Goal: Task Accomplishment & Management: Manage account settings

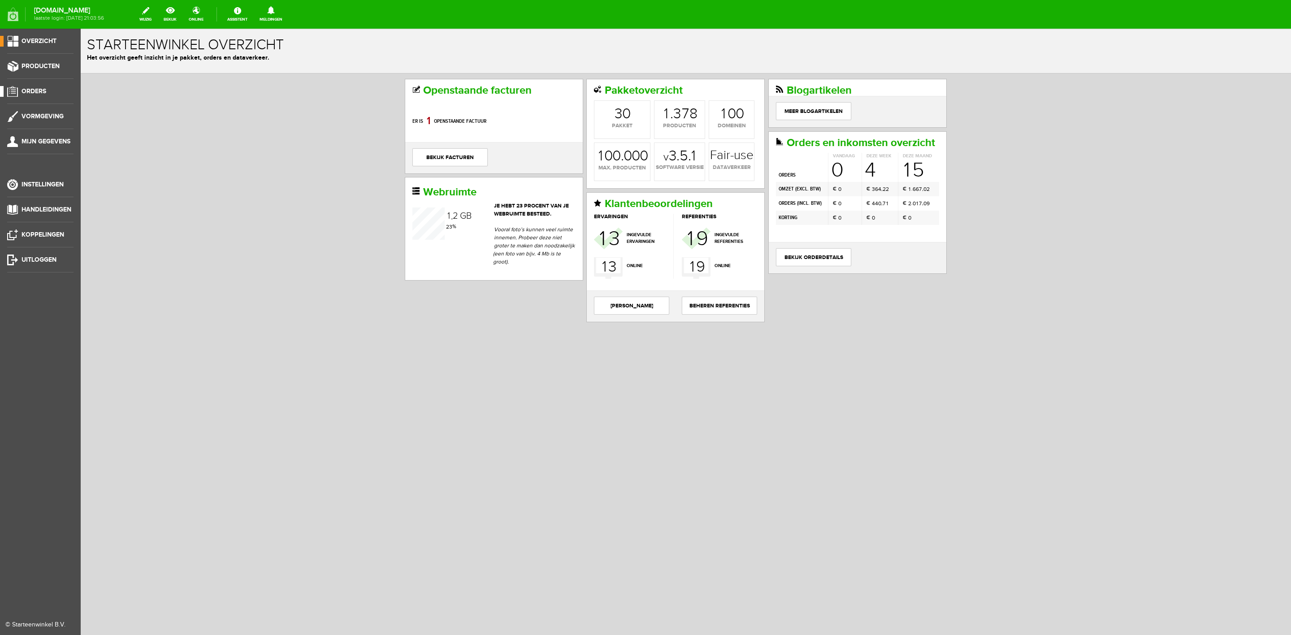
click at [37, 91] on span "Orders" at bounding box center [34, 91] width 25 height 8
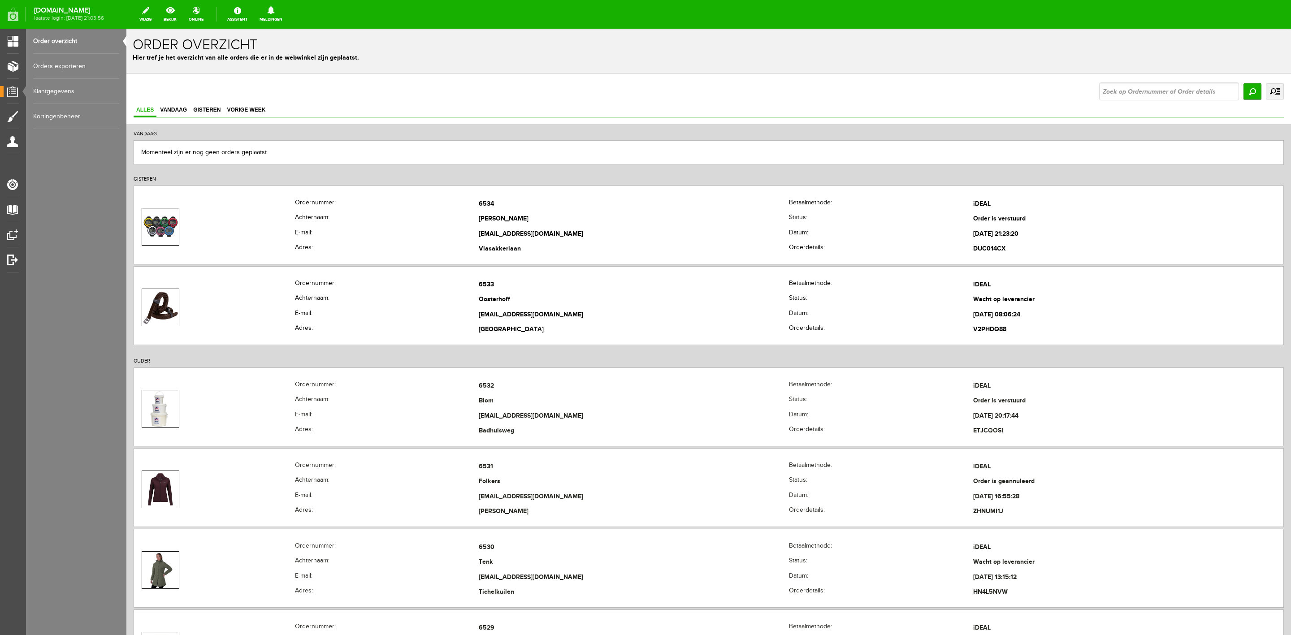
click at [1268, 95] on link "uitgebreid zoeken" at bounding box center [1275, 91] width 18 height 16
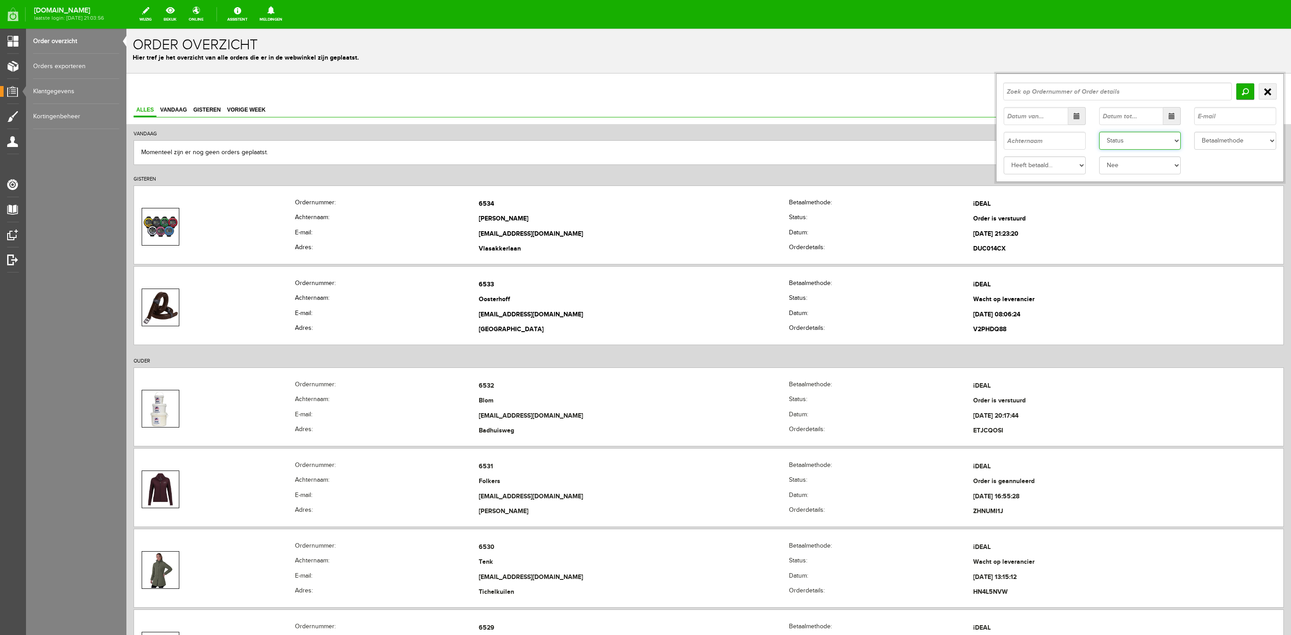
click at [1117, 147] on select "Status Order niet afgerond Nieuw Order in behandeling Wacht op leverancier Wach…" at bounding box center [1140, 141] width 82 height 18
click at [1099, 132] on select "Status Order niet afgerond Nieuw Order in behandeling Wacht op leverancier Wach…" at bounding box center [1140, 141] width 82 height 18
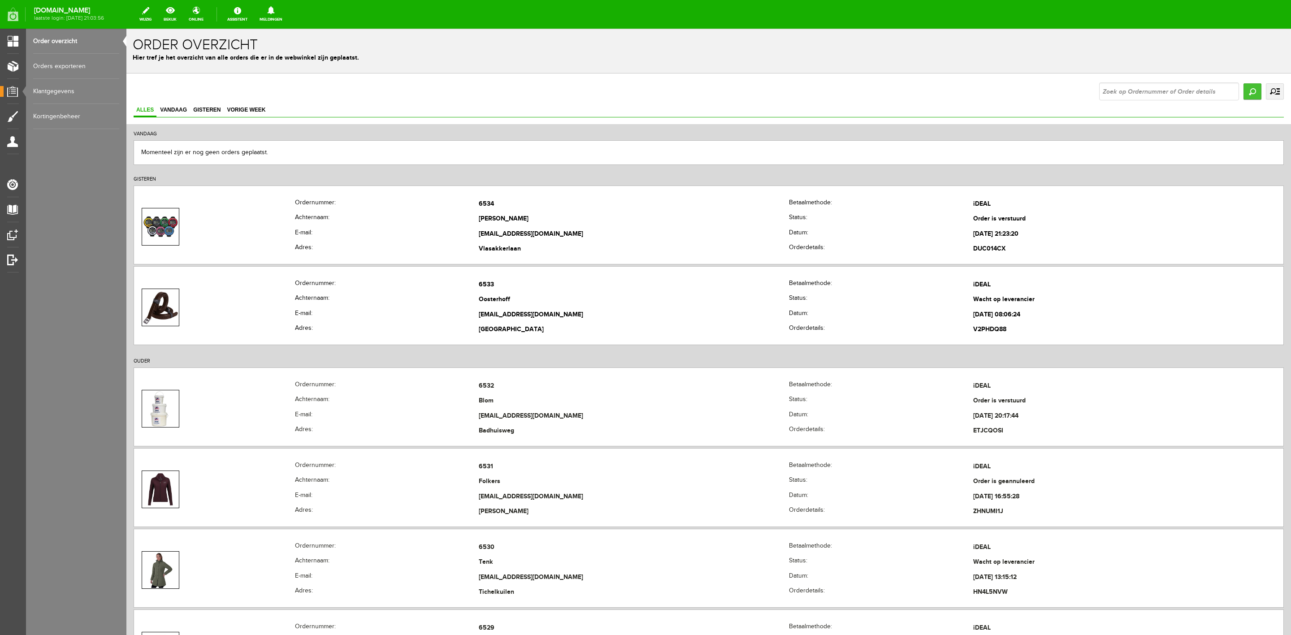
click at [1243, 87] on input "Zoeken" at bounding box center [1252, 91] width 18 height 16
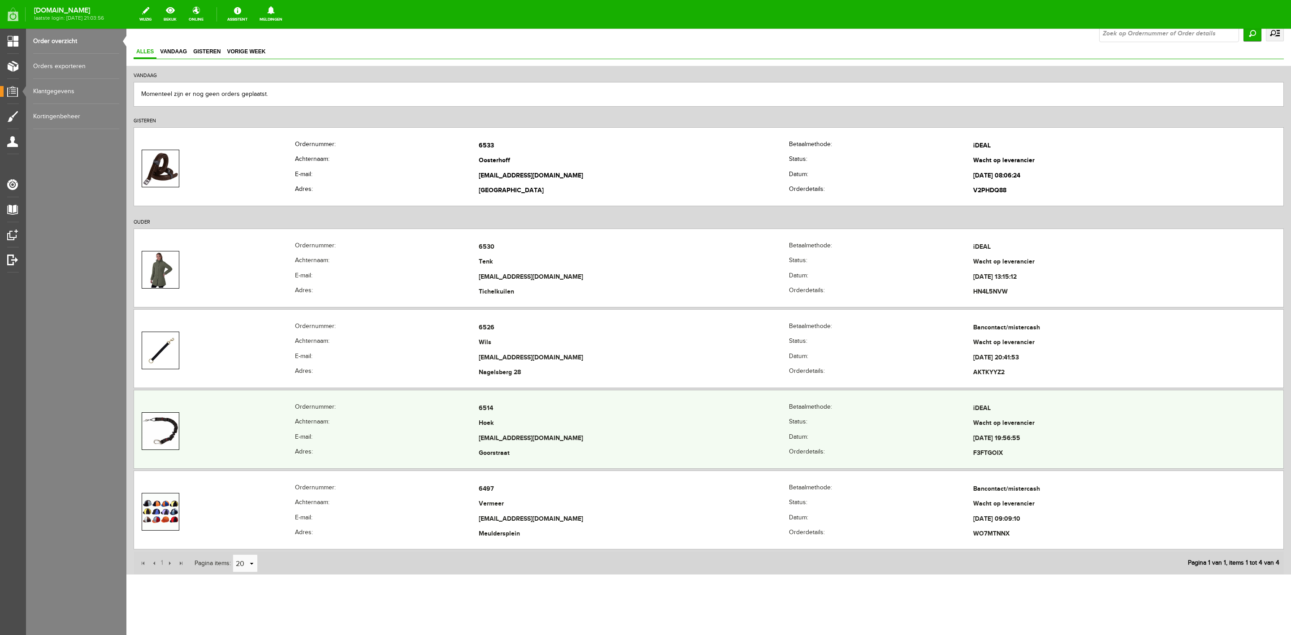
scroll to position [69, 0]
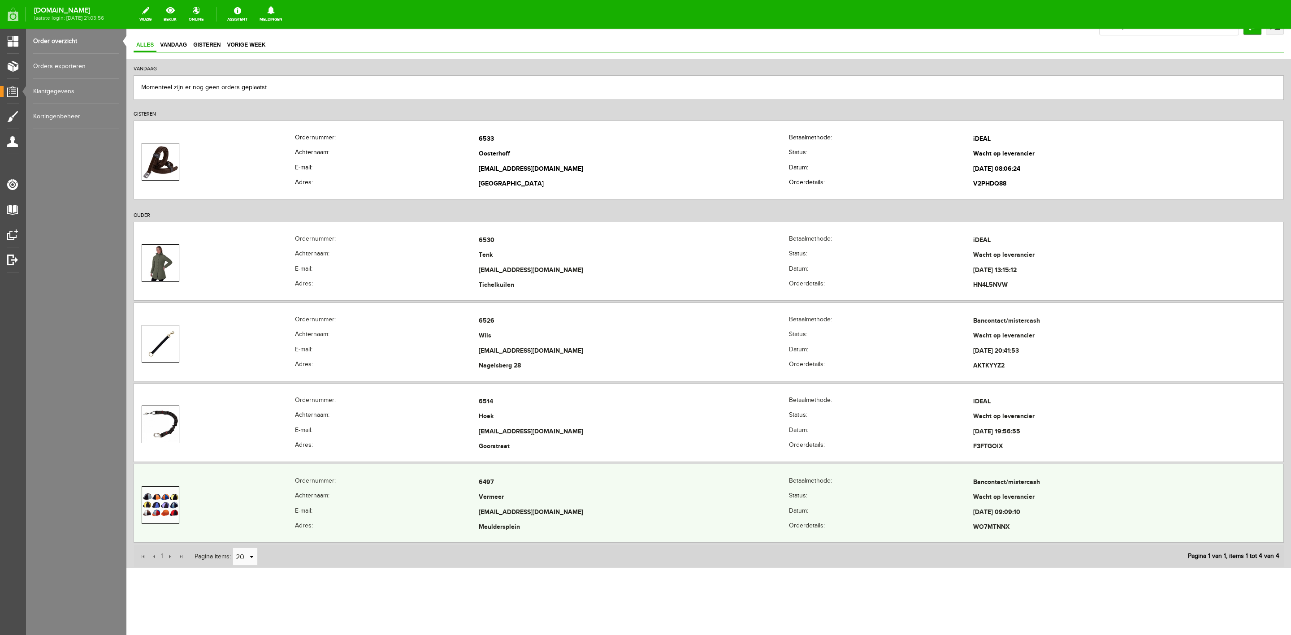
click at [303, 510] on th "E-mail:" at bounding box center [387, 512] width 184 height 15
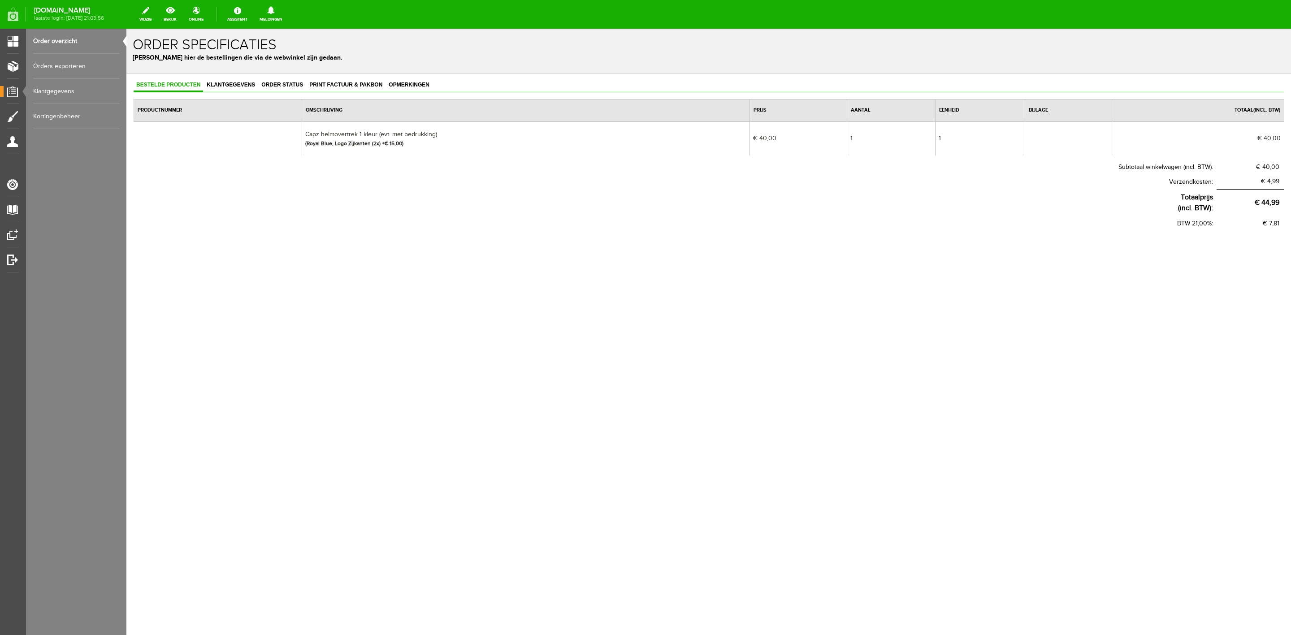
click at [204, 76] on div "Bestelde producten Klantgegevens Order status Print factuur & pakbon Opmerkinge…" at bounding box center [708, 184] width 1165 height 221
click at [211, 82] on span "Klantgegevens" at bounding box center [231, 85] width 54 height 6
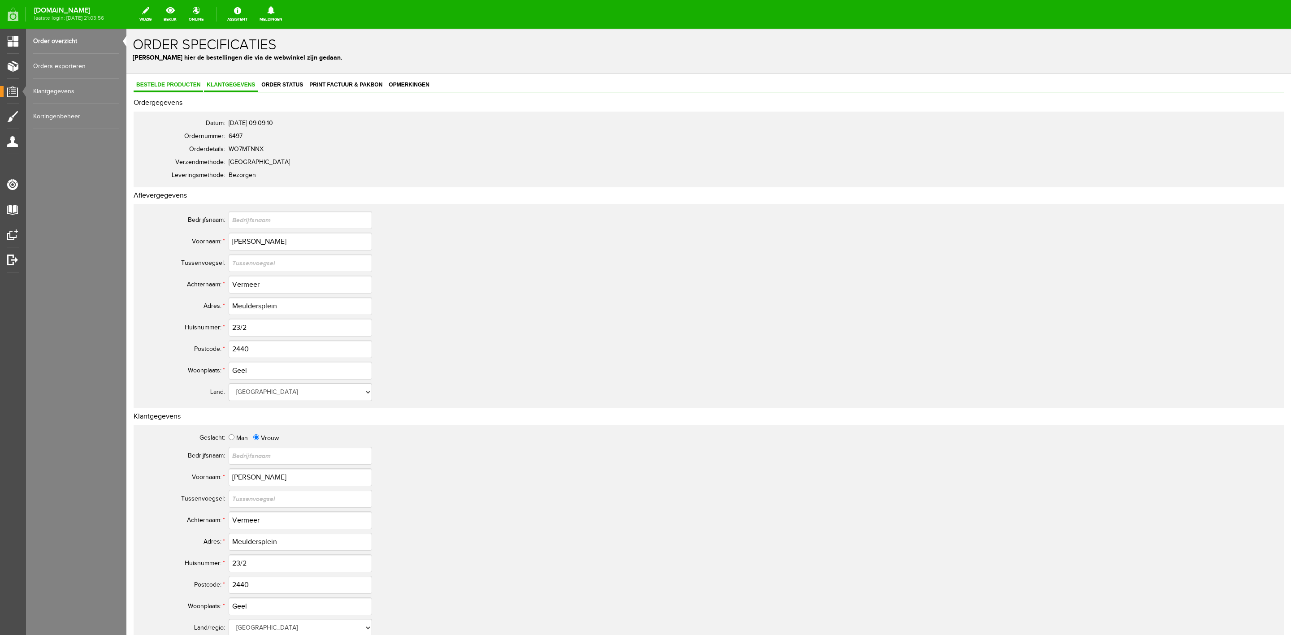
click at [185, 90] on link "Bestelde producten" at bounding box center [168, 85] width 69 height 13
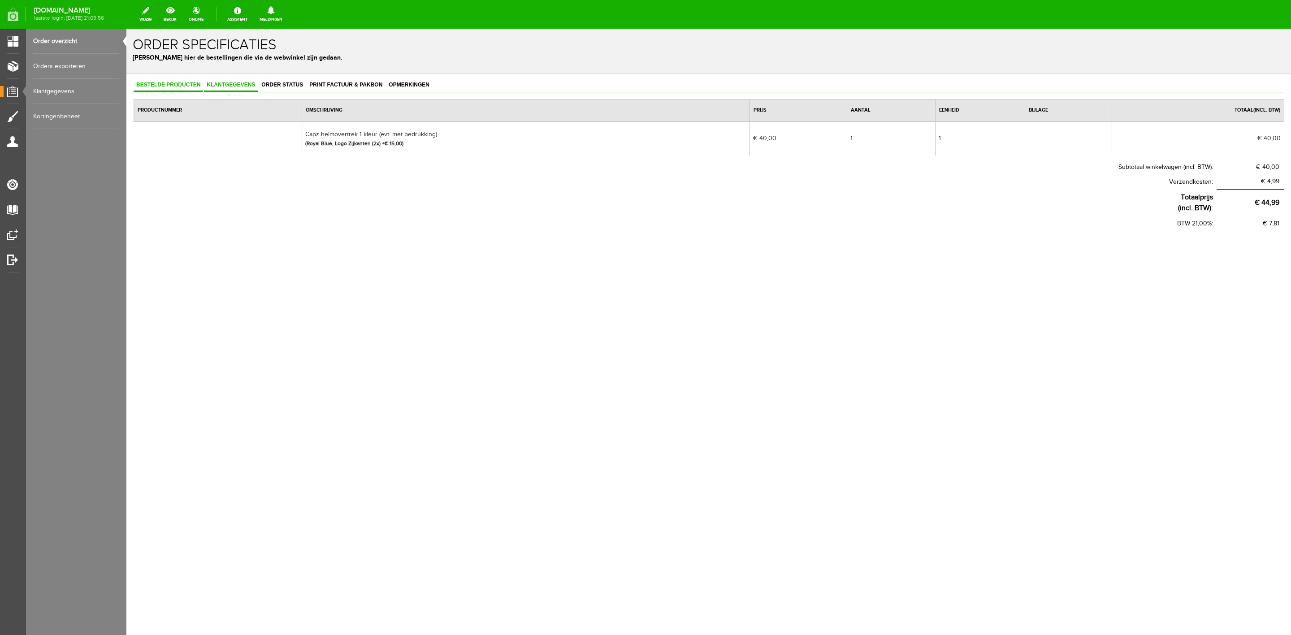
click at [213, 89] on link "Klantgegevens" at bounding box center [231, 85] width 54 height 13
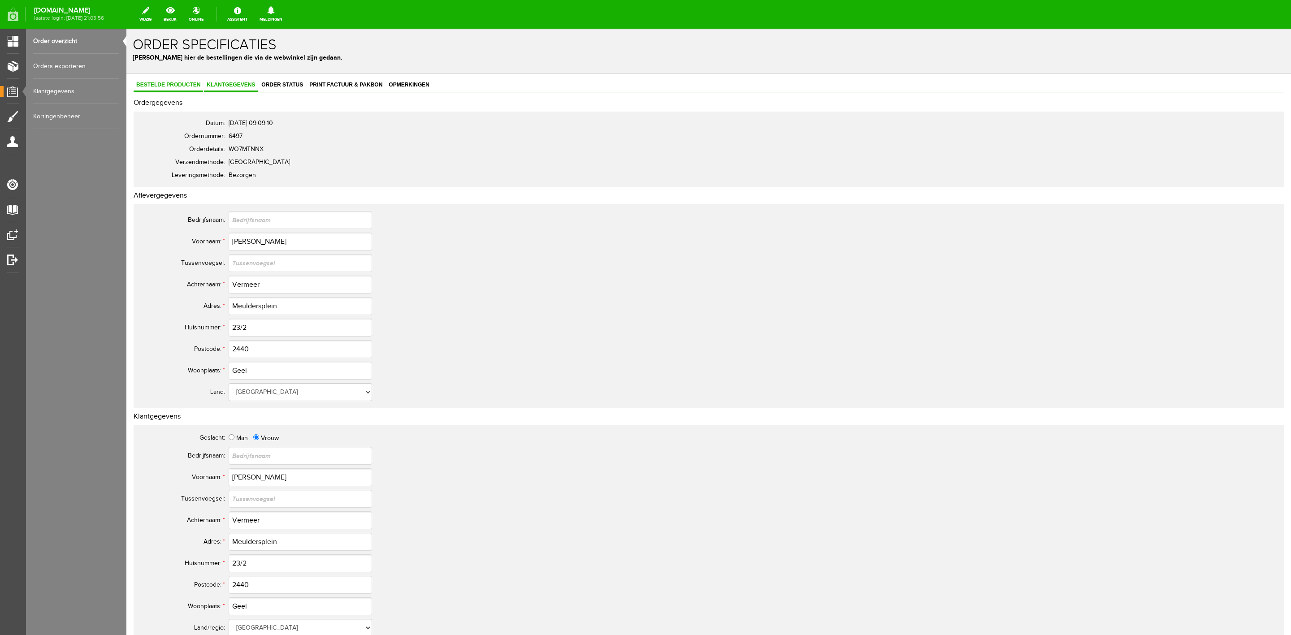
click at [180, 87] on span "Bestelde producten" at bounding box center [168, 85] width 69 height 6
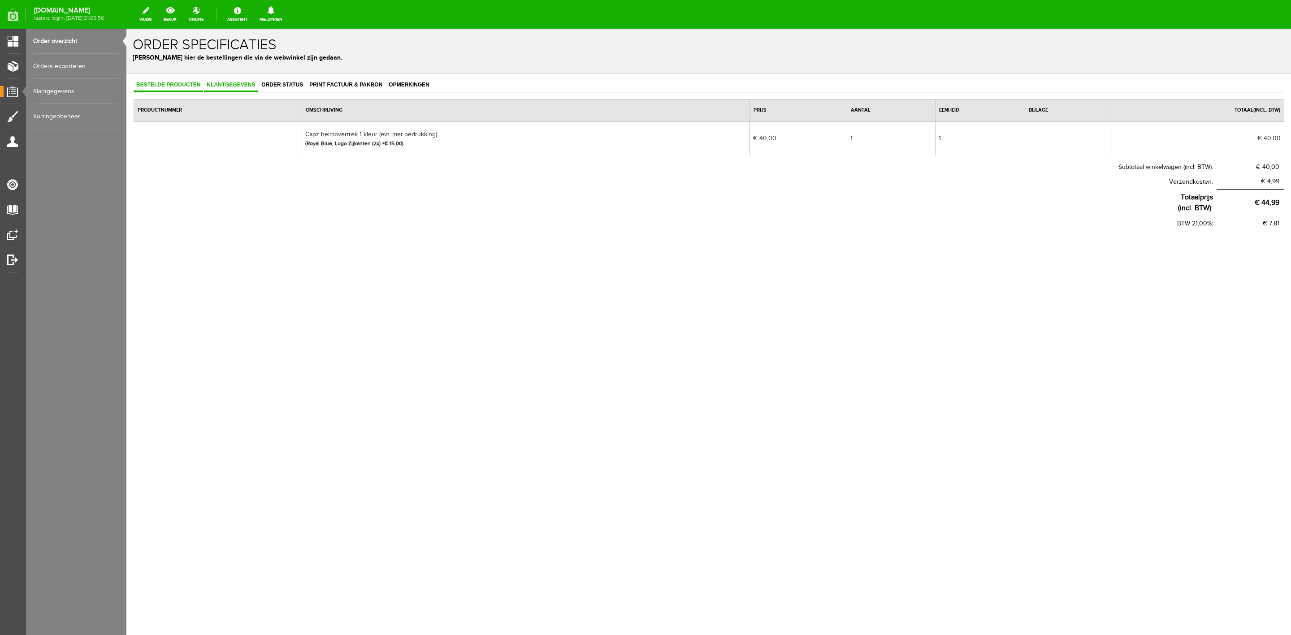
click at [227, 87] on span "Klantgegevens" at bounding box center [231, 85] width 54 height 6
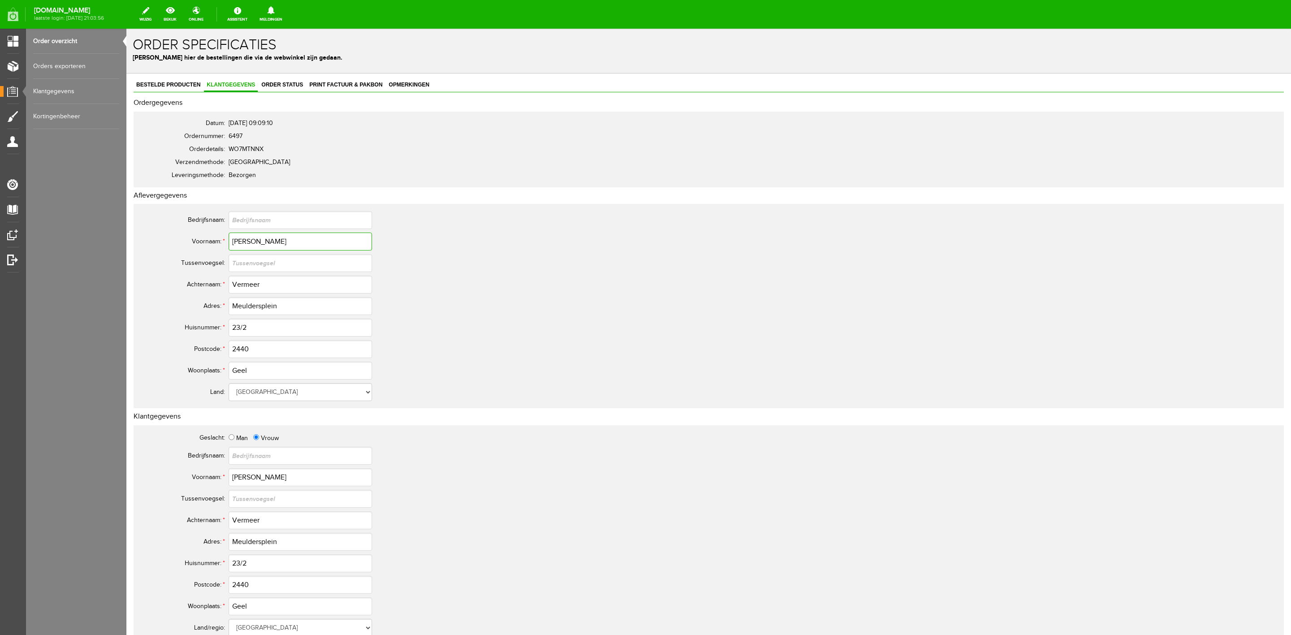
click at [268, 237] on input "Astrid" at bounding box center [300, 242] width 143 height 18
click at [272, 238] on input "Astrid" at bounding box center [300, 242] width 143 height 18
drag, startPoint x: 251, startPoint y: 287, endPoint x: 259, endPoint y: 287, distance: 7.2
click at [259, 287] on input "Vermeer" at bounding box center [300, 285] width 143 height 18
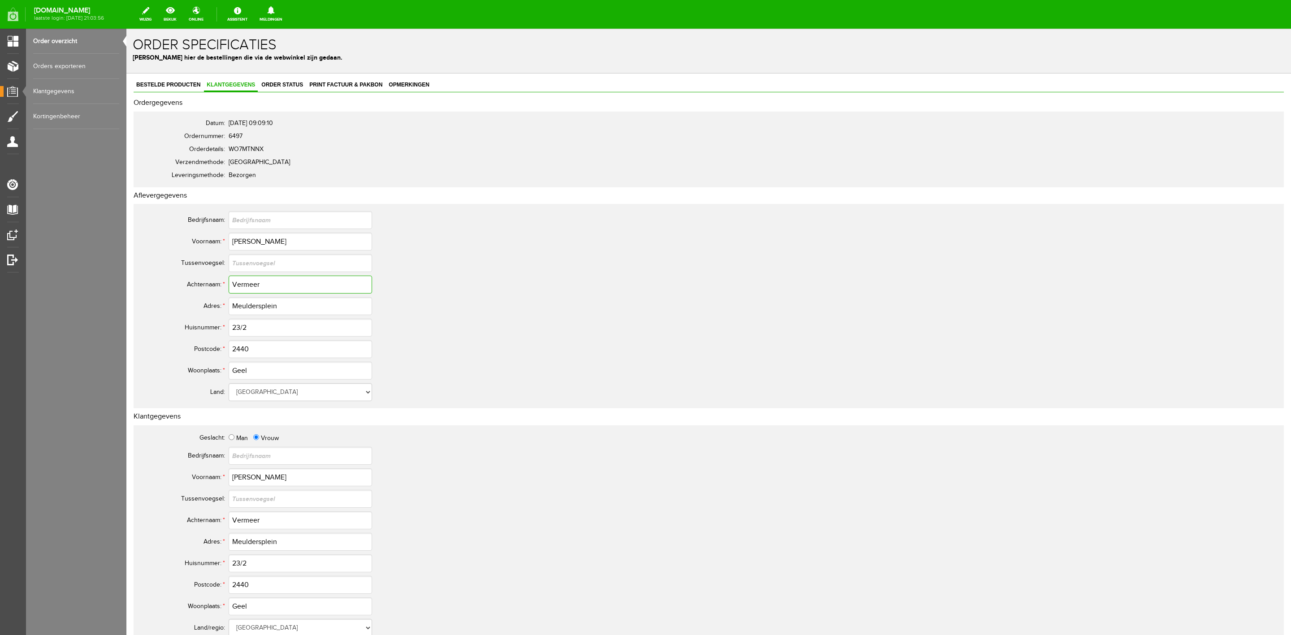
click at [259, 287] on input "Vermeer" at bounding box center [300, 285] width 143 height 18
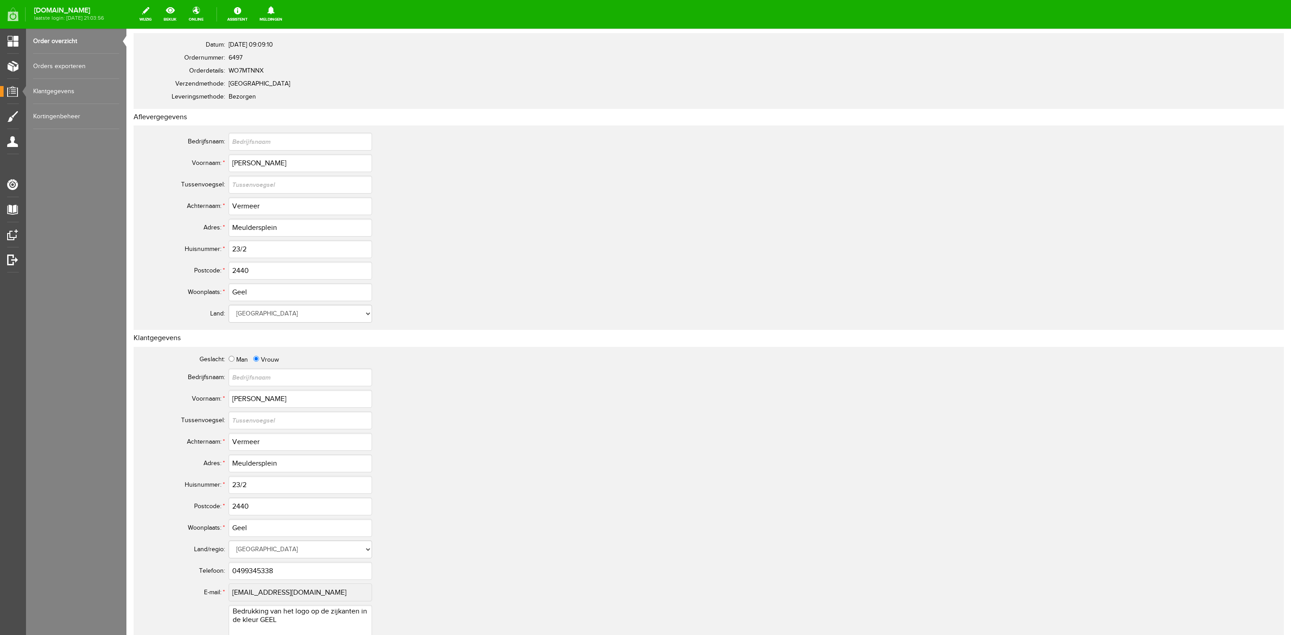
scroll to position [134, 0]
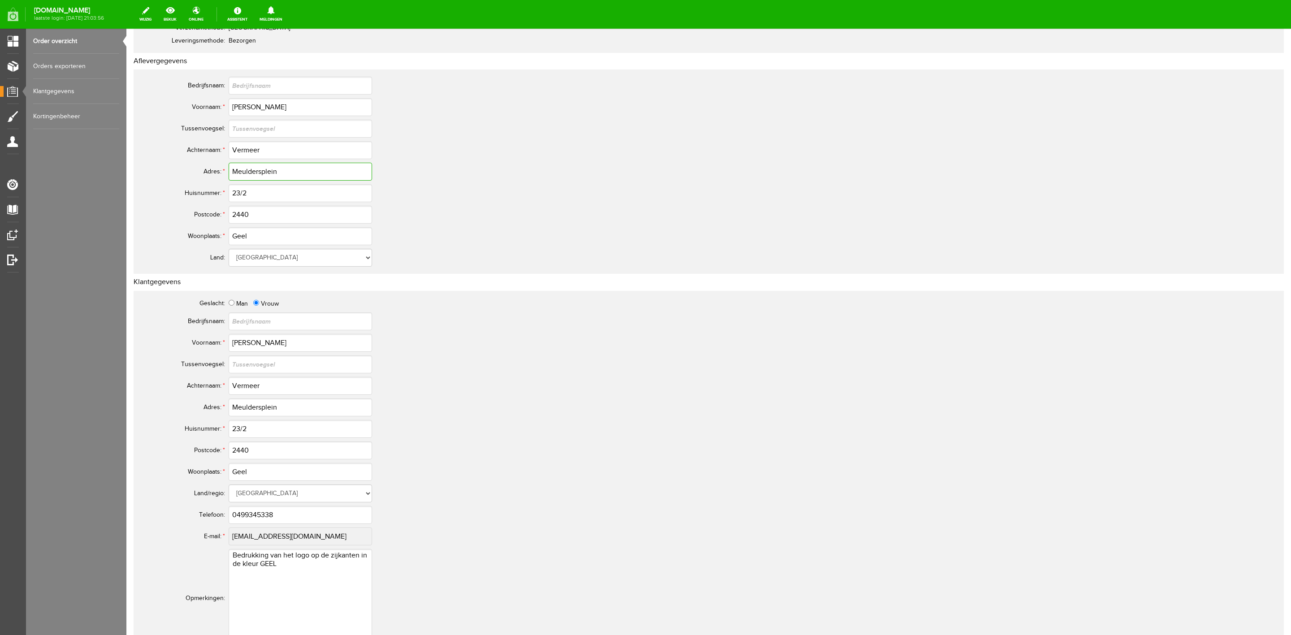
click at [260, 170] on input "Meuldersplein" at bounding box center [300, 172] width 143 height 18
click at [238, 194] on input "23/2" at bounding box center [300, 193] width 143 height 18
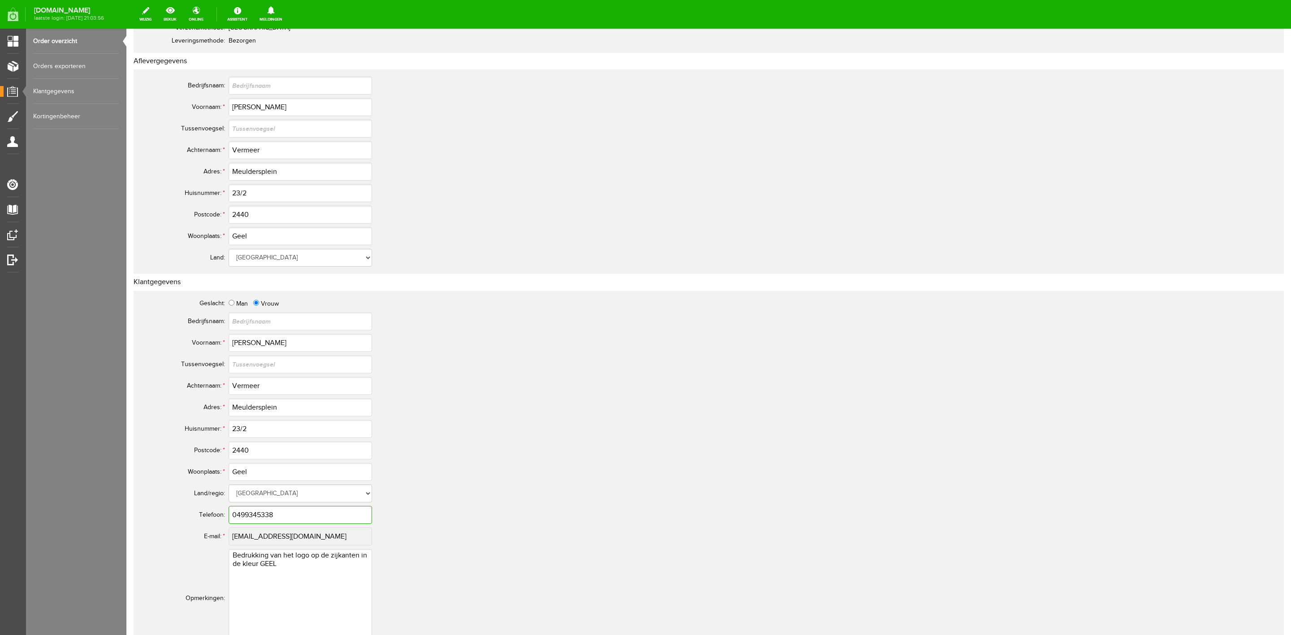
click at [256, 518] on input "0499345338" at bounding box center [300, 515] width 143 height 18
click at [255, 518] on input "0499345338" at bounding box center [300, 515] width 143 height 18
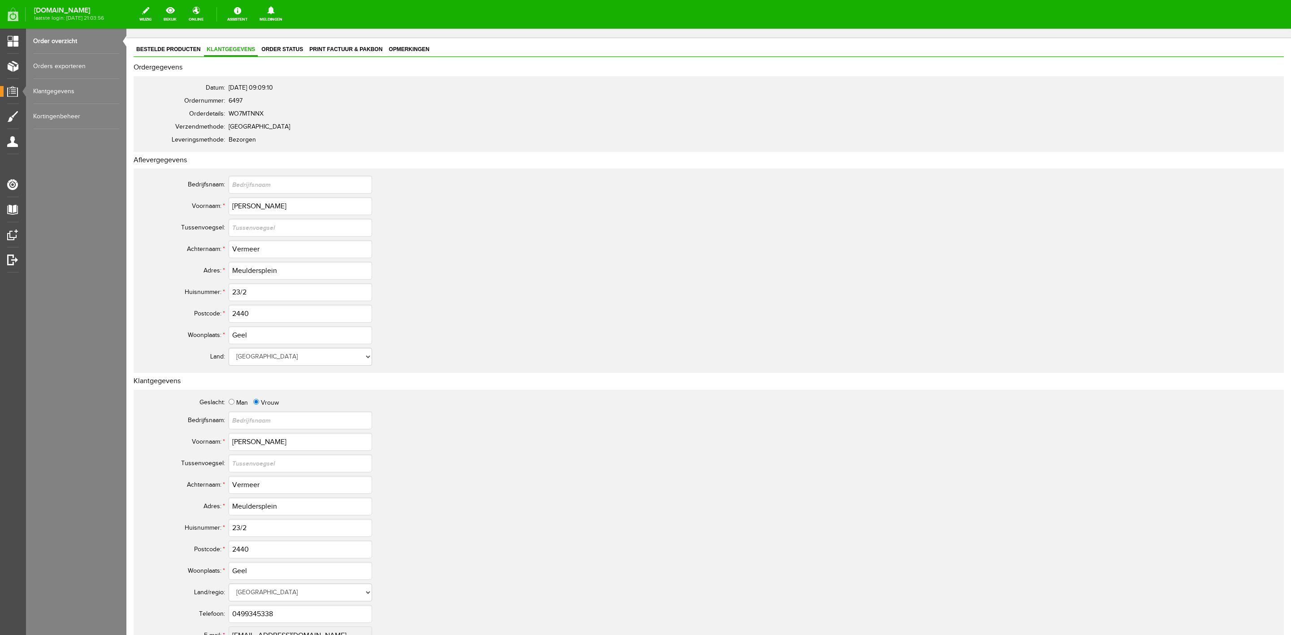
scroll to position [0, 0]
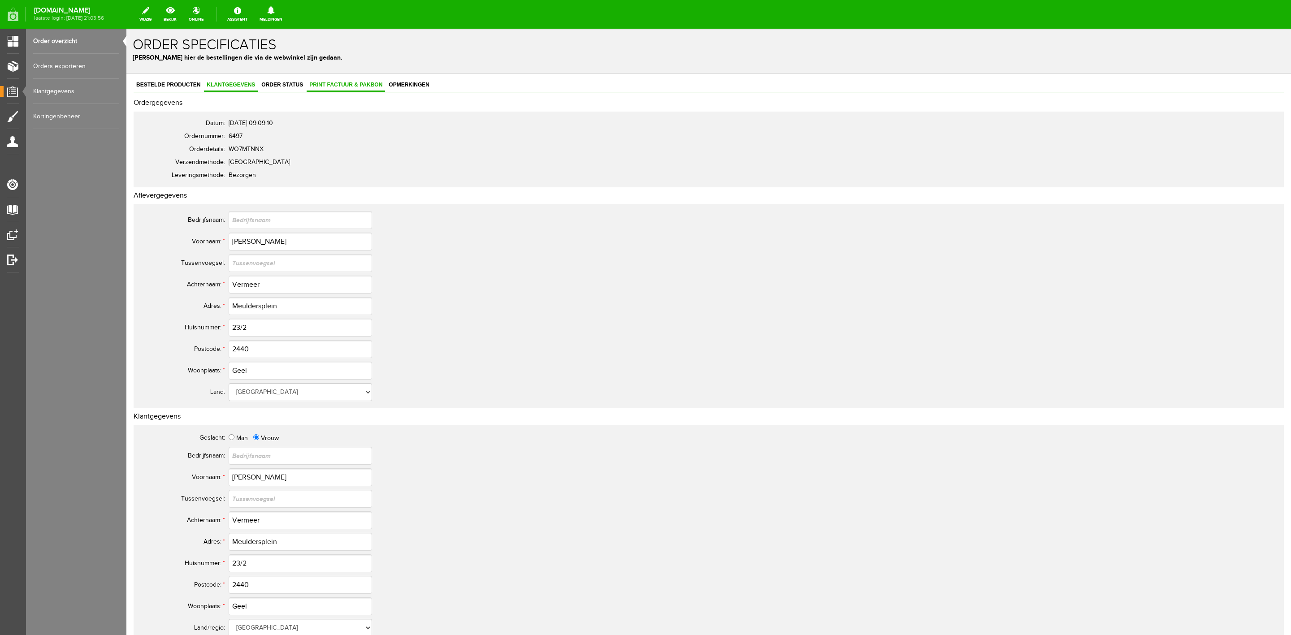
click at [327, 83] on span "Print factuur & pakbon" at bounding box center [346, 85] width 78 height 6
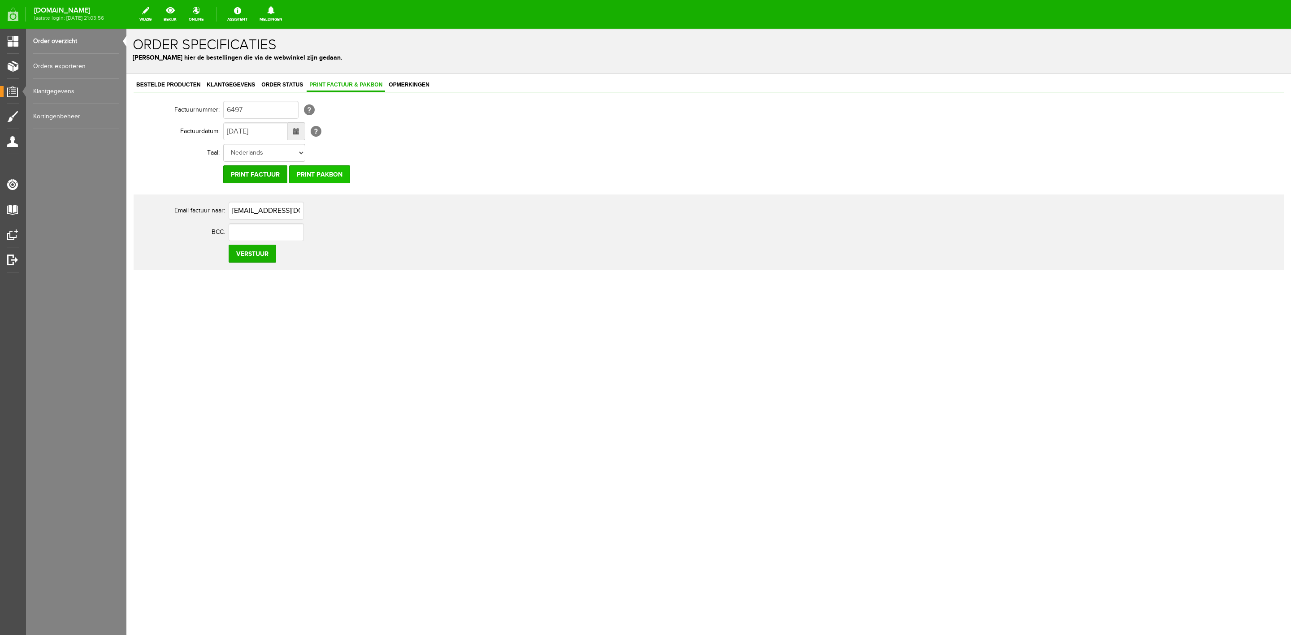
click at [299, 171] on input "Print pakbon" at bounding box center [319, 174] width 61 height 18
click at [288, 84] on span "Order status" at bounding box center [282, 85] width 47 height 6
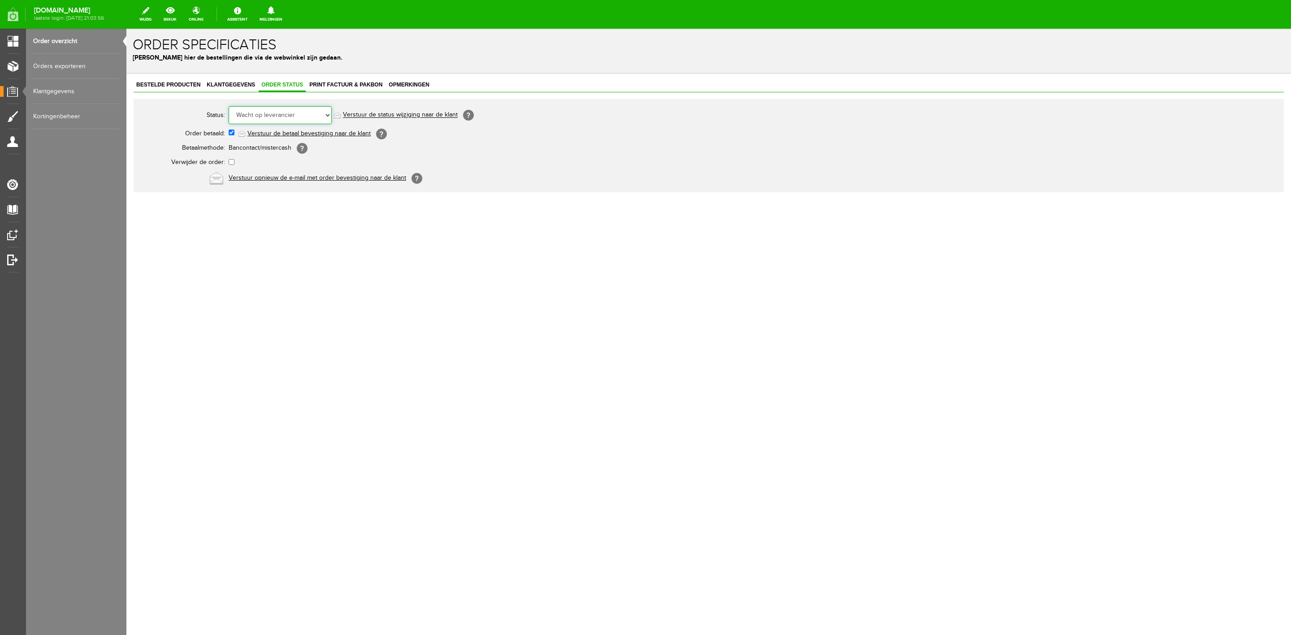
click at [290, 119] on select "Order niet afgerond Nieuw Order in behandeling Wacht op leverancier Wacht op be…" at bounding box center [280, 115] width 103 height 18
select select "5"
click at [229, 106] on select "Order niet afgerond Nieuw Order in behandeling Wacht op leverancier Wacht op be…" at bounding box center [280, 115] width 103 height 18
click at [376, 117] on link "Verstuur de status wijziging naar de klant" at bounding box center [400, 115] width 115 height 7
click at [70, 40] on link "Order overzicht" at bounding box center [76, 41] width 86 height 25
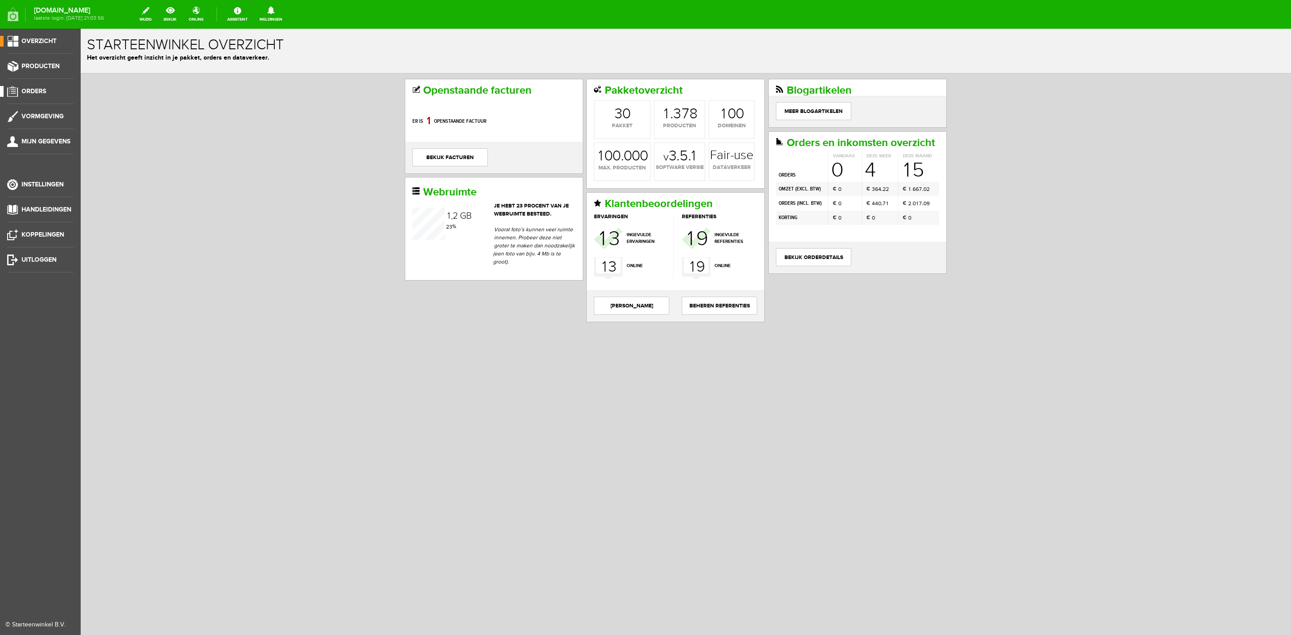
click at [35, 95] on link "Orders" at bounding box center [37, 91] width 74 height 11
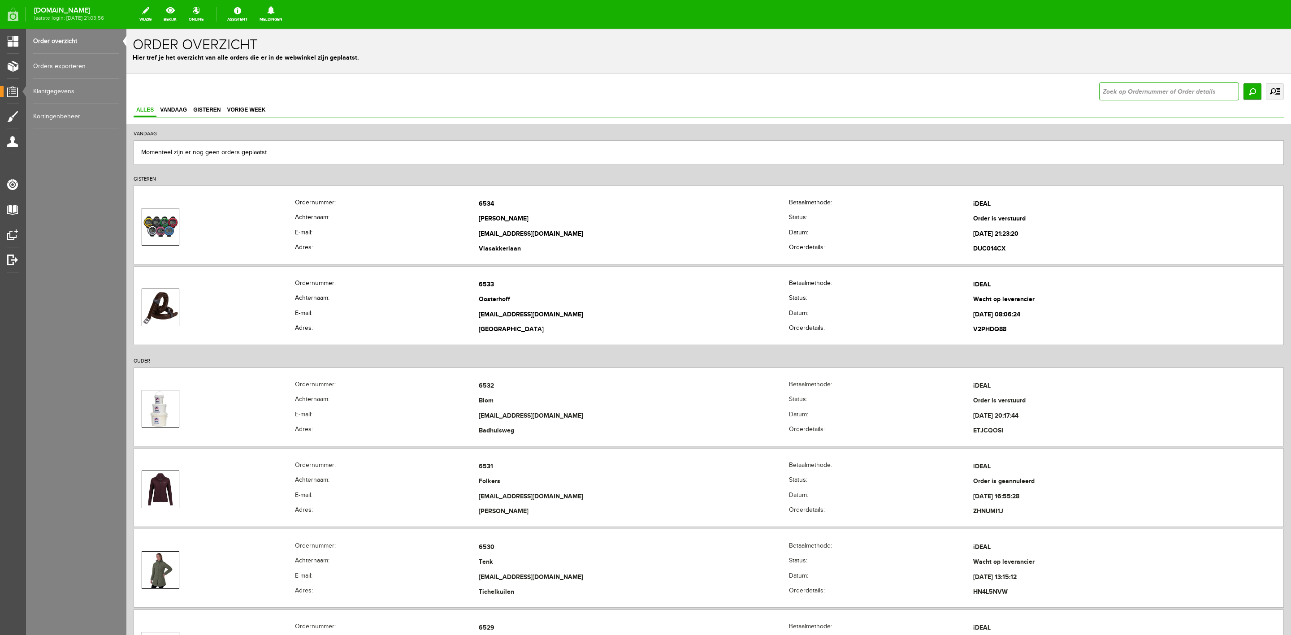
click at [1150, 94] on input "text" at bounding box center [1169, 91] width 140 height 18
type input "6525"
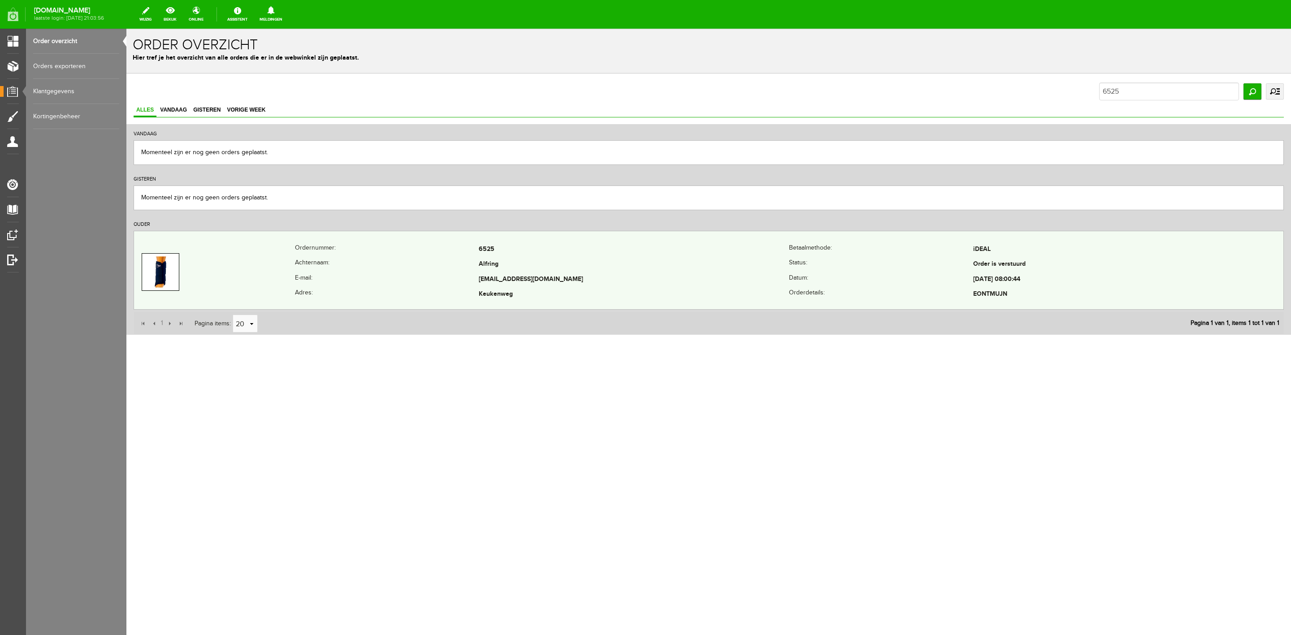
click at [412, 260] on th "Achternaam:" at bounding box center [387, 264] width 184 height 15
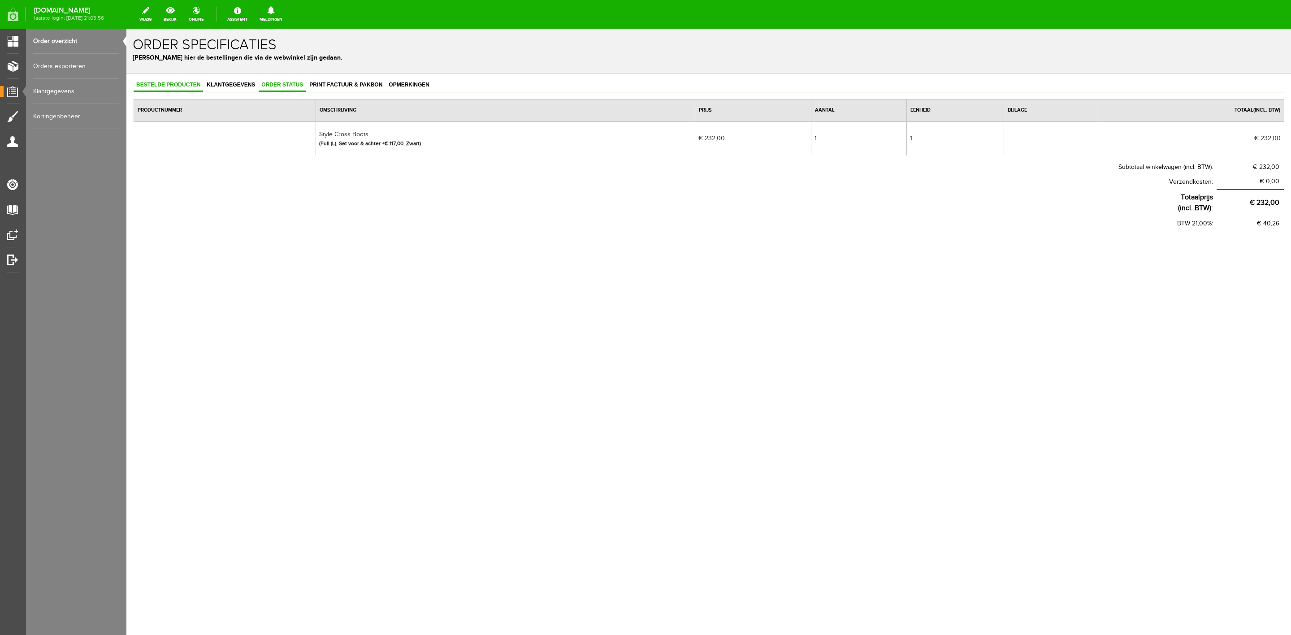
click at [294, 87] on span "Order status" at bounding box center [282, 85] width 47 height 6
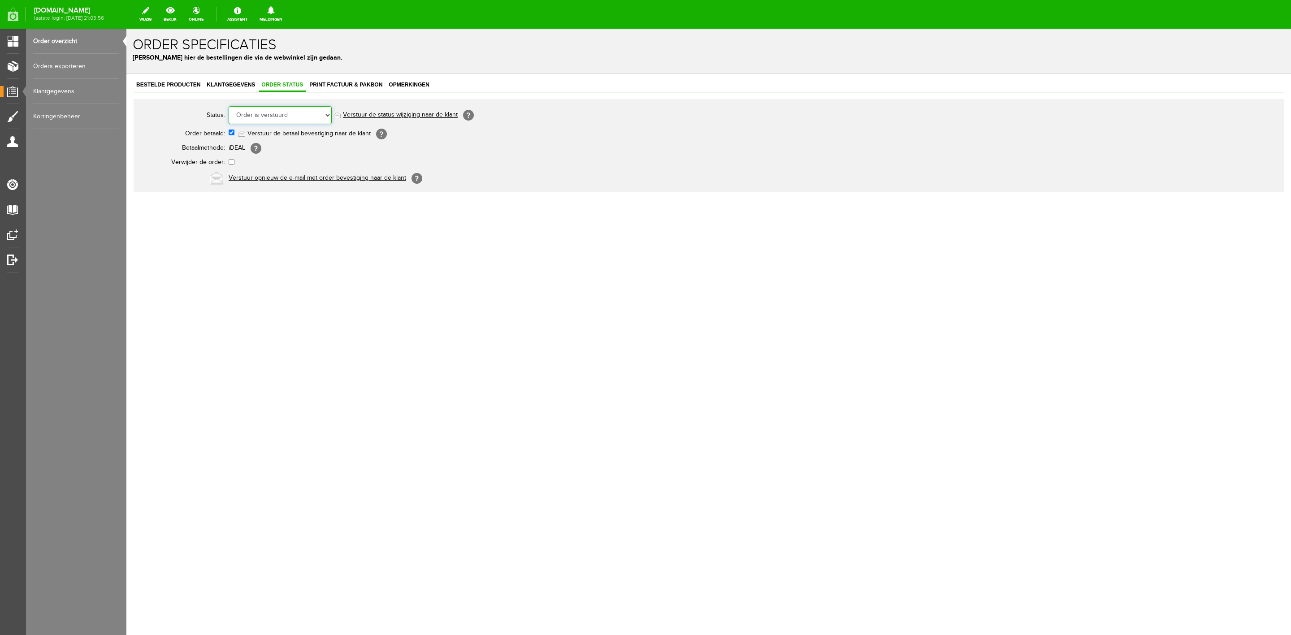
click at [290, 113] on select "Order niet afgerond Nieuw Order in behandeling Wacht op leverancier Wacht op be…" at bounding box center [280, 115] width 103 height 18
select select "7"
click at [229, 106] on select "Order niet afgerond Nieuw Order in behandeling Wacht op leverancier Wacht op be…" at bounding box center [280, 115] width 103 height 18
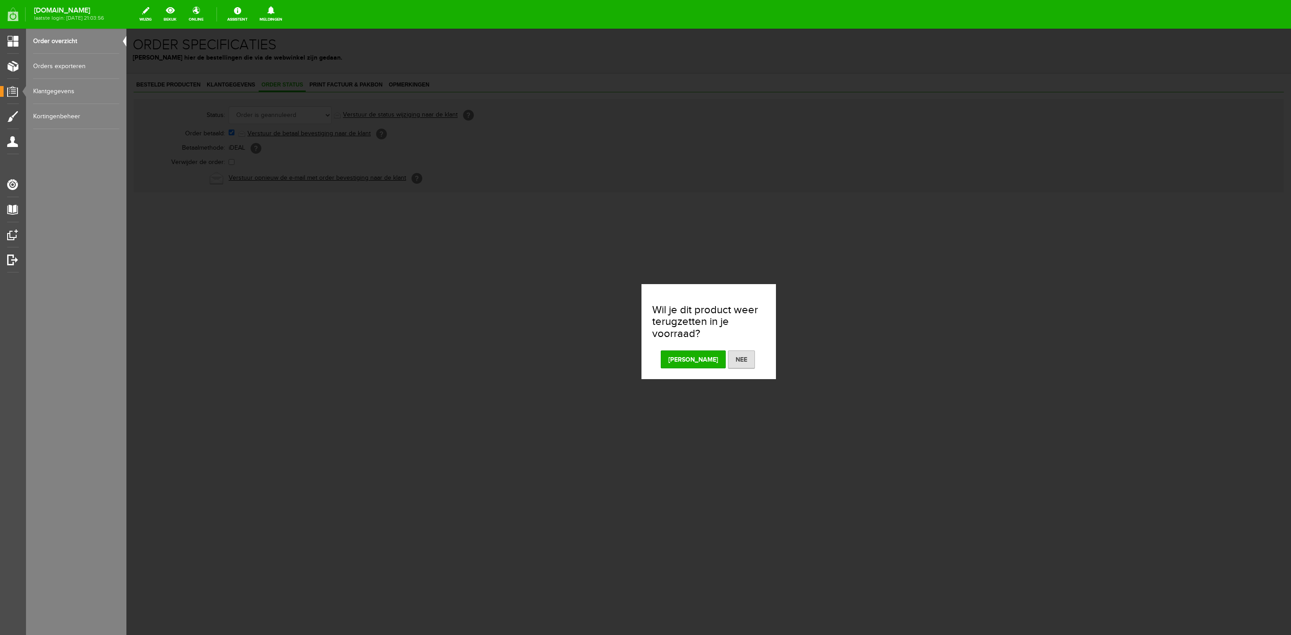
click at [691, 368] on button "[PERSON_NAME]" at bounding box center [693, 360] width 65 height 18
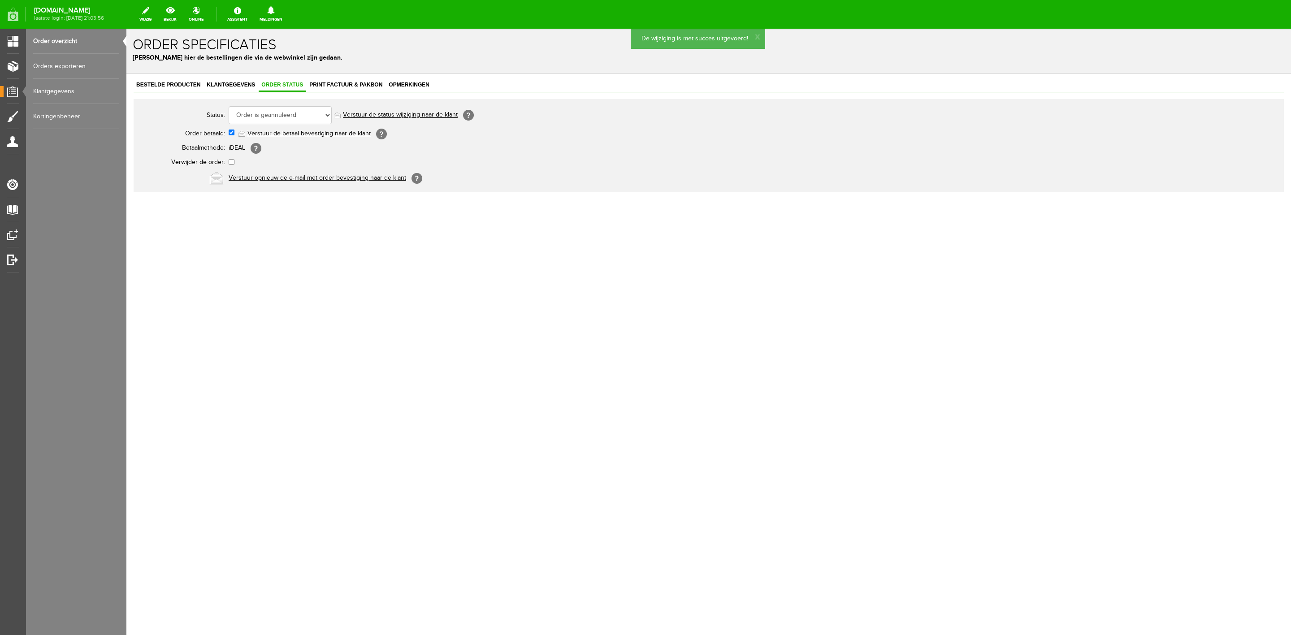
click at [377, 116] on link "Verstuur de status wijziging naar de klant" at bounding box center [400, 115] width 115 height 7
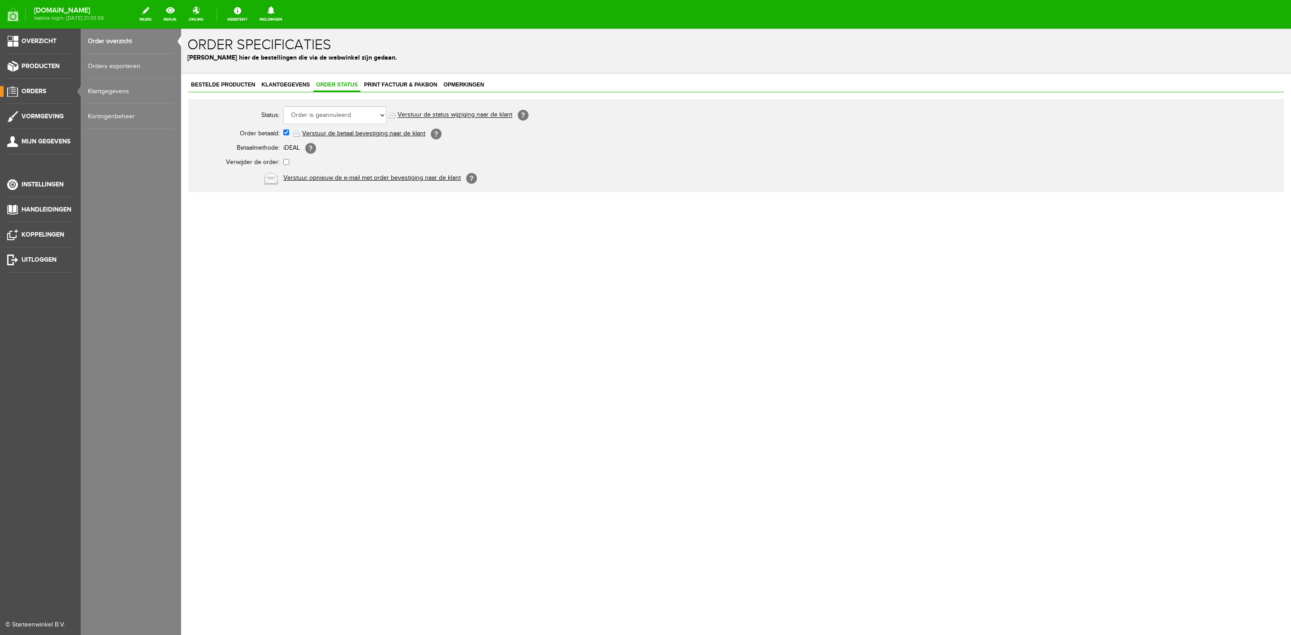
click at [90, 65] on link "Orders exporteren" at bounding box center [131, 66] width 86 height 25
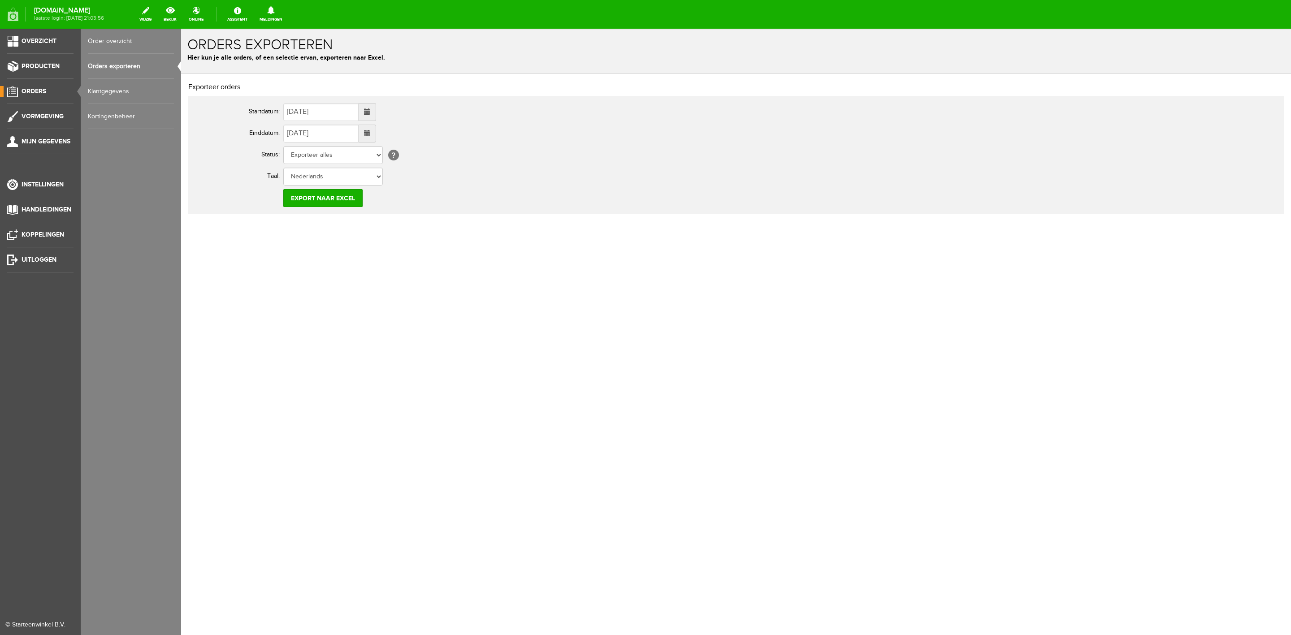
click at [109, 46] on link "Order overzicht" at bounding box center [131, 41] width 86 height 25
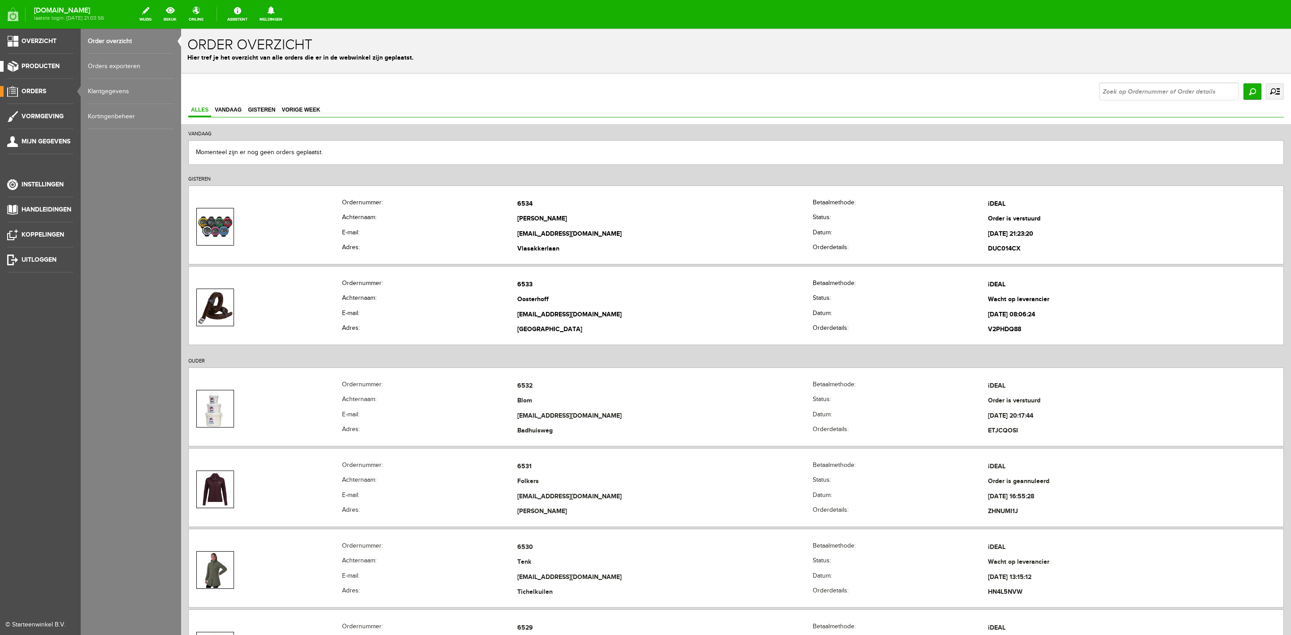
drag, startPoint x: 43, startPoint y: 62, endPoint x: 49, endPoint y: 64, distance: 6.1
click at [45, 64] on link "Producten" at bounding box center [37, 66] width 74 height 11
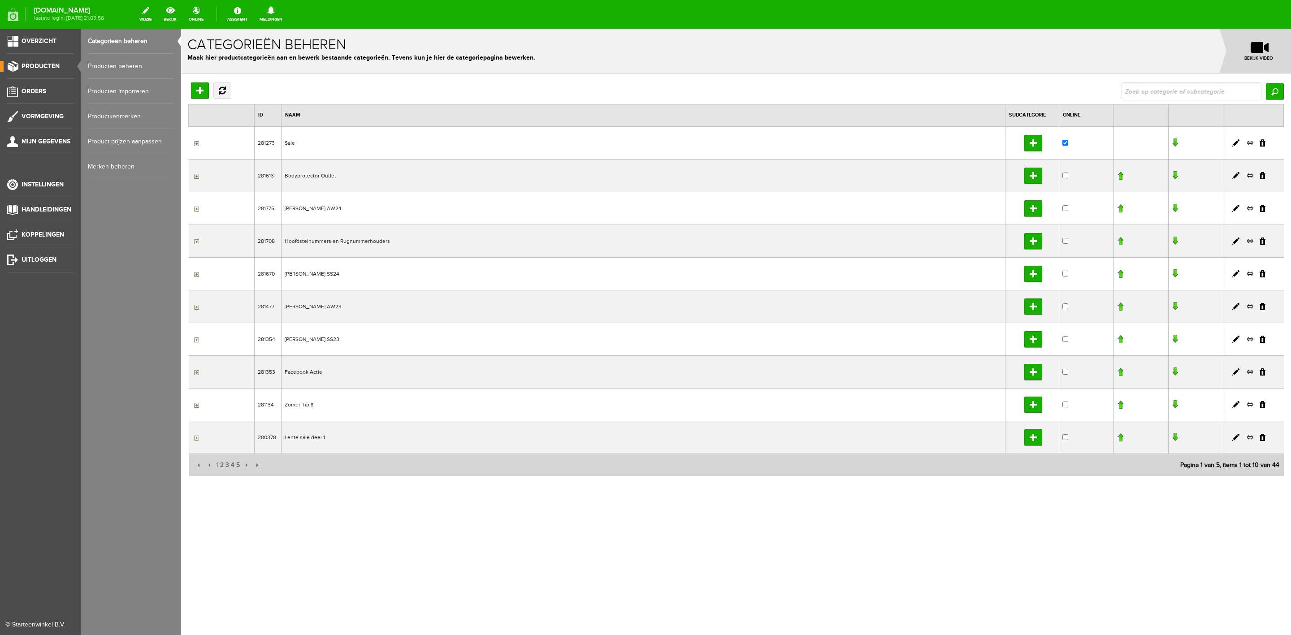
click at [102, 64] on link "Producten beheren" at bounding box center [131, 66] width 86 height 25
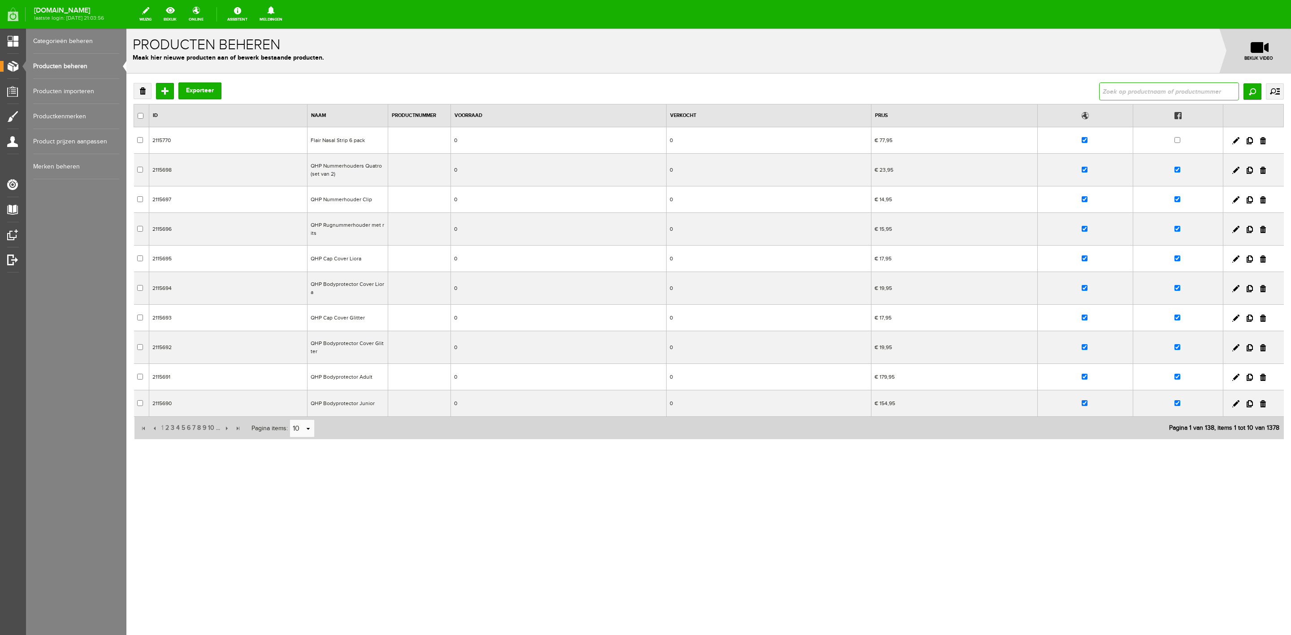
click at [1104, 95] on input "text" at bounding box center [1169, 91] width 140 height 18
type input "continental"
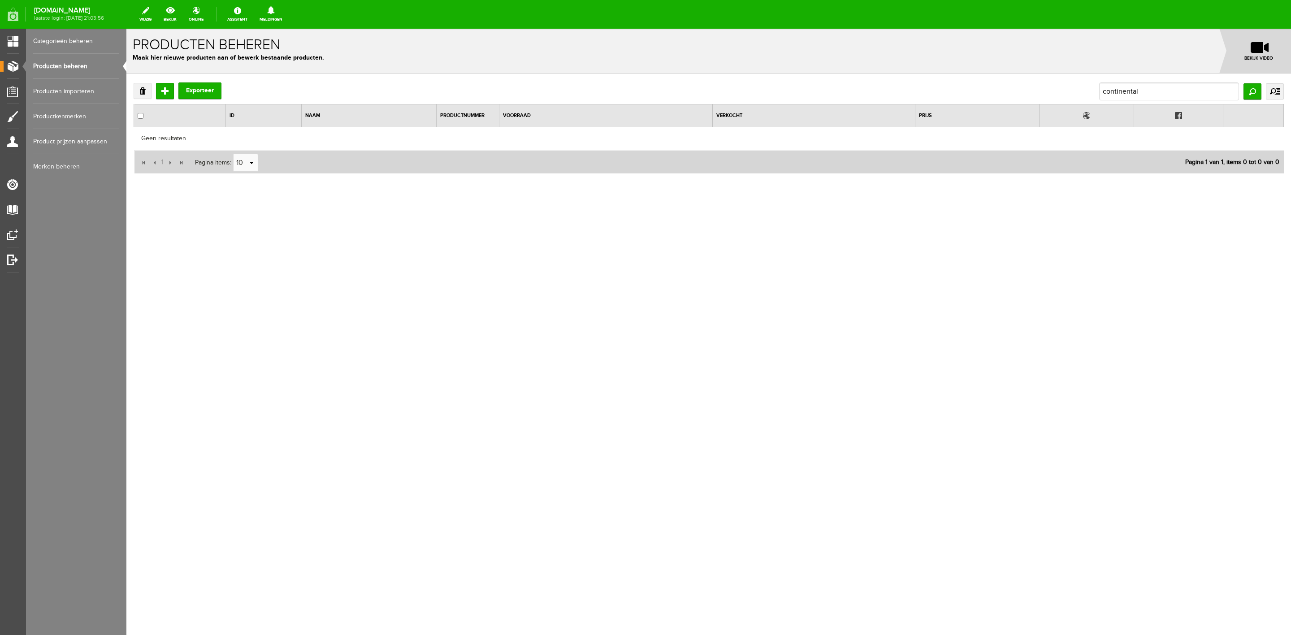
click at [165, 99] on div "Verwijderen Toevoegen Exporteer" at bounding box center [178, 90] width 88 height 17
click at [164, 91] on input "Toevoegen" at bounding box center [165, 91] width 18 height 16
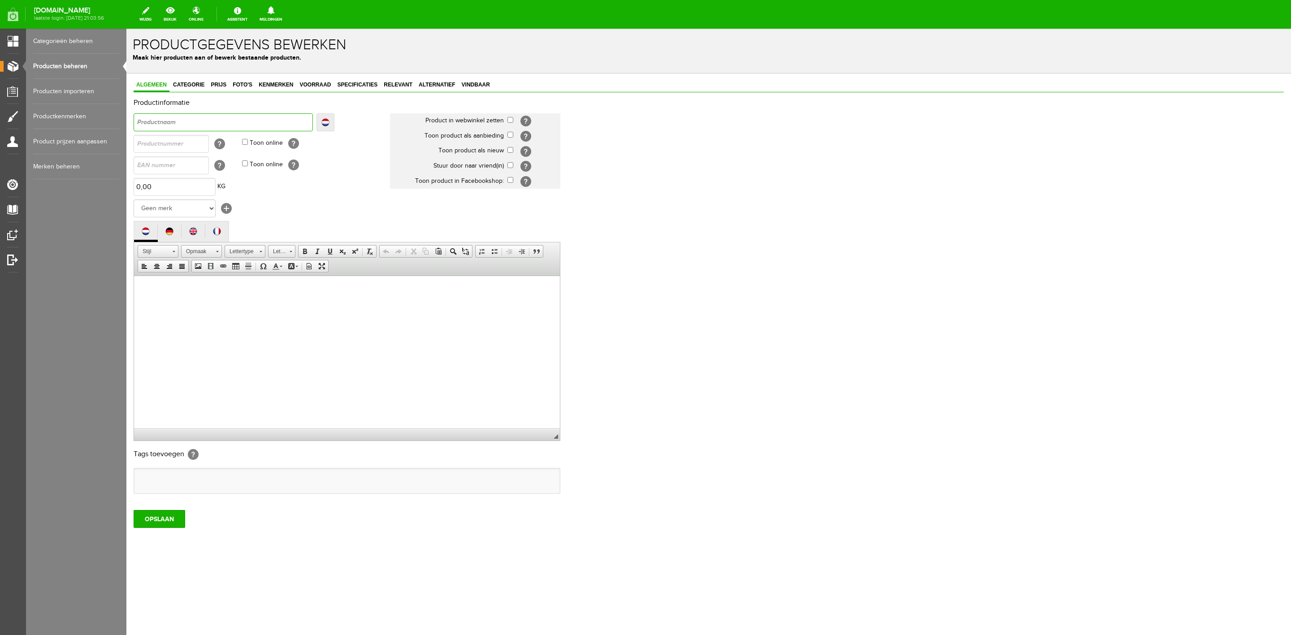
click at [206, 113] on input "text" at bounding box center [223, 122] width 179 height 18
type input "L"
type input "Le"
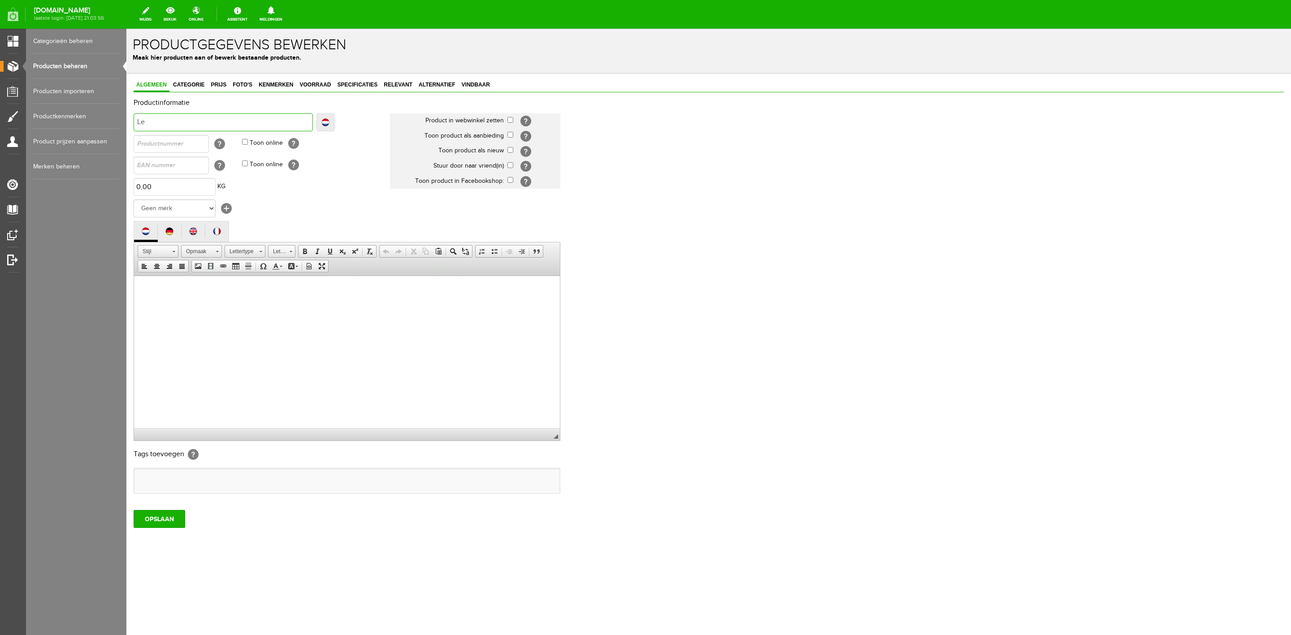
type input "Lem"
type input "Lemi"
type input "Lemie"
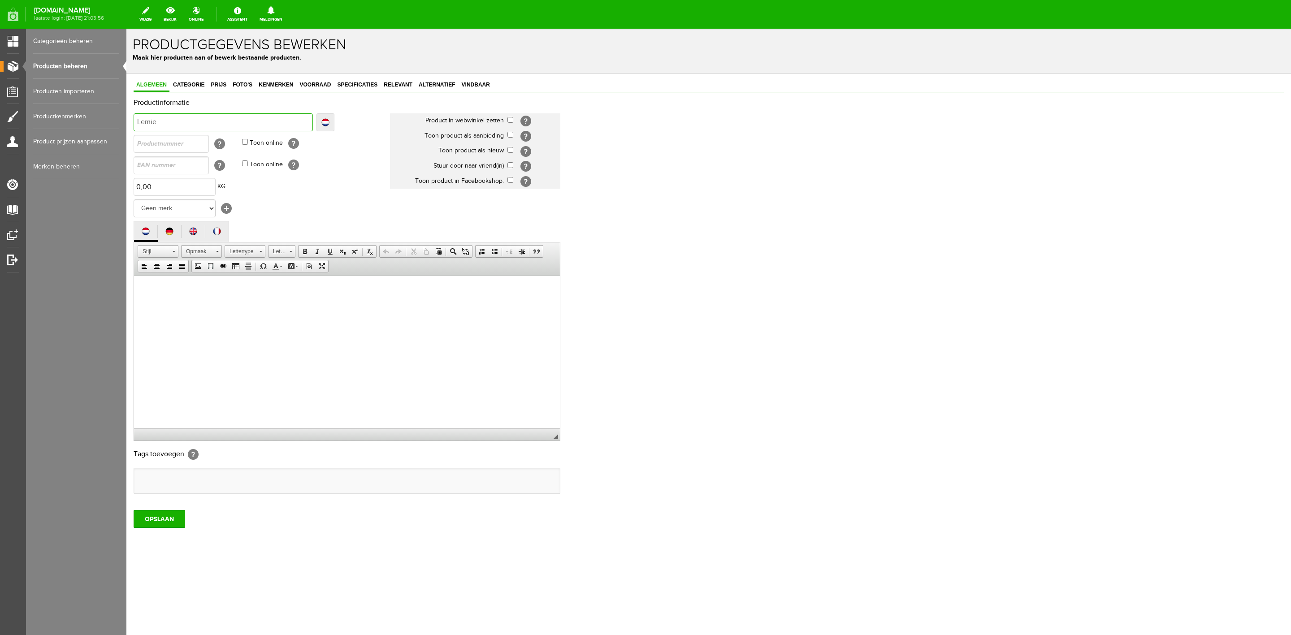
type input "Lemie"
type input "Lemieu"
type input "[PERSON_NAME]"
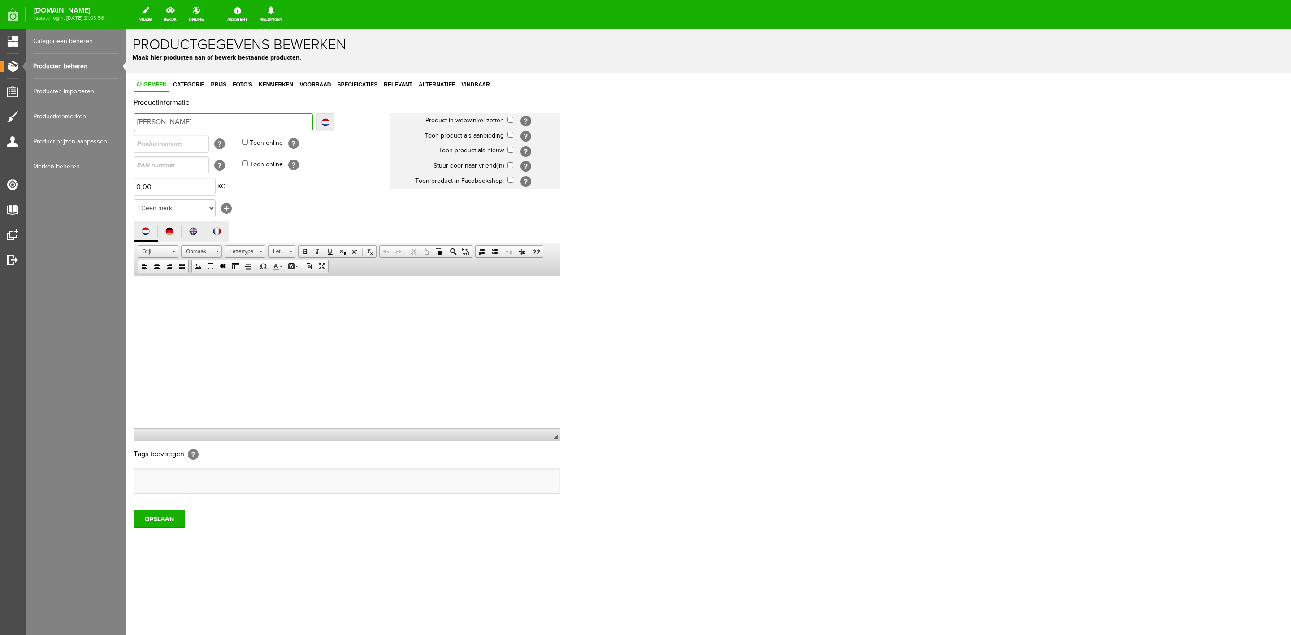
type input "[PERSON_NAME]"
type input "Lemieux G"
type input "Lemieux Gr"
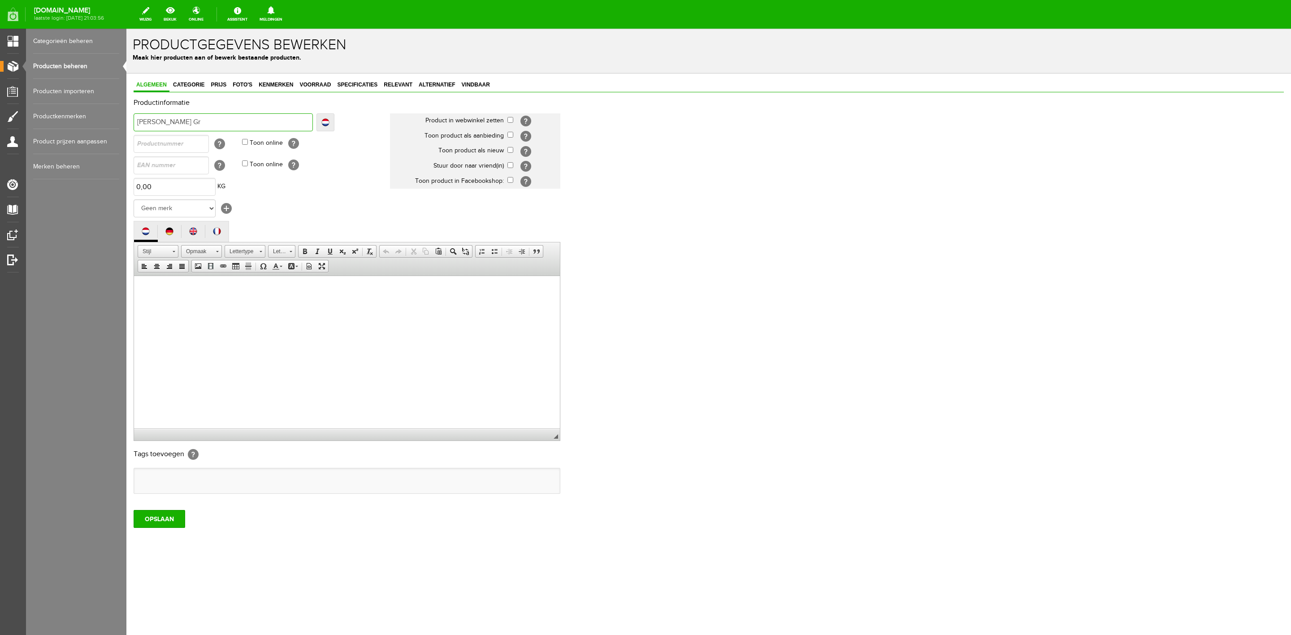
type input "Lemieux Gr"
type input "Lemieux Gri"
type input "Lemieux Grip"
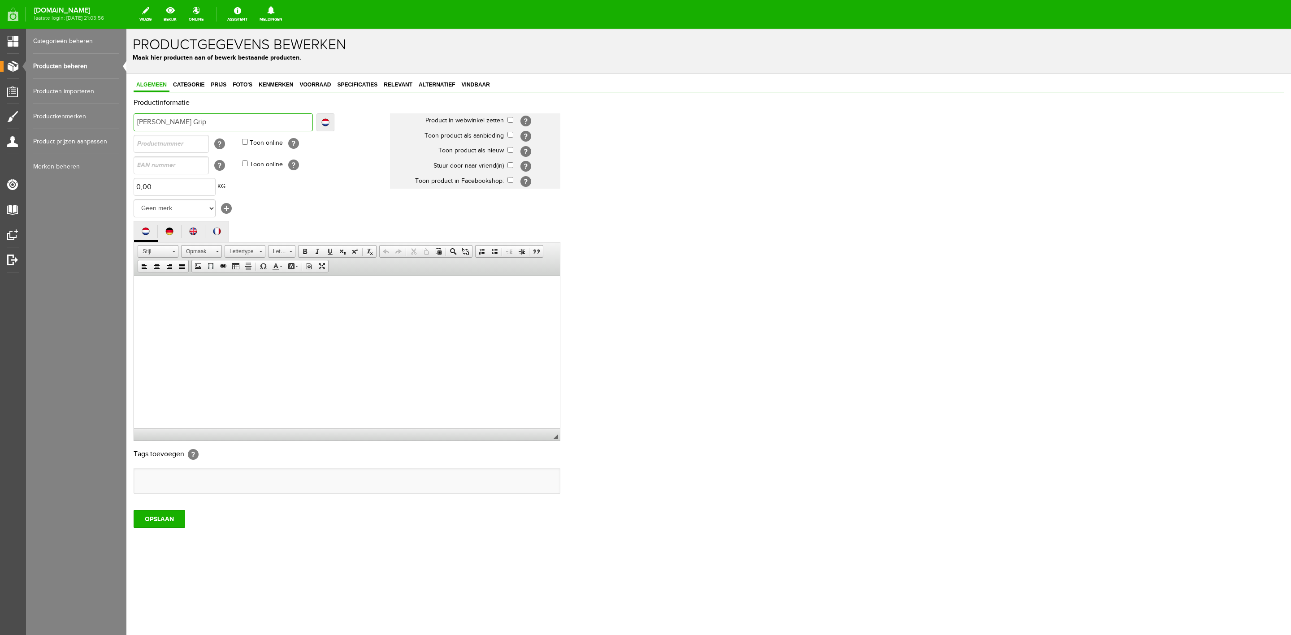
type input "Lemieux Grip"
type input "Lemieux Grip C"
type input "Lemieux Grip Co"
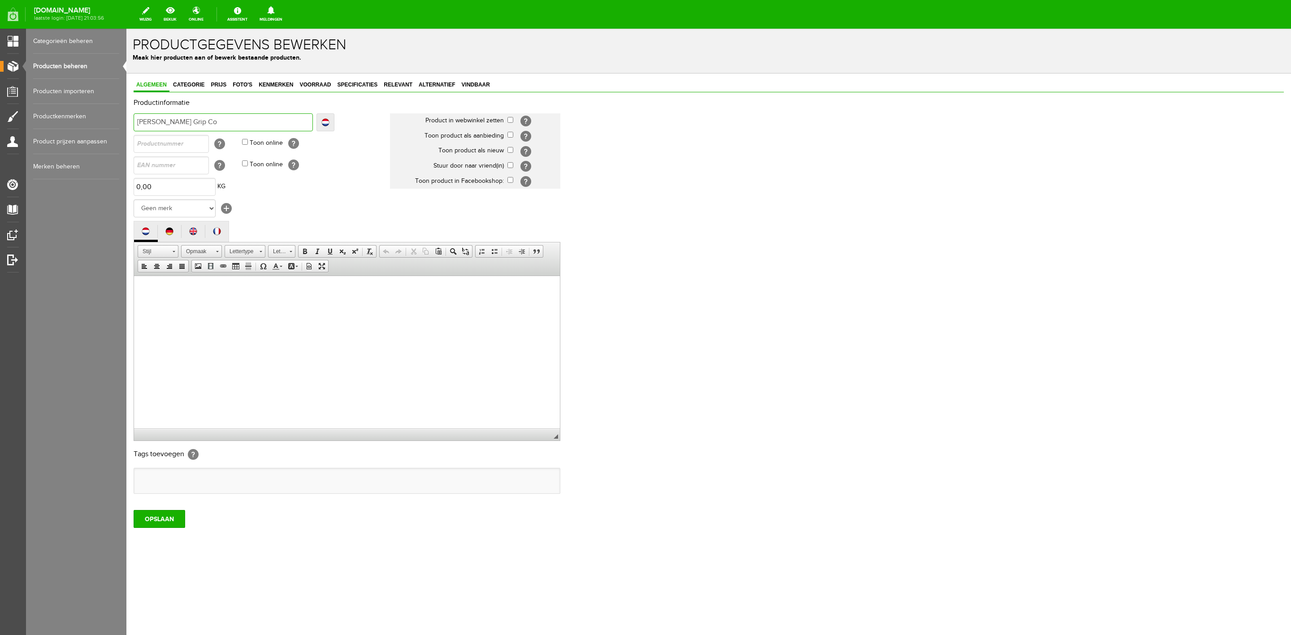
type input "Lemieux Grip Co"
type input "Lemieux Grip Con"
type input "Lemieux Grip Cont"
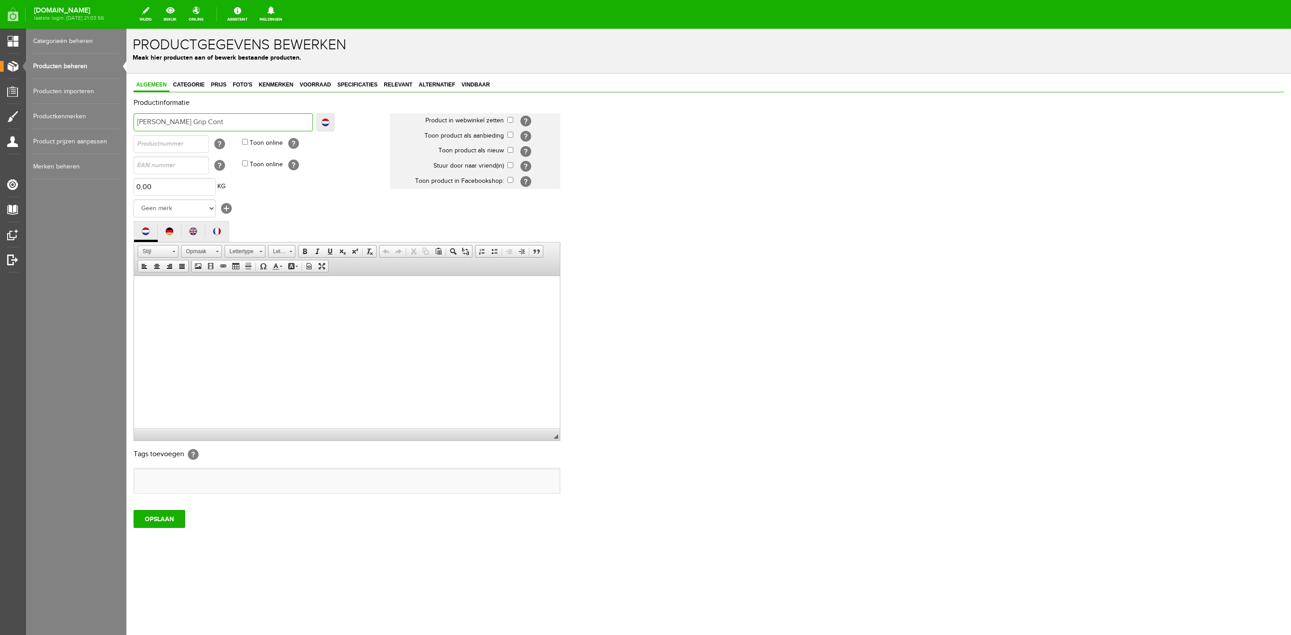
type input "Lemieux Grip Conti"
type input "Lemieux Grip Contin"
type input "Lemieux Grip Contine"
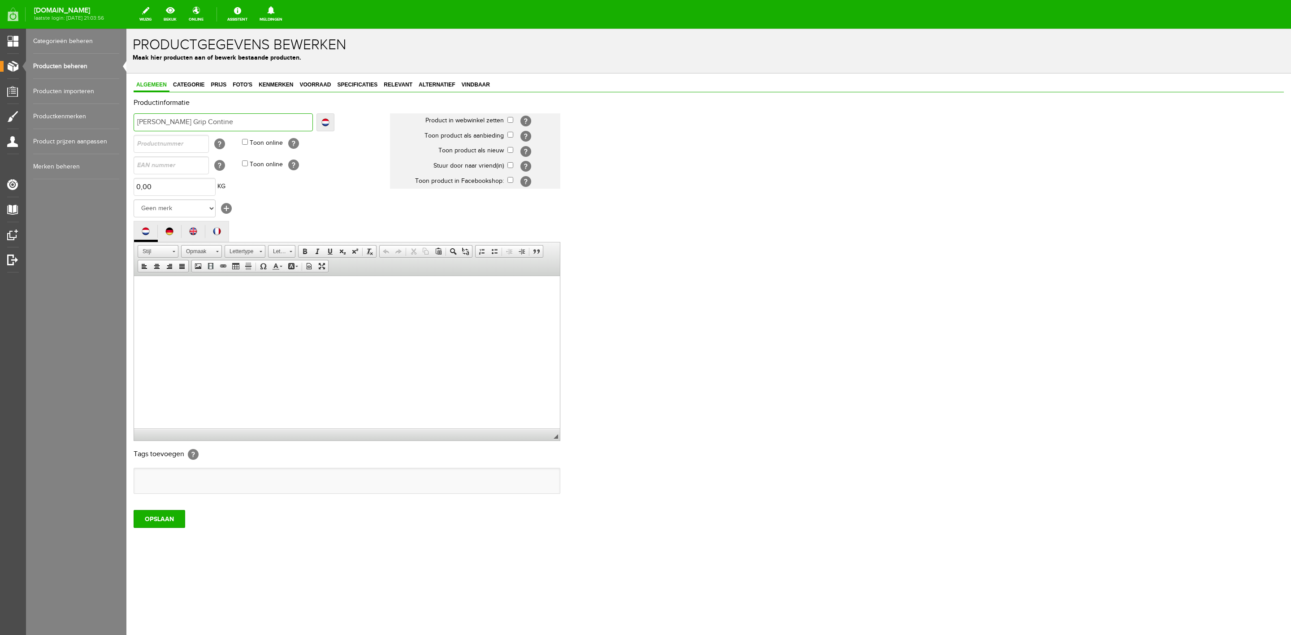
type input "Lemieux Grip Contine"
type input "Lemieux Grip Continent"
type input "Lemieux Grip Continenta"
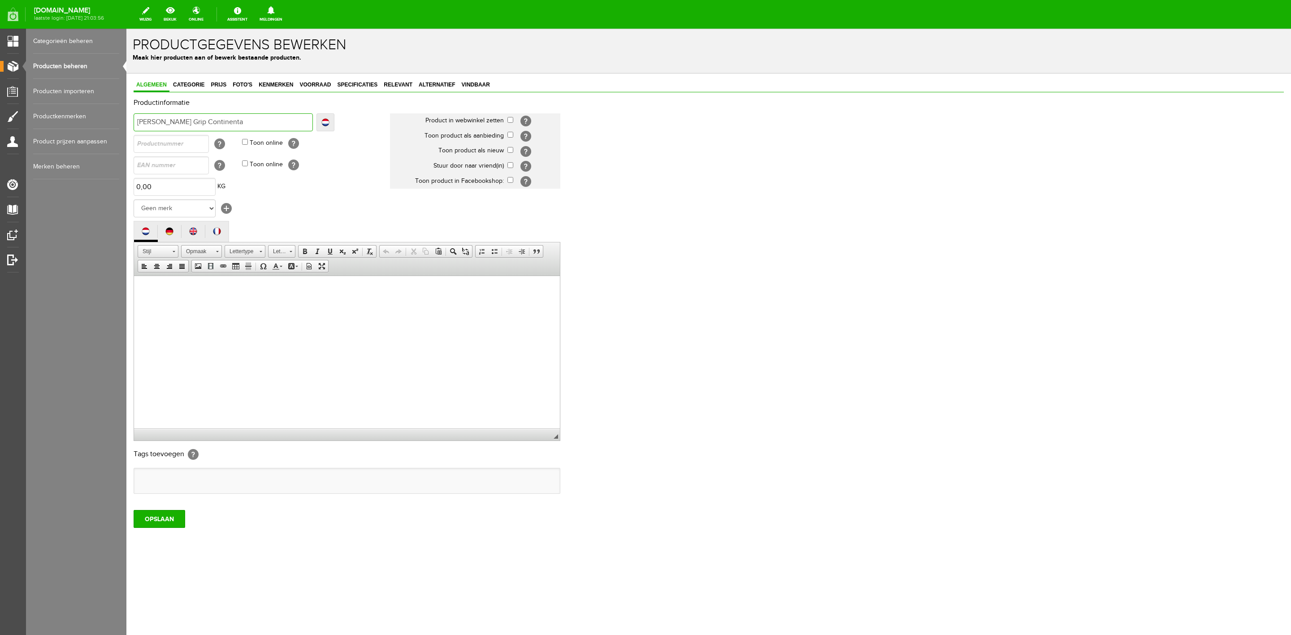
type input "Lemieux Grip Continental"
type input "Lemieux Grip Continental R"
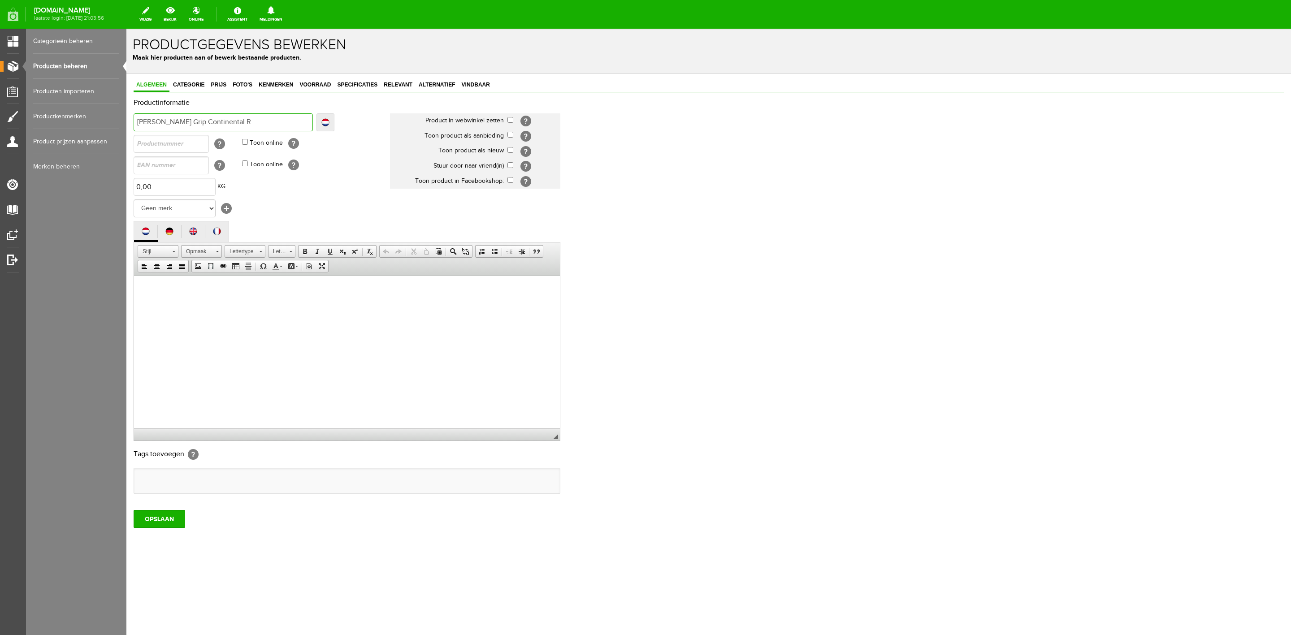
type input "Lemieux Grip Continental R"
type input "Lemieux Grip Continental Re"
type input "Lemieux Grip Continental Rei"
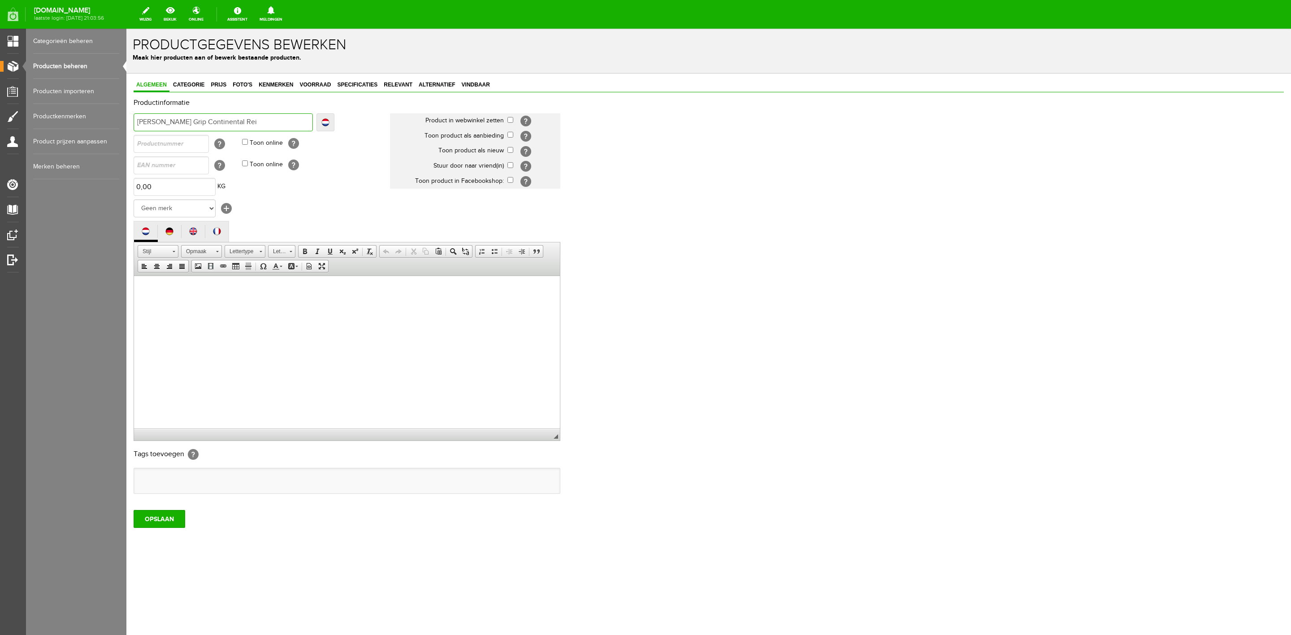
type input "Lemieux Grip Continental Rein"
type input "[PERSON_NAME] Grip Continental Reins"
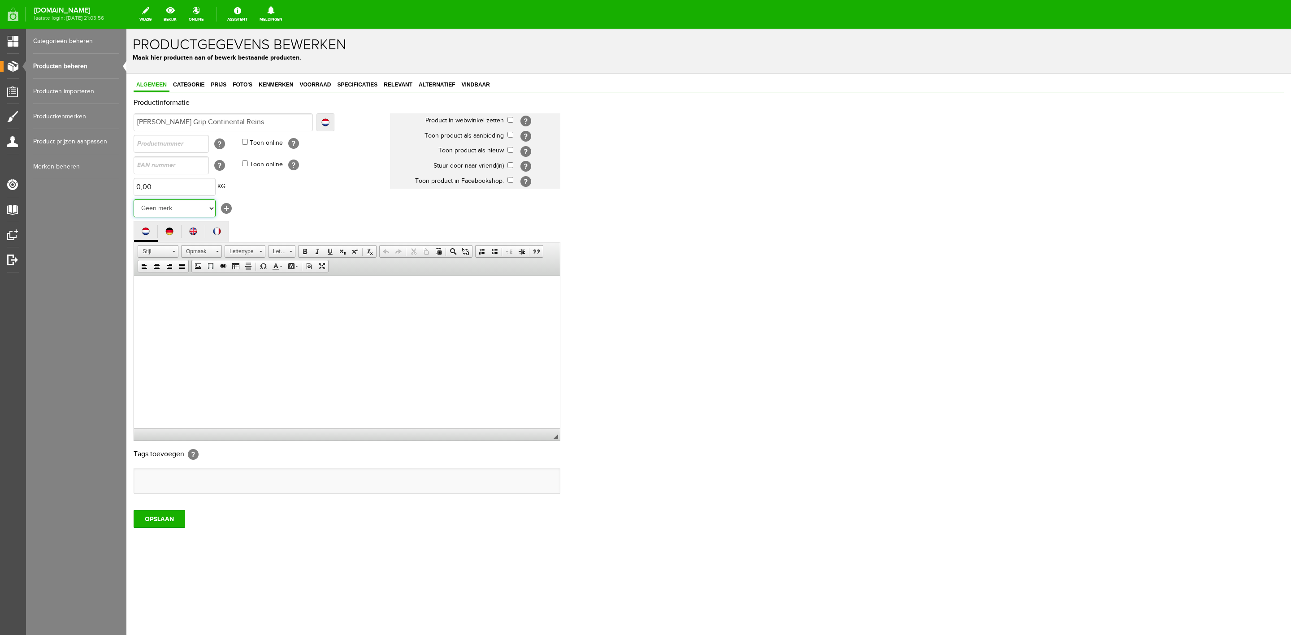
click at [207, 206] on select "Geen merk Macwet Michel Vaillant Robinson Segura Airbag HesTec FreeJump Westrop…" at bounding box center [175, 208] width 82 height 18
select select "142629"
click at [134, 199] on select "Geen merk Macwet Michel Vaillant Robinson Segura Airbag HesTec FreeJump Westrop…" at bounding box center [175, 208] width 82 height 18
click at [512, 116] on td "[?]" at bounding box center [533, 120] width 53 height 15
click at [511, 121] on input "checkbox" at bounding box center [510, 120] width 6 height 6
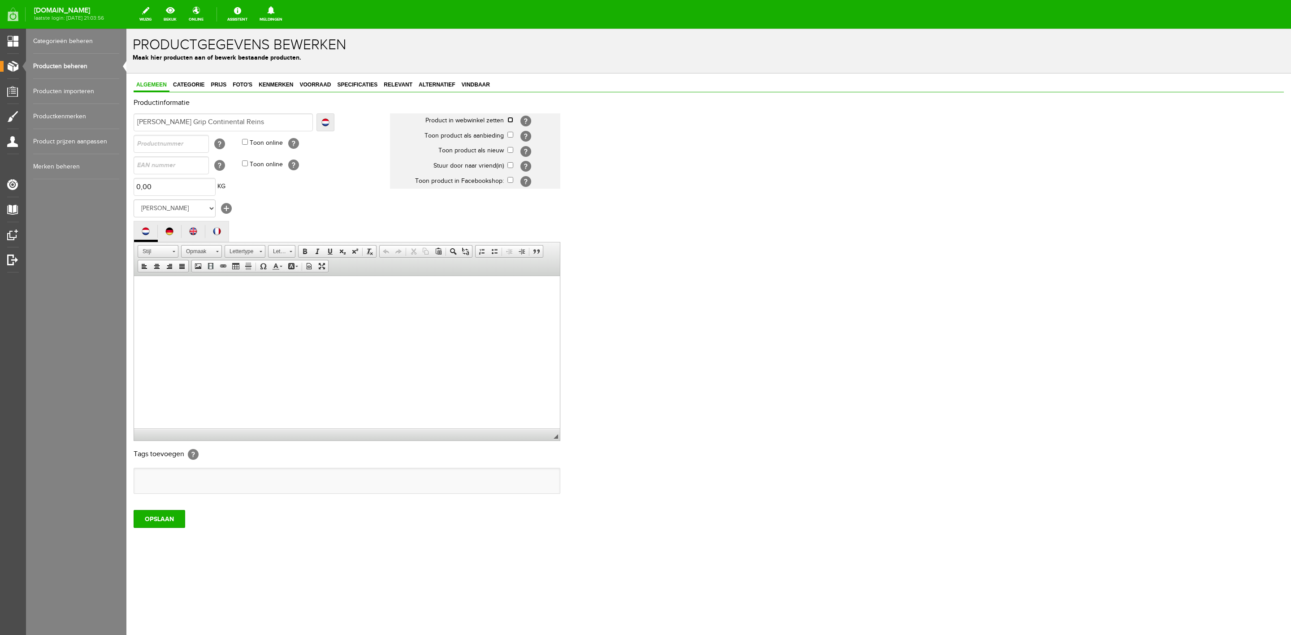
checkbox input "true"
click at [511, 148] on input "checkbox" at bounding box center [510, 150] width 6 height 6
checkbox input "true"
click at [513, 163] on input "checkbox" at bounding box center [510, 165] width 6 height 6
checkbox input "true"
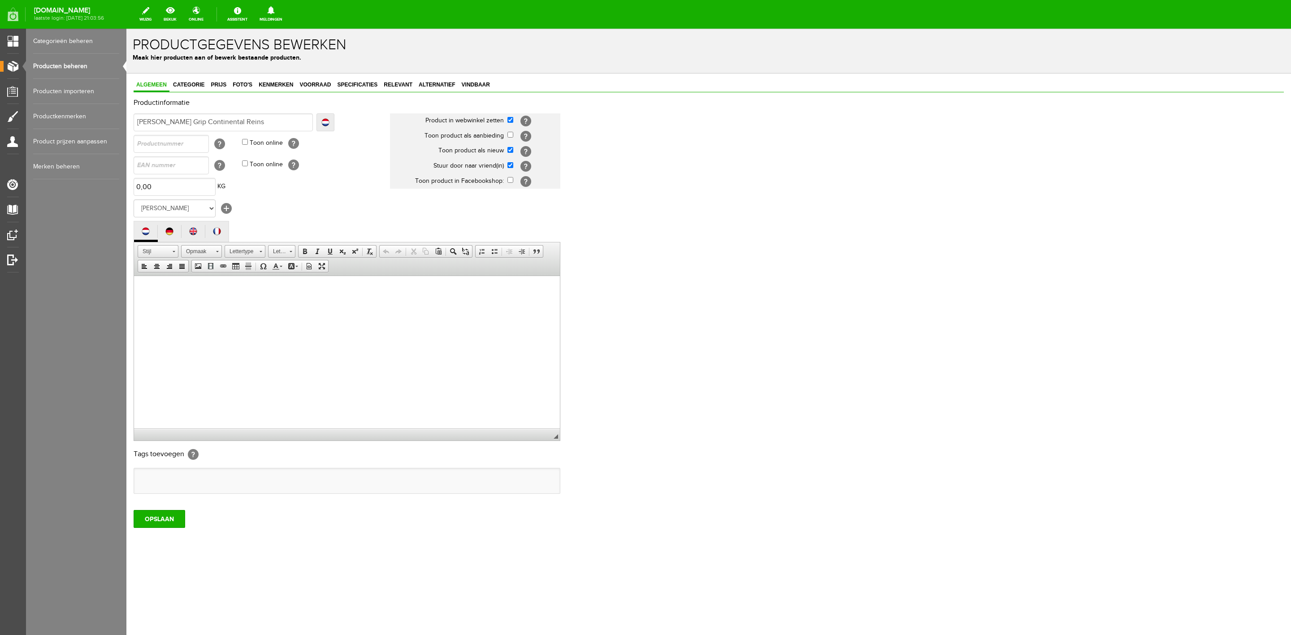
click at [221, 303] on html at bounding box center [347, 289] width 426 height 27
click at [261, 303] on html at bounding box center [347, 289] width 426 height 27
paste body
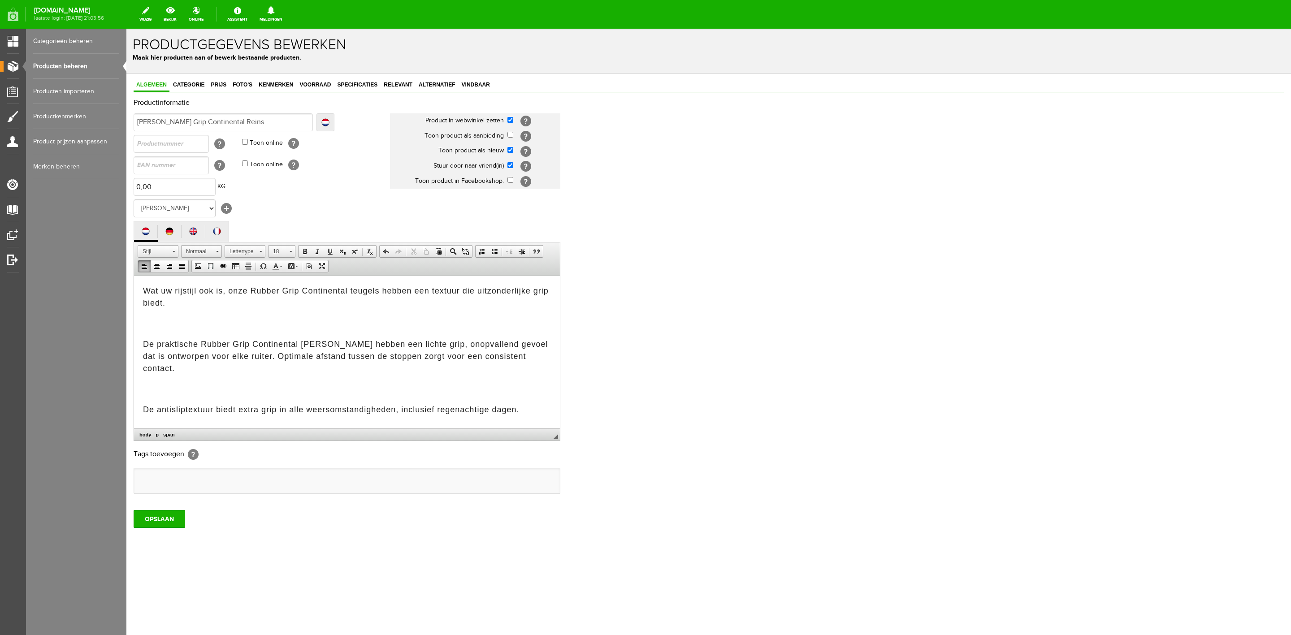
click at [221, 322] on p at bounding box center [347, 323] width 408 height 17
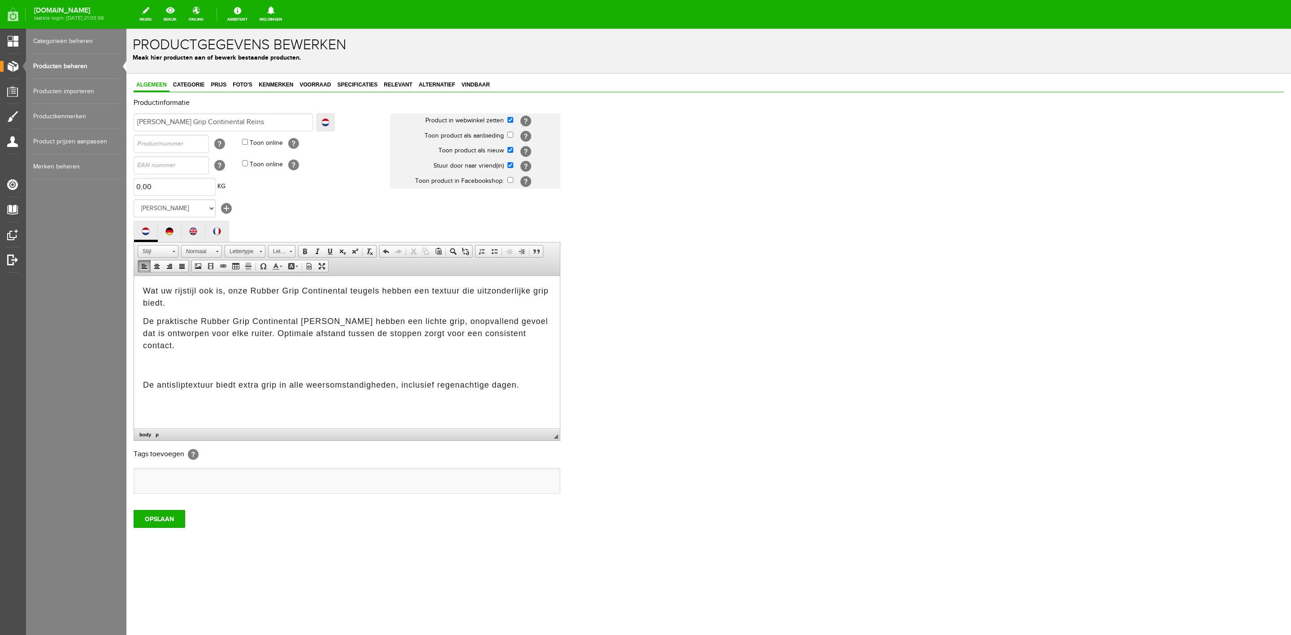
click at [187, 363] on p at bounding box center [347, 364] width 408 height 17
click at [167, 522] on input "OPSLAAN" at bounding box center [160, 519] width 52 height 18
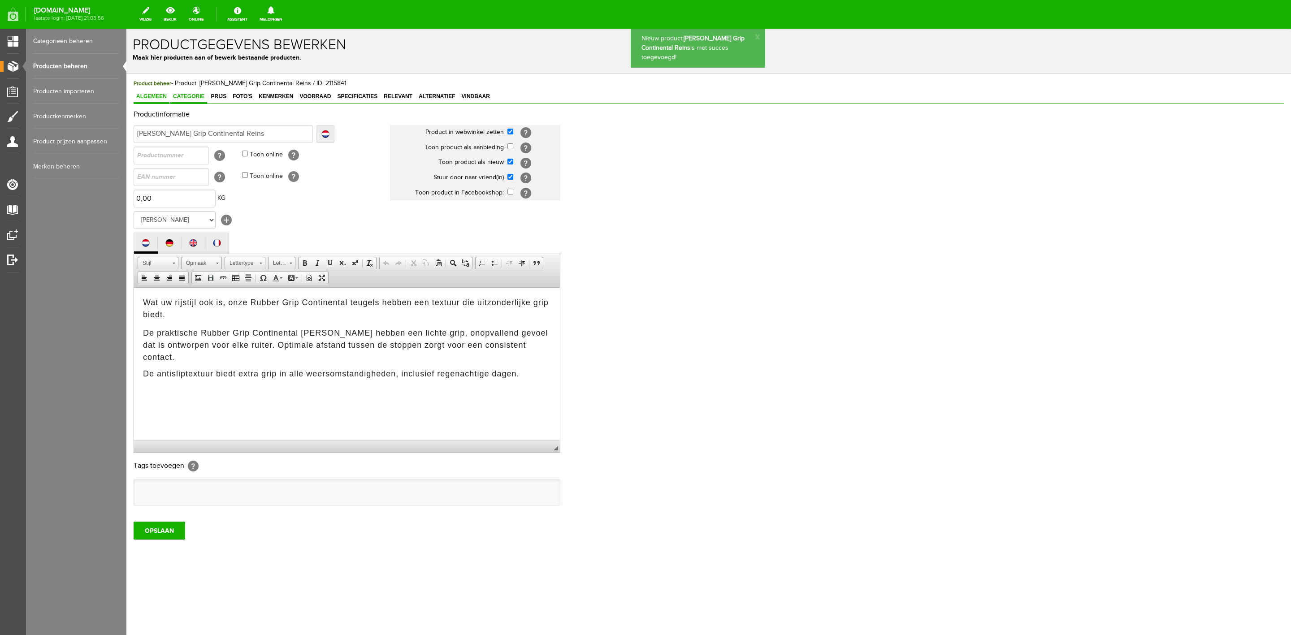
click at [186, 99] on span "Categorie" at bounding box center [188, 96] width 37 height 6
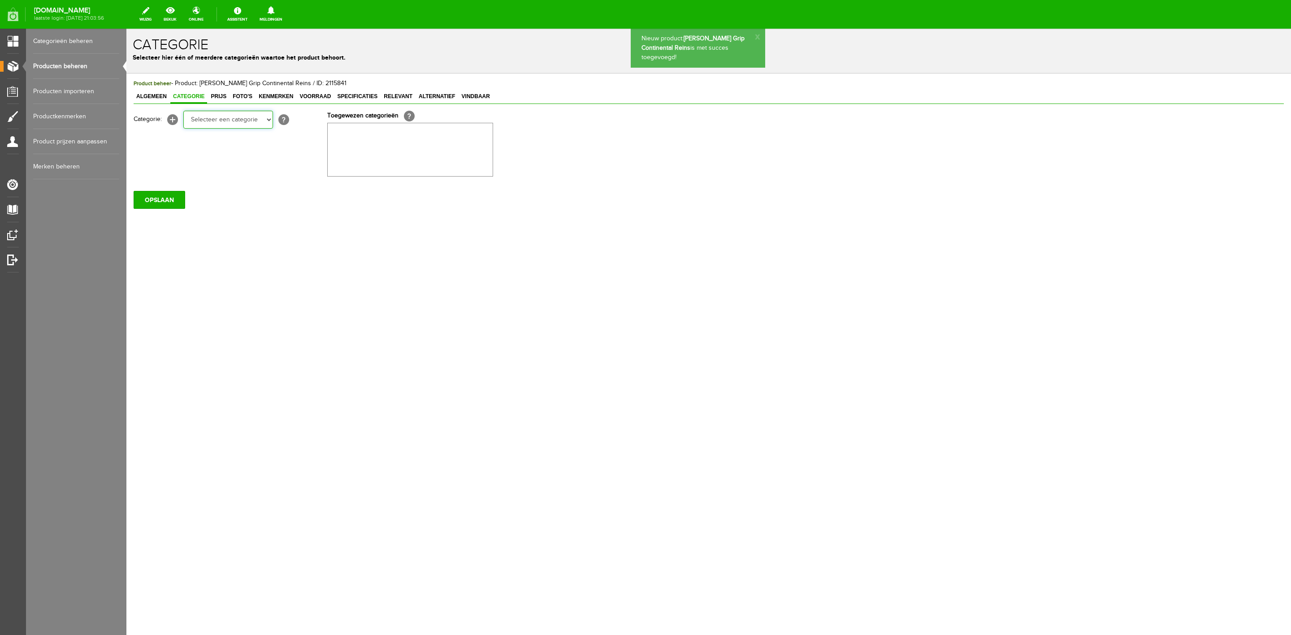
click at [206, 111] on select "Selecteer een categorie Sale Bodyprotector Outlet LeMieux AW24 Hoofdstelnummers…" at bounding box center [228, 120] width 90 height 18
select select "132716"
click at [183, 111] on select "Selecteer een categorie Sale Bodyprotector Outlet LeMieux AW24 Hoofdstelnummers…" at bounding box center [228, 120] width 90 height 18
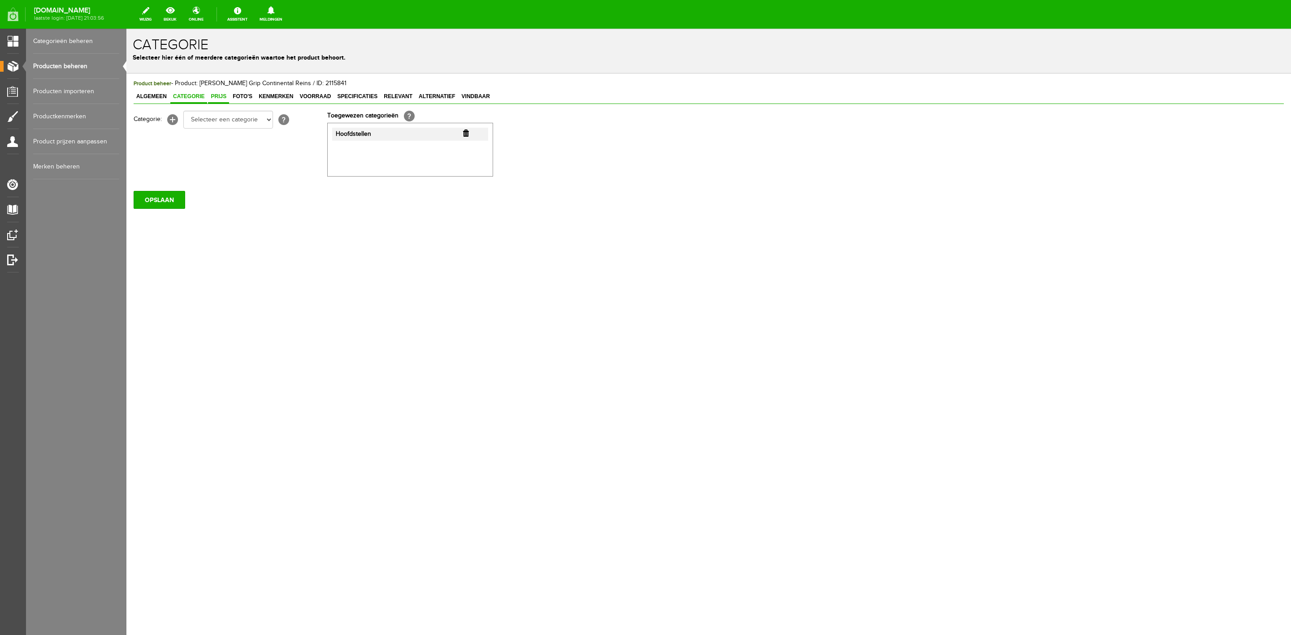
click at [225, 98] on span "Prijs" at bounding box center [218, 96] width 21 height 6
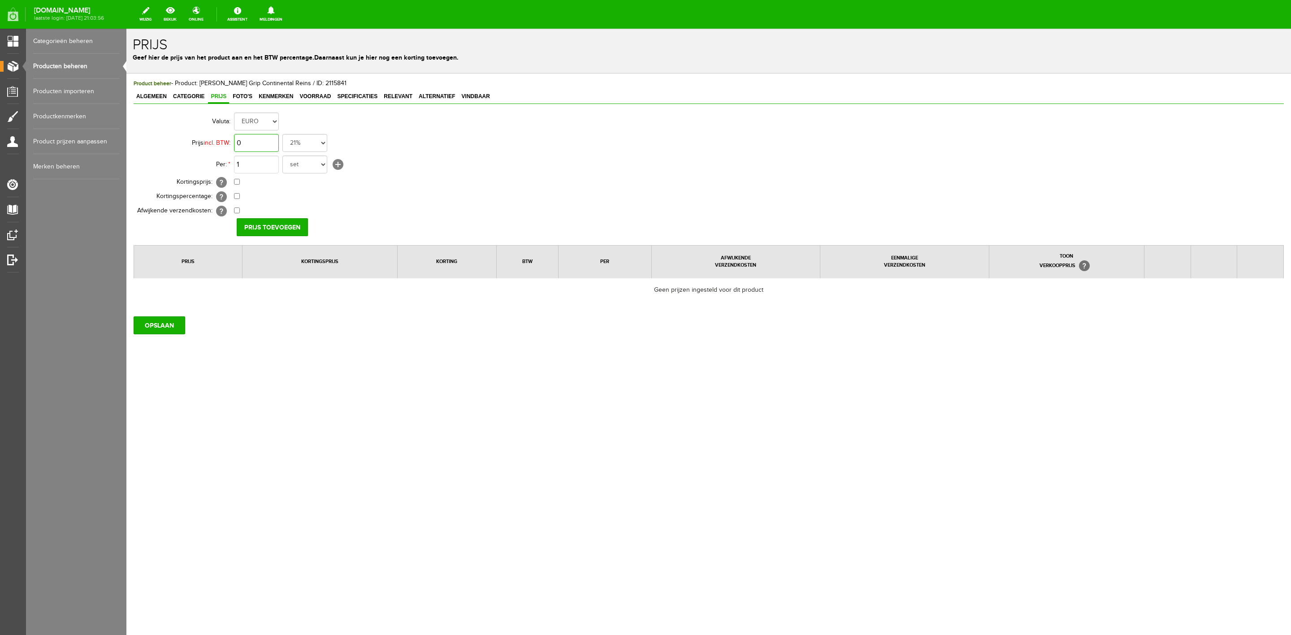
click at [257, 139] on input "0" at bounding box center [256, 143] width 45 height 18
type input "€ 69,50"
click at [281, 230] on input "Prijs toevoegen" at bounding box center [272, 227] width 71 height 18
click at [169, 325] on input "OPSLAAN" at bounding box center [160, 328] width 52 height 18
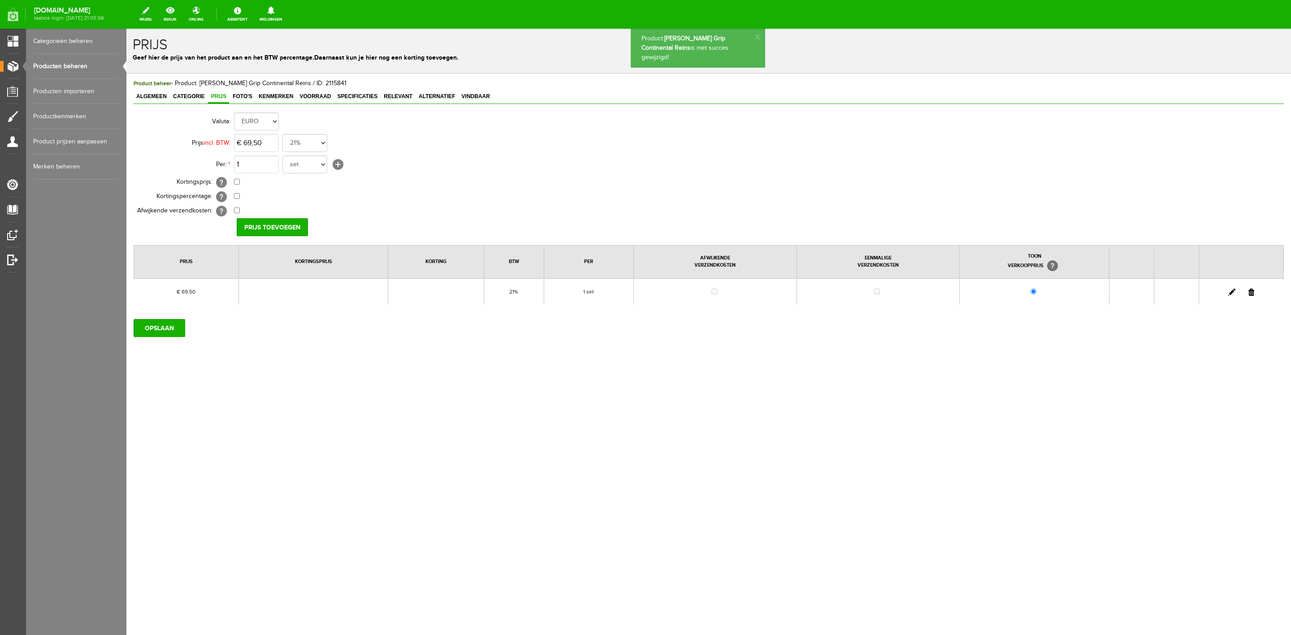
click at [242, 96] on span "Foto's" at bounding box center [242, 96] width 25 height 6
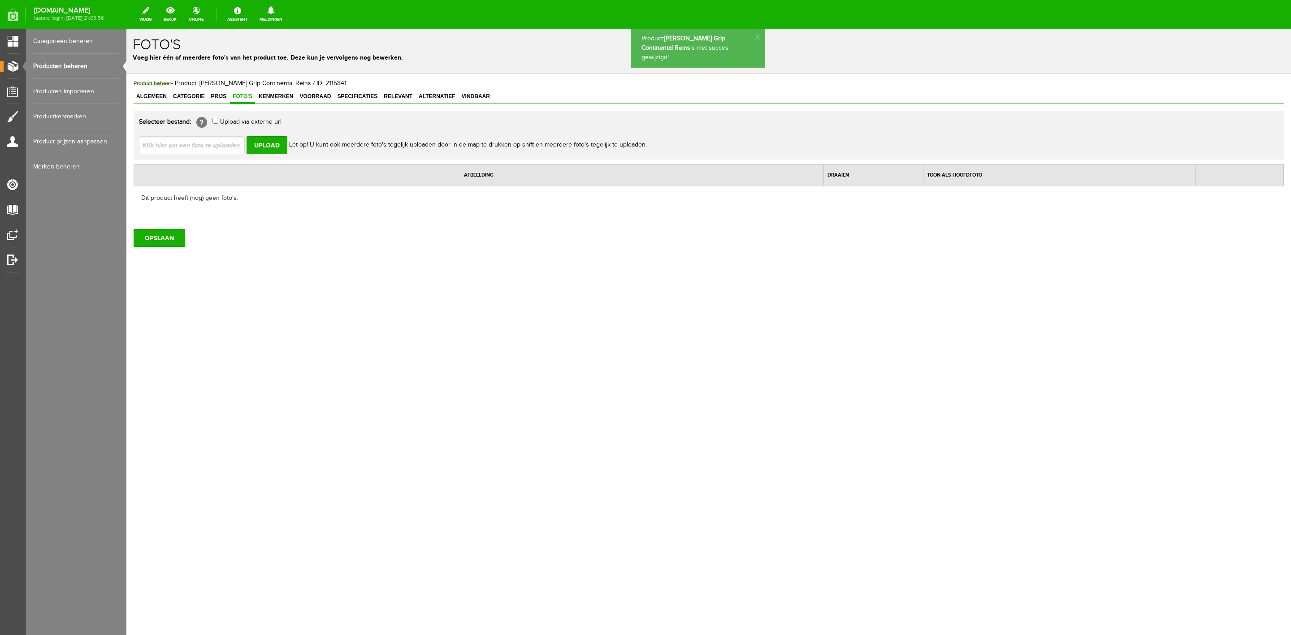
click at [213, 144] on input "file" at bounding box center [195, 144] width 113 height 17
type input "C:\fakepath\Lemieux Rubber grip continental reins Black silver.jpg"
type input "Lemieux Rubber grip continental reins Black silver.jpg; Lemieux Rubber grip con…"
click at [280, 148] on input "Upload" at bounding box center [267, 145] width 41 height 18
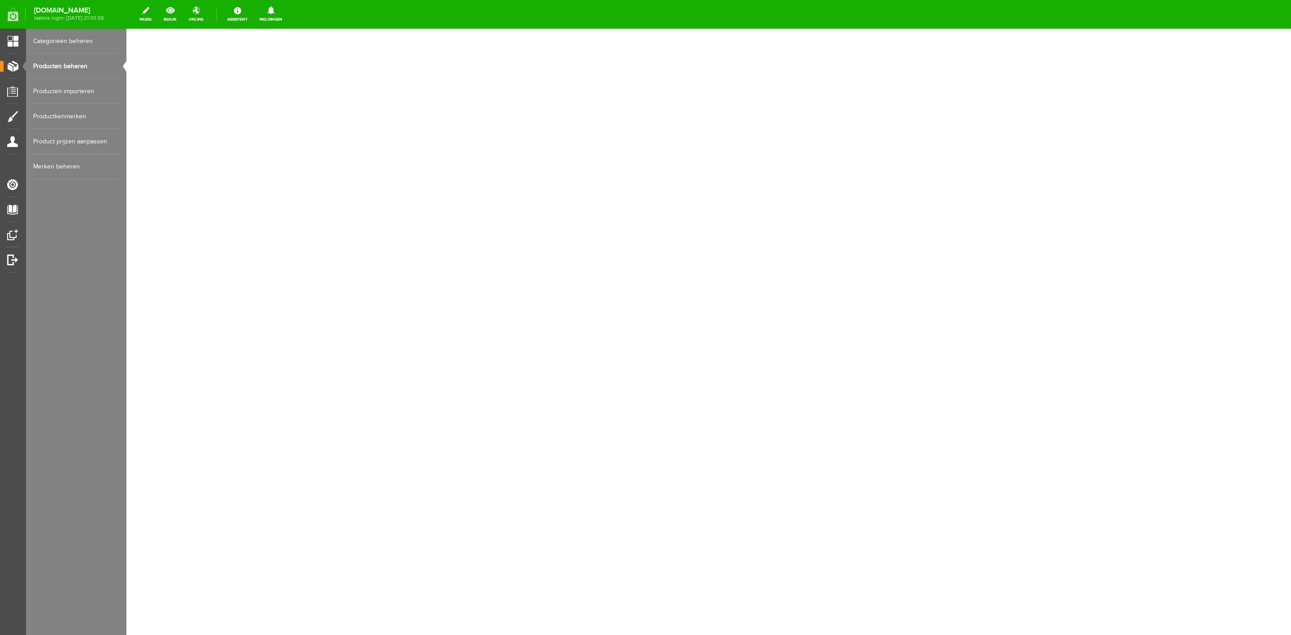
select select "142629"
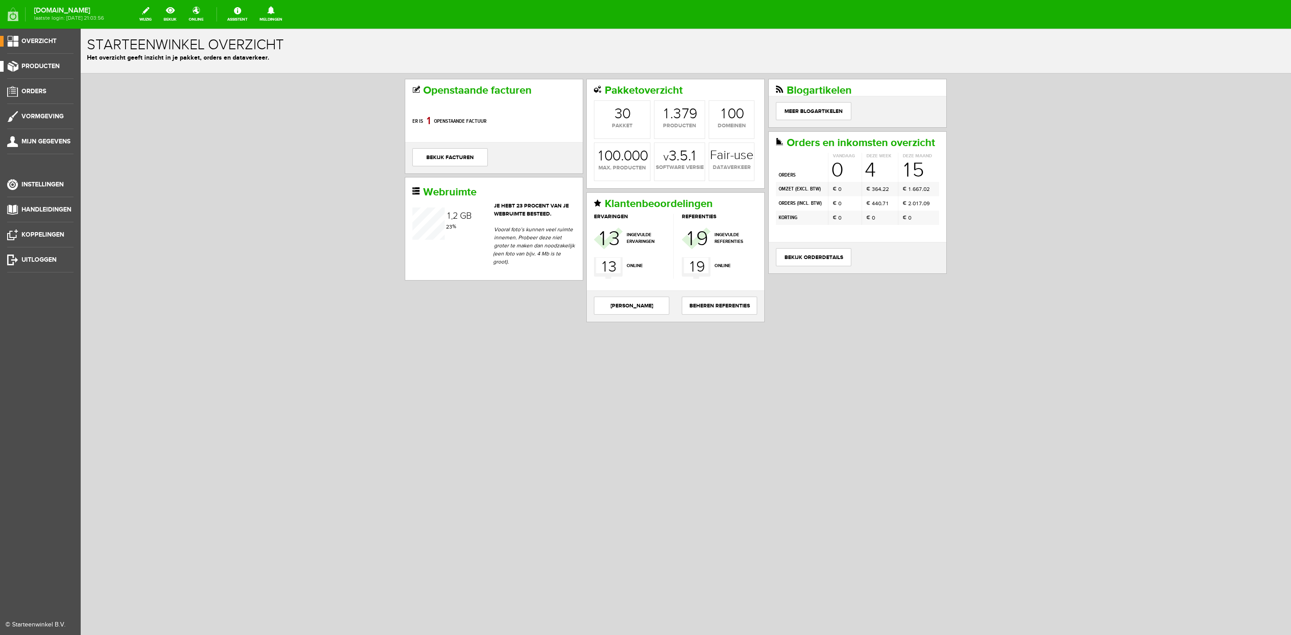
click at [35, 69] on span "Producten" at bounding box center [41, 66] width 38 height 8
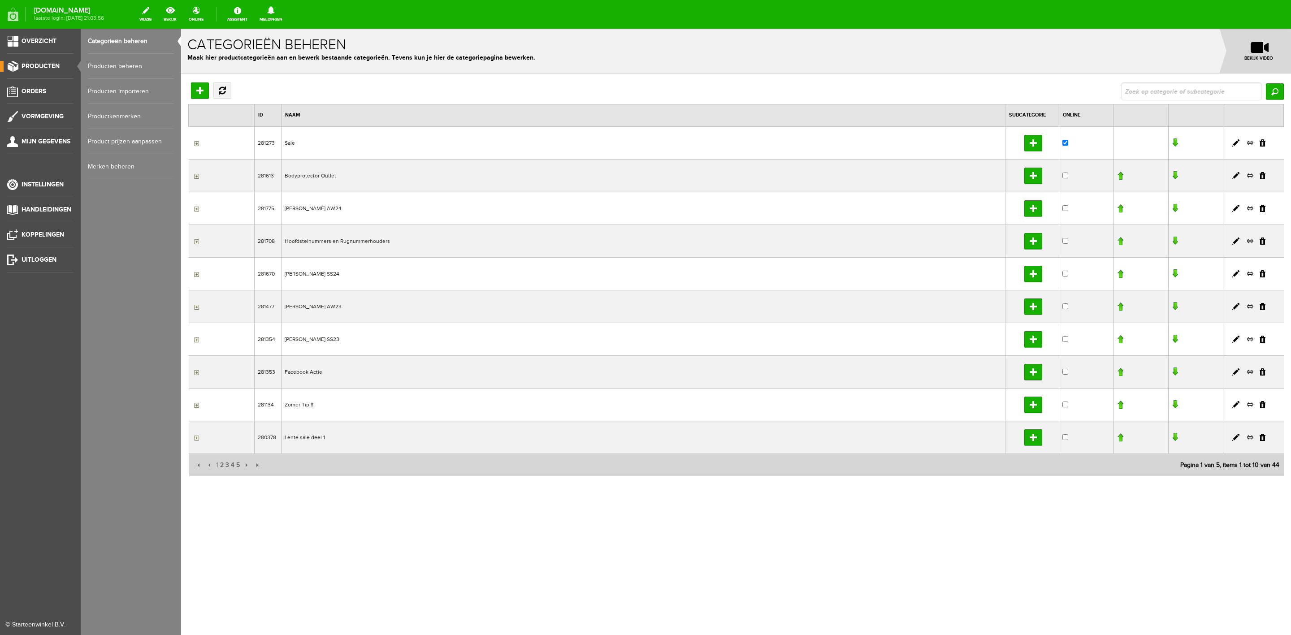
click at [128, 70] on link "Producten beheren" at bounding box center [131, 66] width 86 height 25
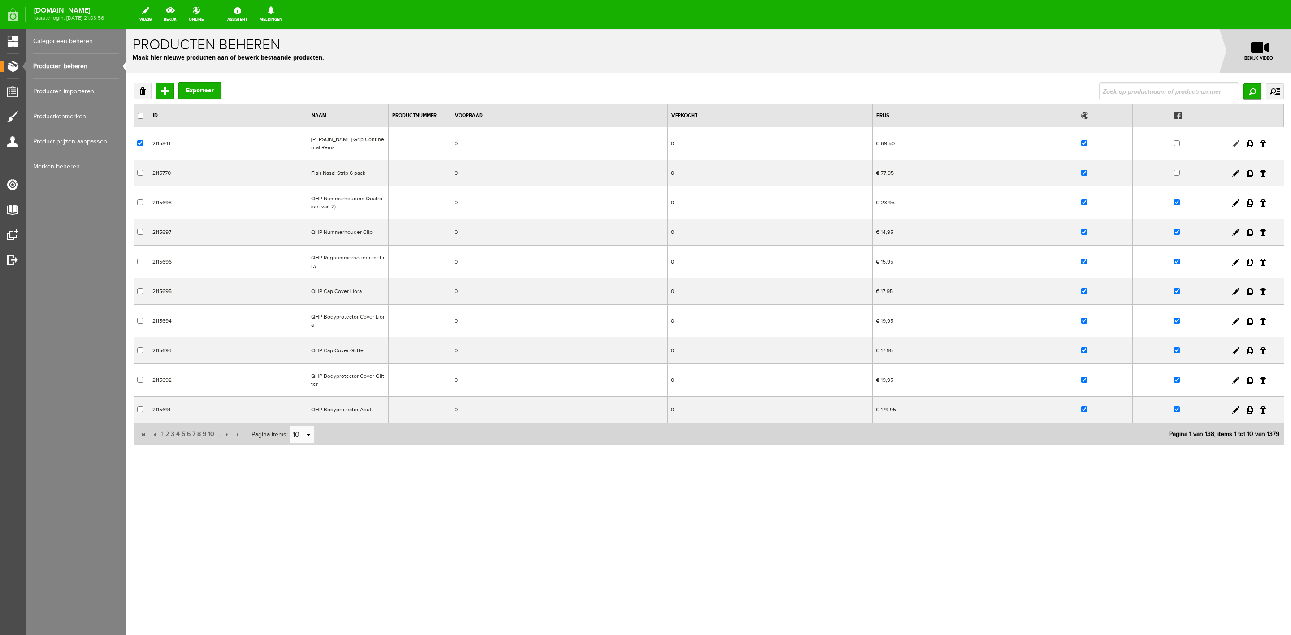
click at [1234, 147] on link at bounding box center [1235, 143] width 7 height 7
checkbox input "true"
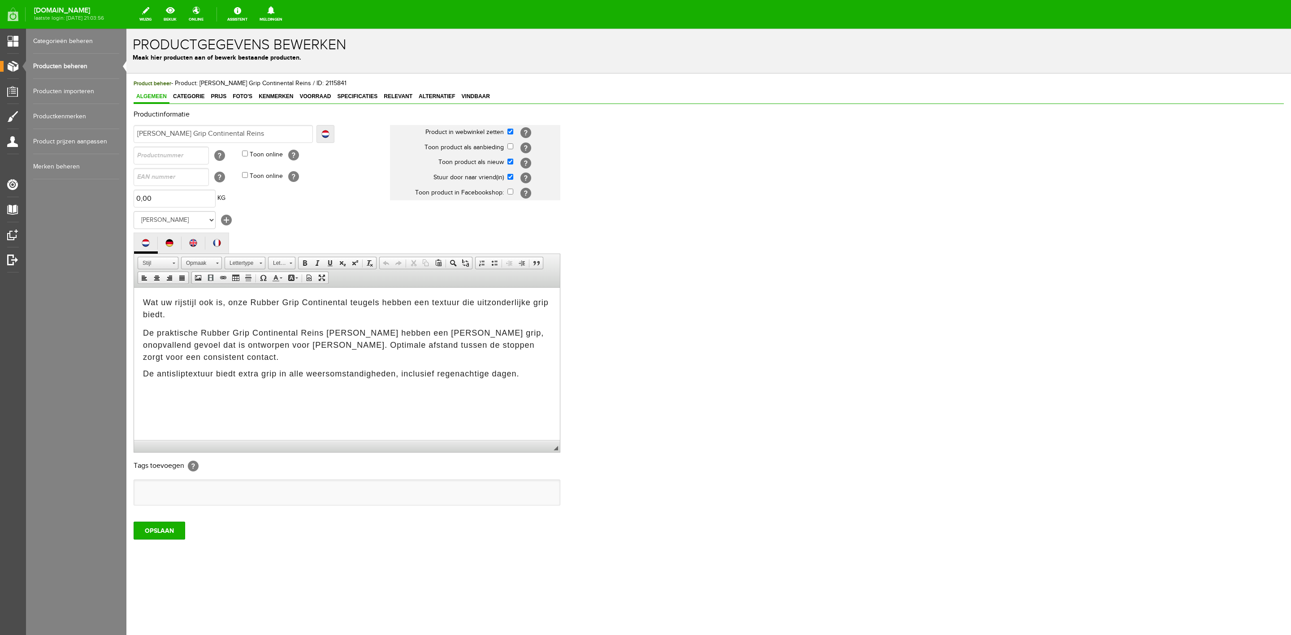
click at [187, 107] on div "Product beheer - Product: Lemieux Grip Continental Reins / ID: 2115841 Algemeen…" at bounding box center [709, 309] width 1150 height 461
click at [191, 97] on span "Categorie" at bounding box center [188, 96] width 37 height 6
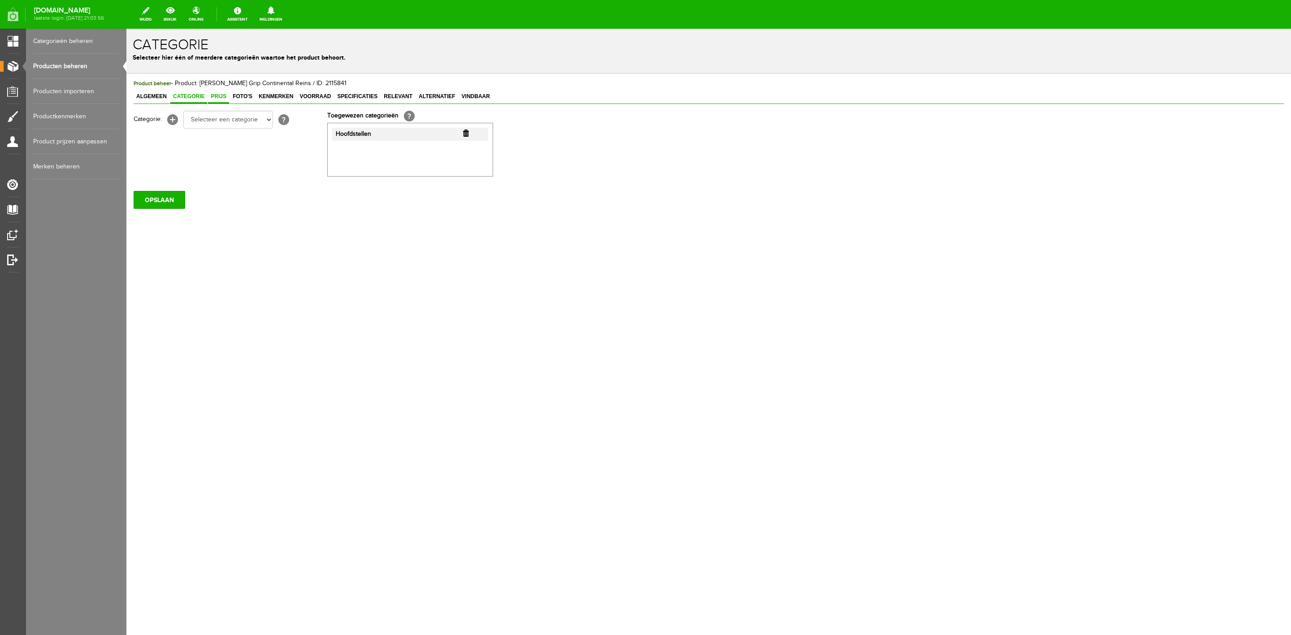
click at [217, 101] on link "Prijs" at bounding box center [218, 97] width 21 height 13
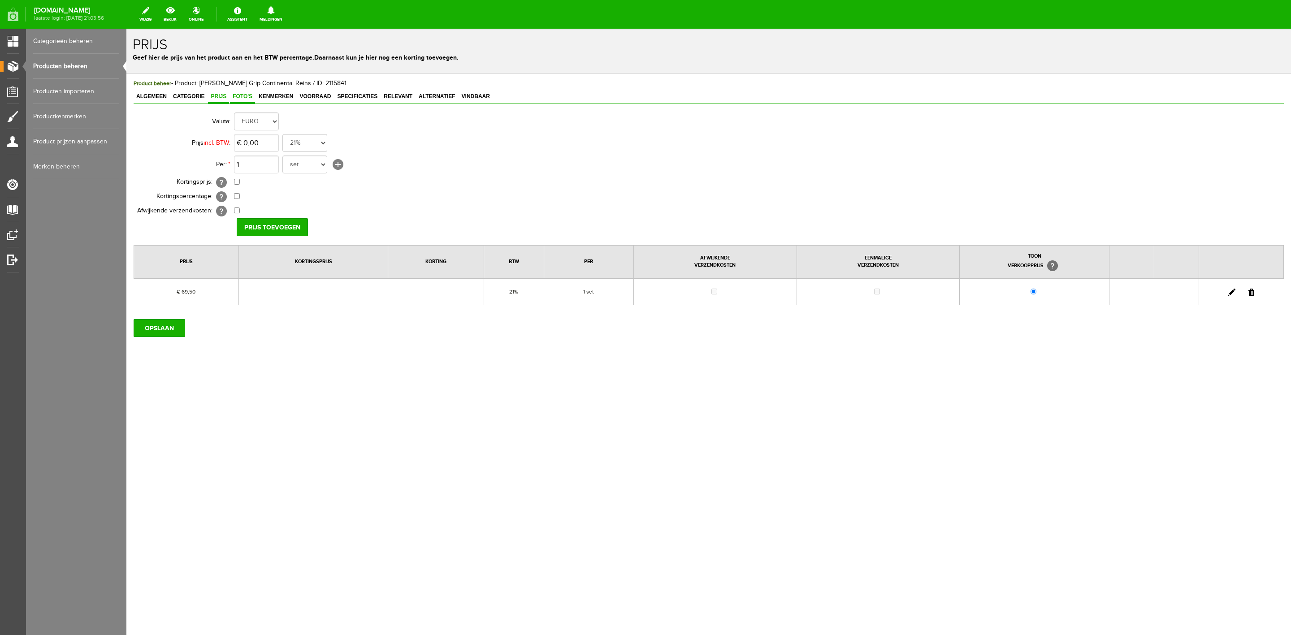
click at [243, 99] on span "Foto's" at bounding box center [242, 96] width 25 height 6
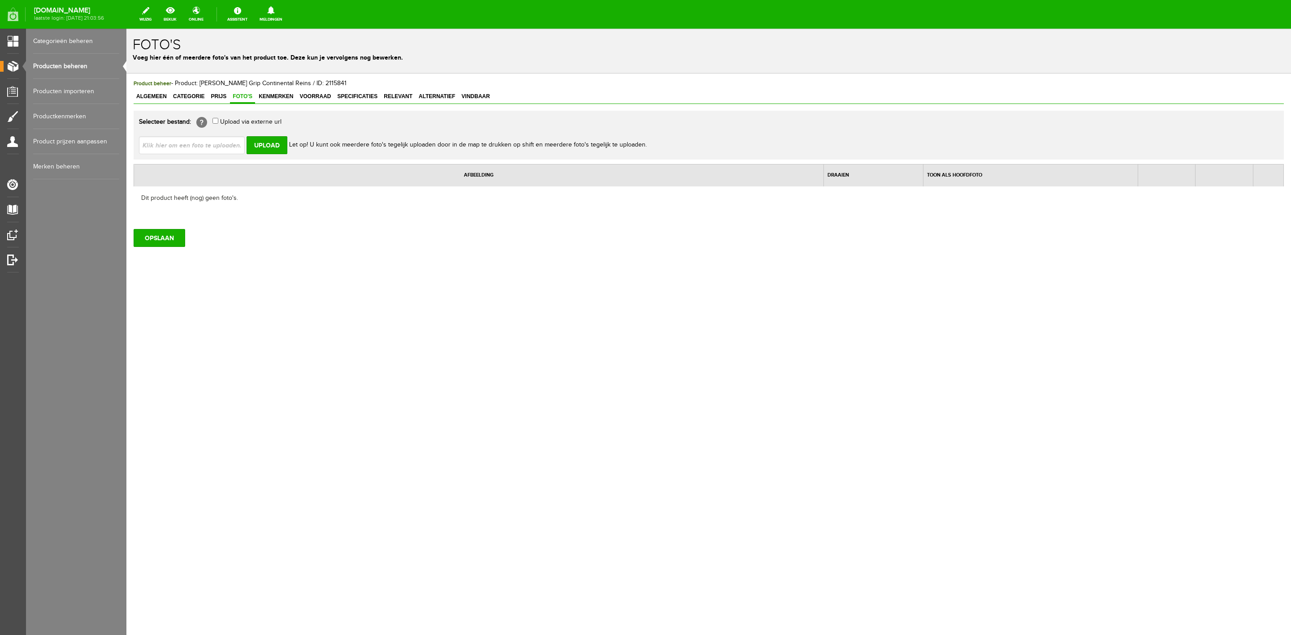
click at [222, 146] on input "file" at bounding box center [195, 144] width 113 height 17
type input "C:\fakepath\Lemieux Rubber grip continental reins Black silver.jpg"
type input "Lemieux Rubber grip continental reins Black silver.jpg; Lemieux Rubber grip con…"
click at [260, 148] on input "Upload" at bounding box center [267, 145] width 41 height 18
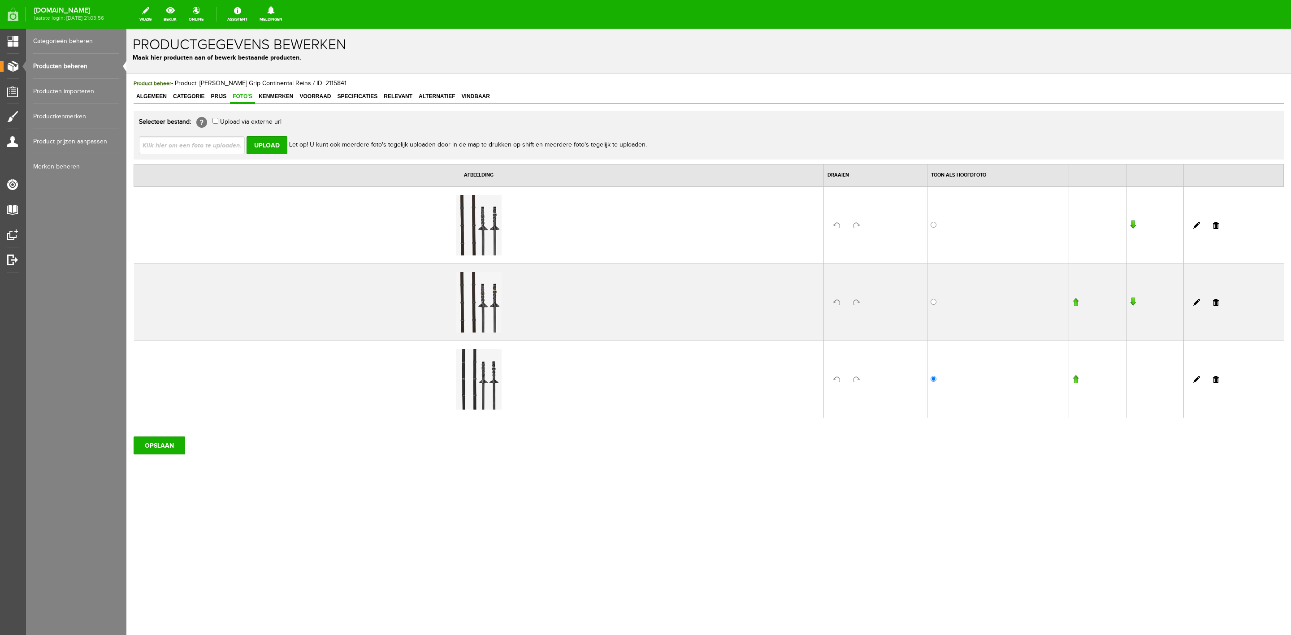
click at [236, 145] on input "file" at bounding box center [195, 144] width 113 height 17
type input "C:\fakepath\Lemieux Rubber grip continental reins Havanna Brass.jpg"
type input "Lemieux Rubber grip continental reins Havanna Brass.jpg; Lemieux Rubber grip co…"
click at [264, 152] on input "Upload" at bounding box center [267, 145] width 41 height 18
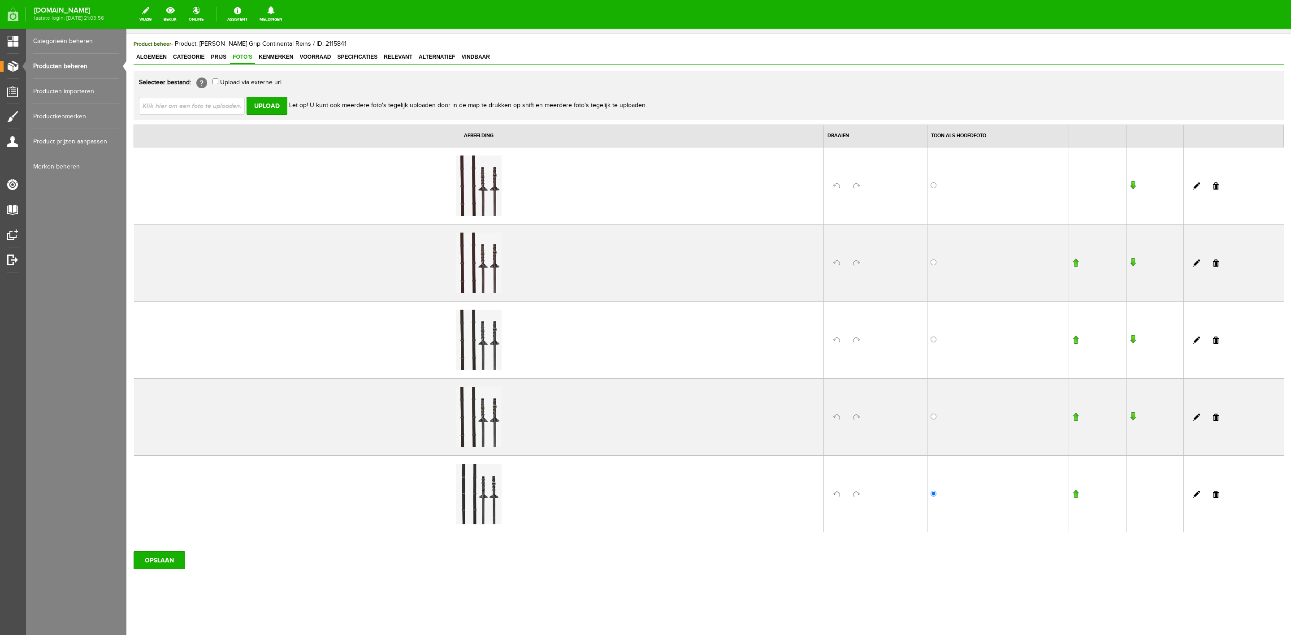
scroll to position [42, 0]
click at [163, 557] on input "OPSLAAN" at bounding box center [160, 560] width 52 height 18
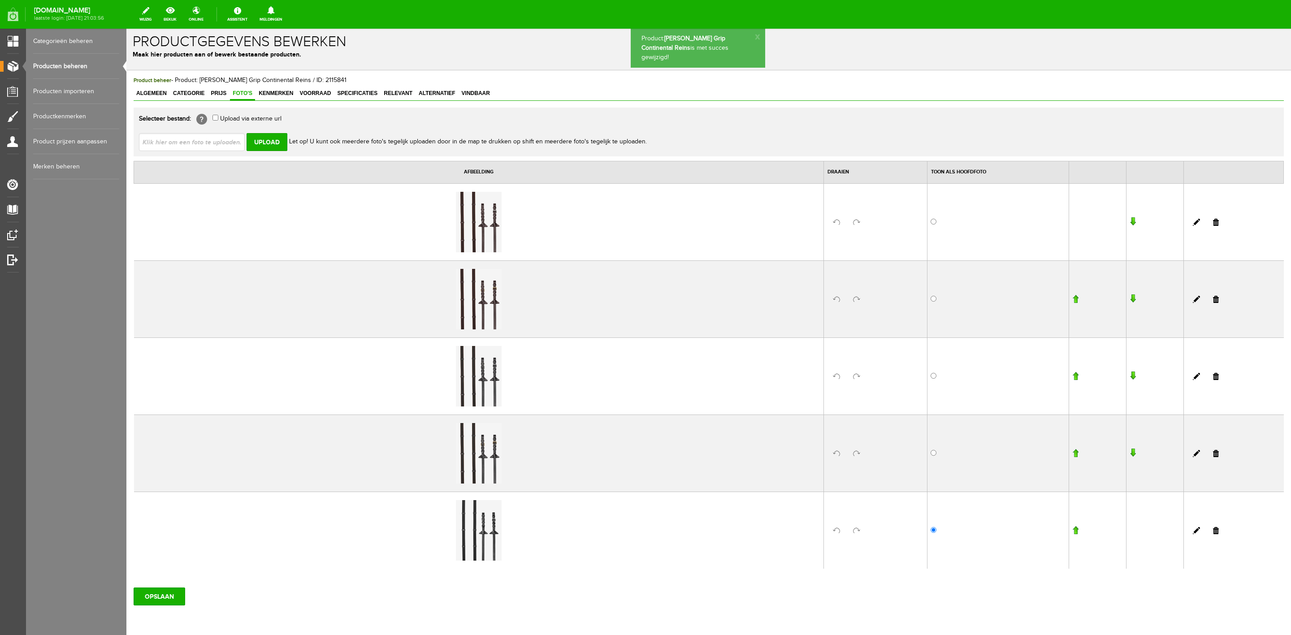
scroll to position [0, 0]
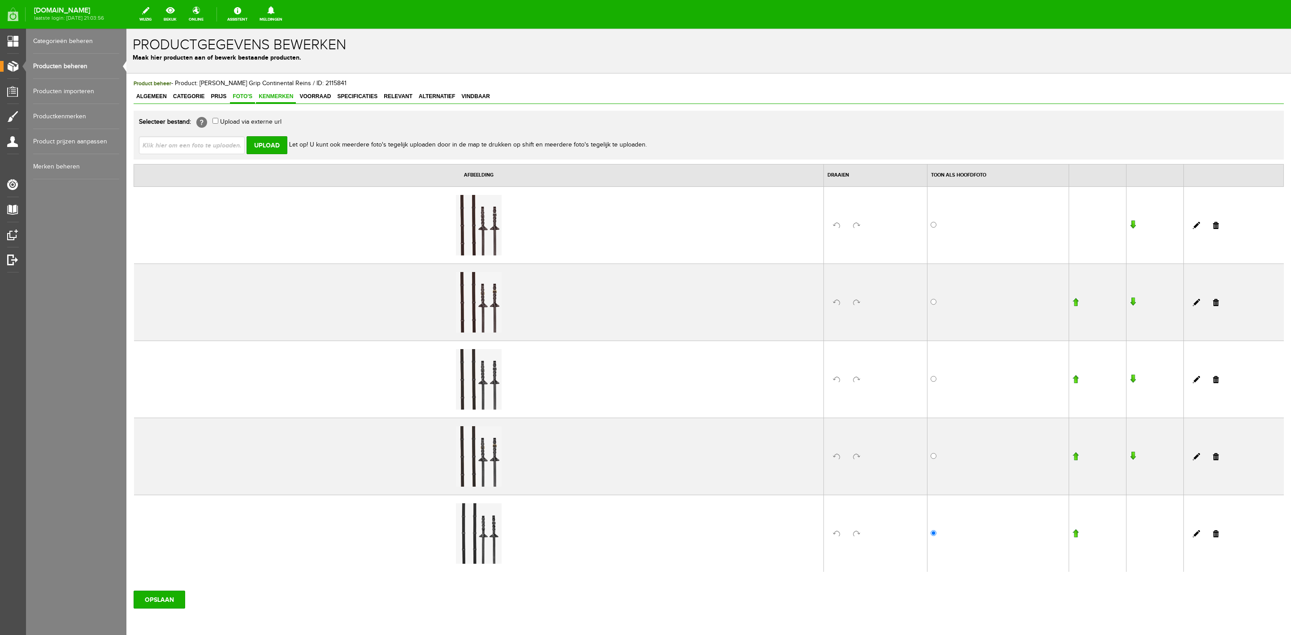
click at [288, 102] on link "Kenmerken" at bounding box center [276, 97] width 40 height 13
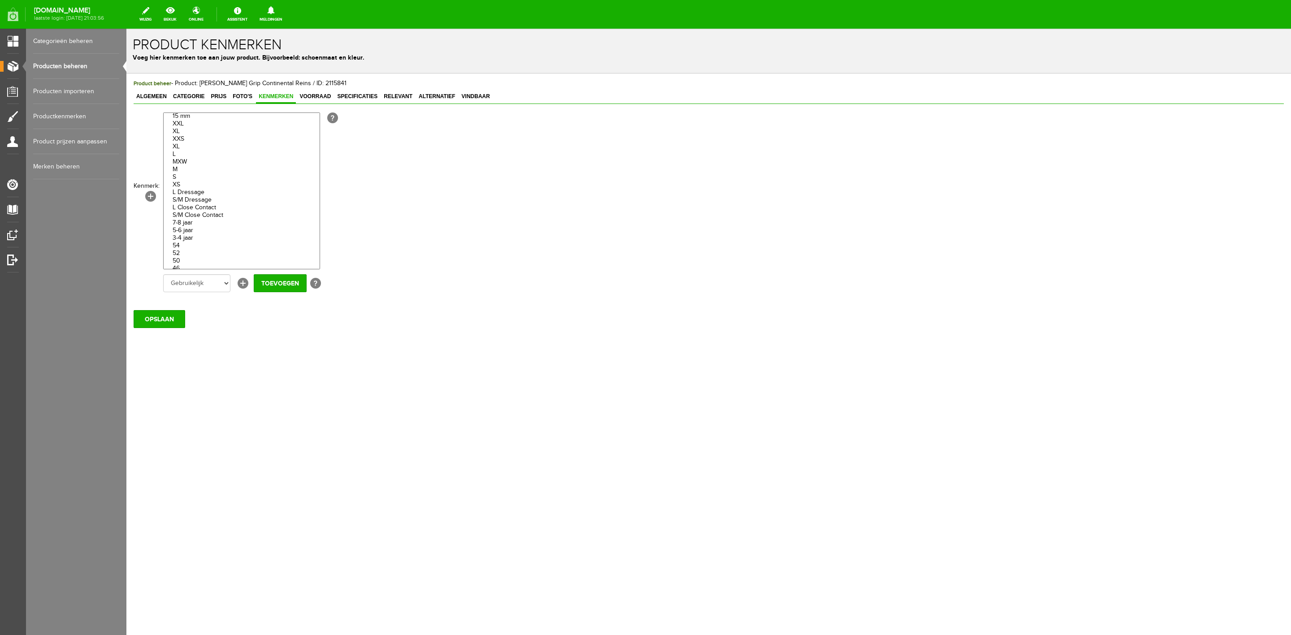
scroll to position [4370, 0]
click at [198, 55] on option "Full" at bounding box center [242, 51] width 156 height 8
click at [197, 62] on option "Cob" at bounding box center [242, 59] width 156 height 8
select select "85167|335373"
click at [196, 70] on option "Pony" at bounding box center [242, 66] width 156 height 8
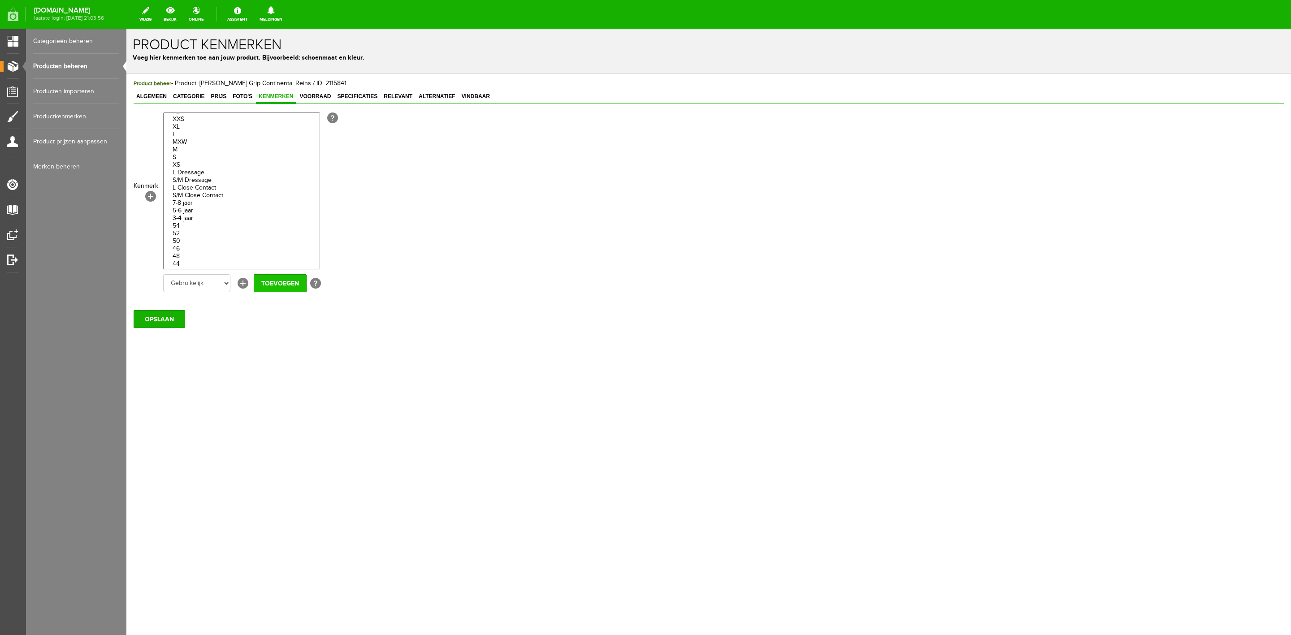
click at [277, 284] on input "Toevoegen" at bounding box center [280, 283] width 53 height 18
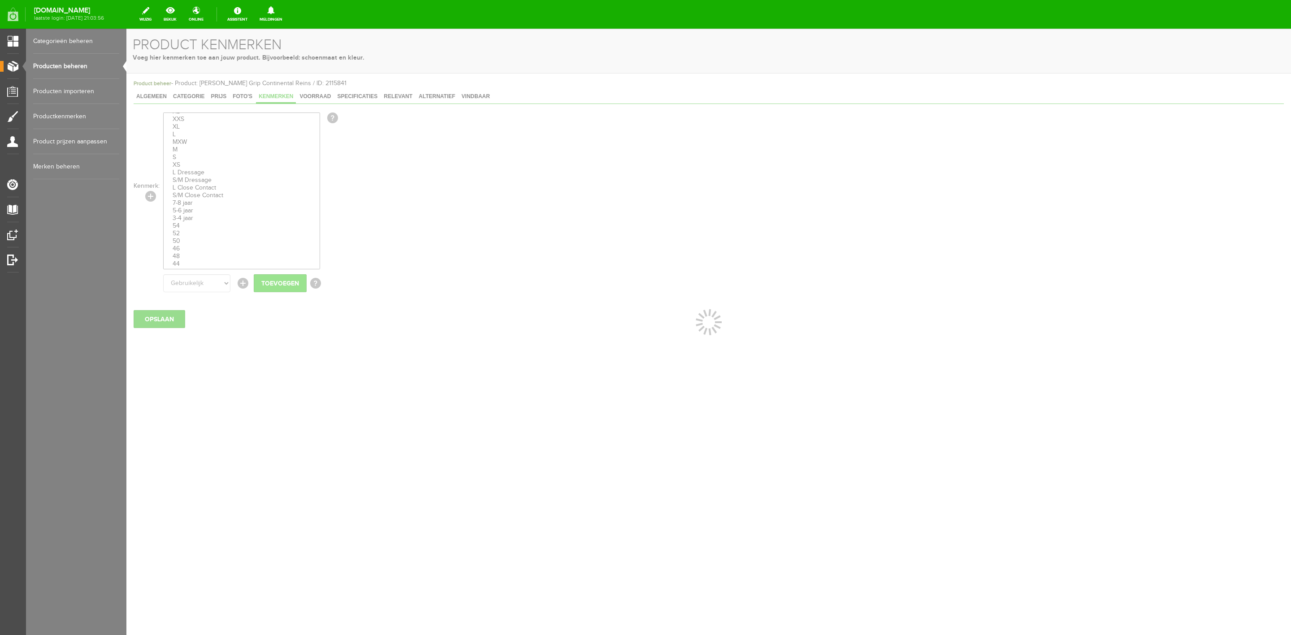
select select
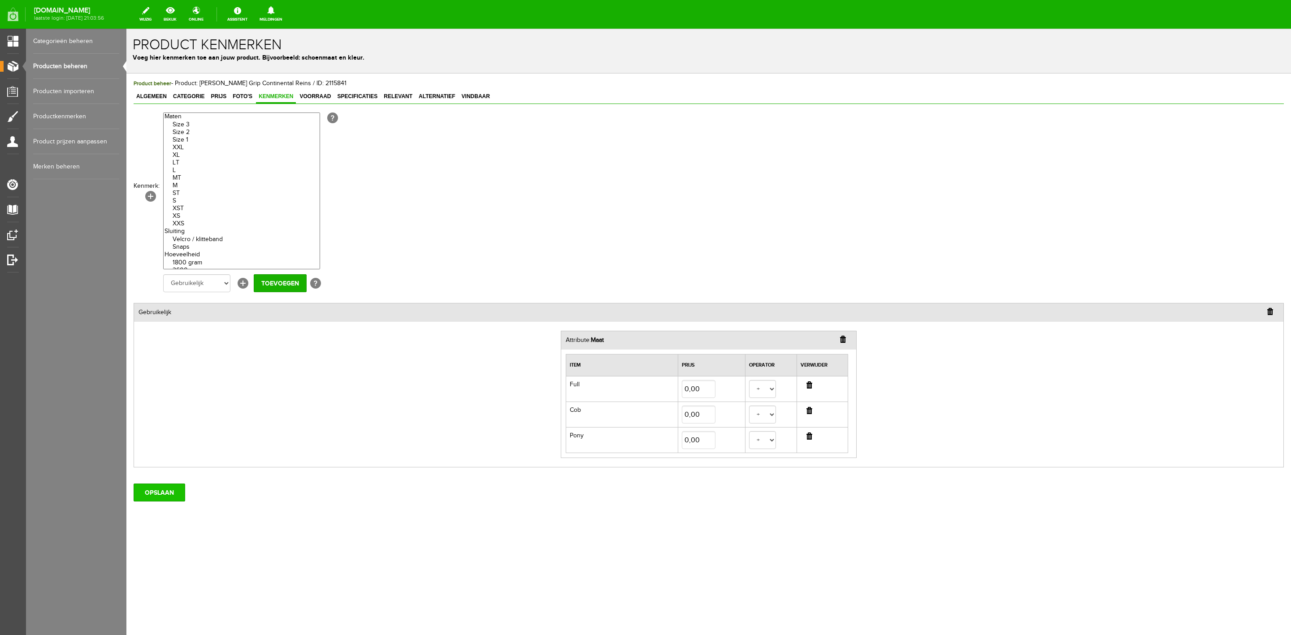
click at [179, 502] on input "OPSLAAN" at bounding box center [160, 493] width 52 height 18
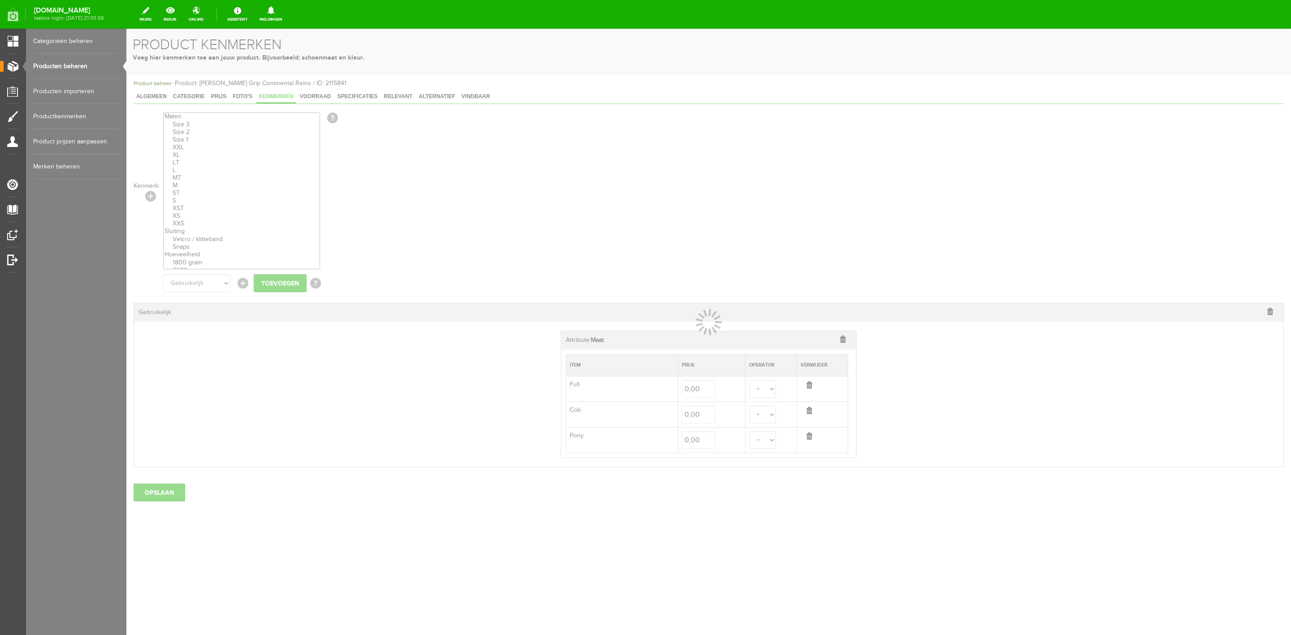
select select
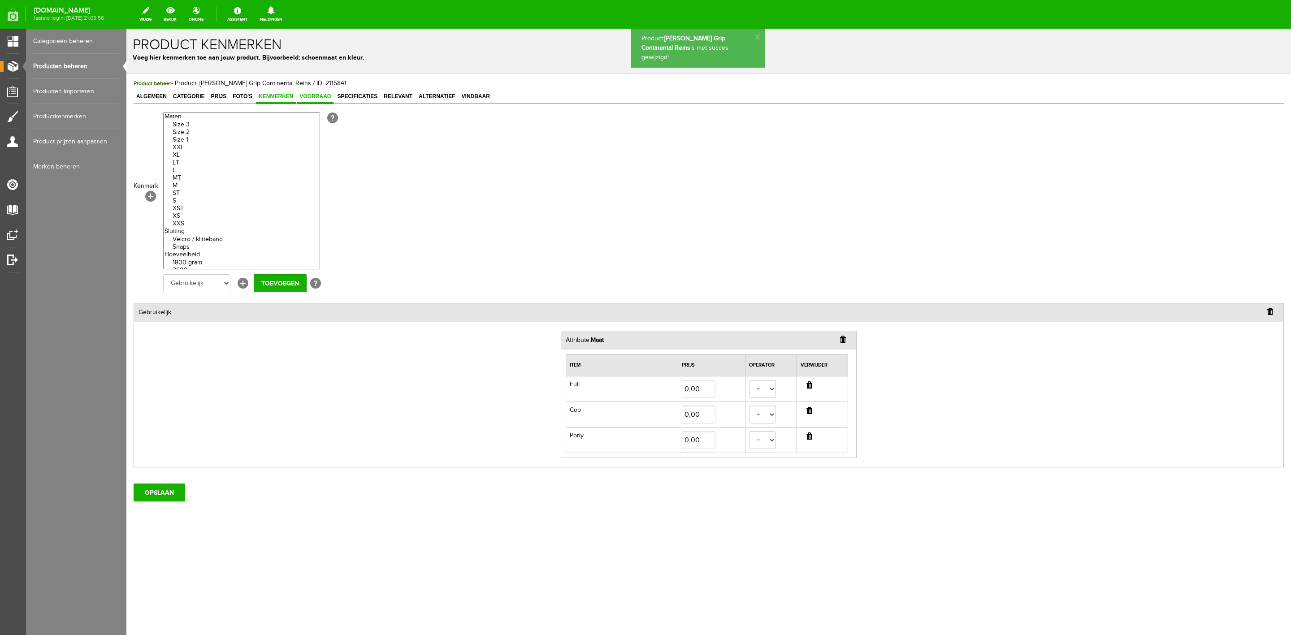
scroll to position [0, 0]
click at [312, 101] on link "Voorraad" at bounding box center [315, 97] width 37 height 13
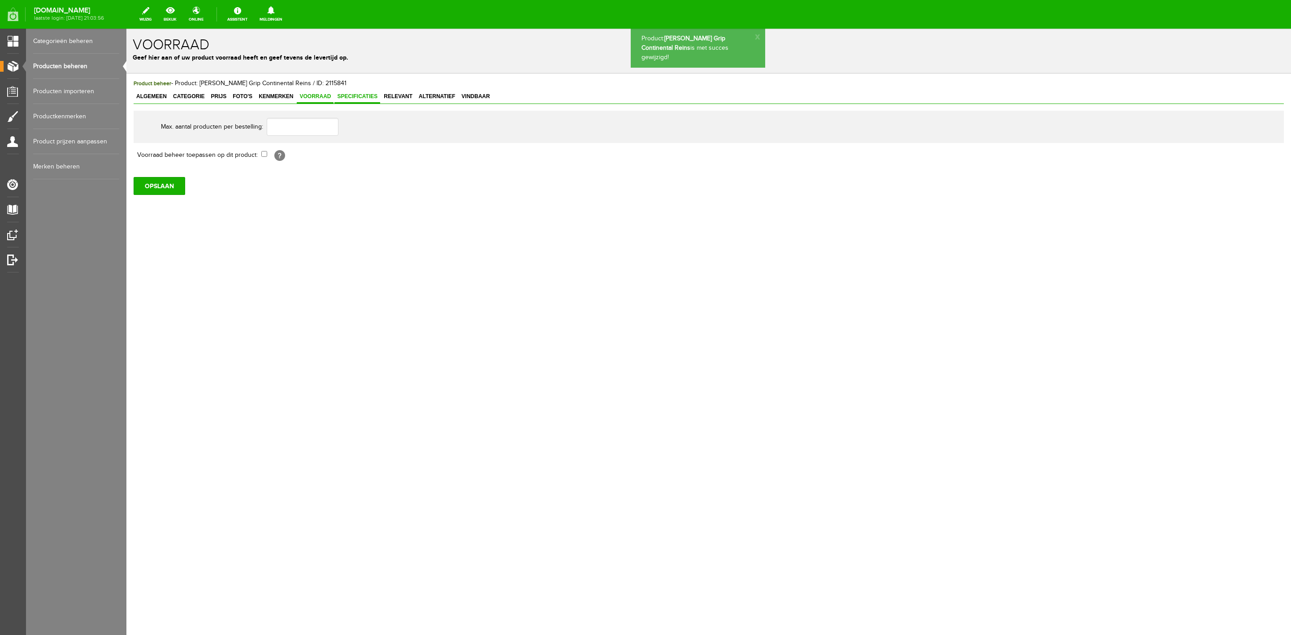
click at [366, 103] on link "Specificaties" at bounding box center [357, 97] width 46 height 13
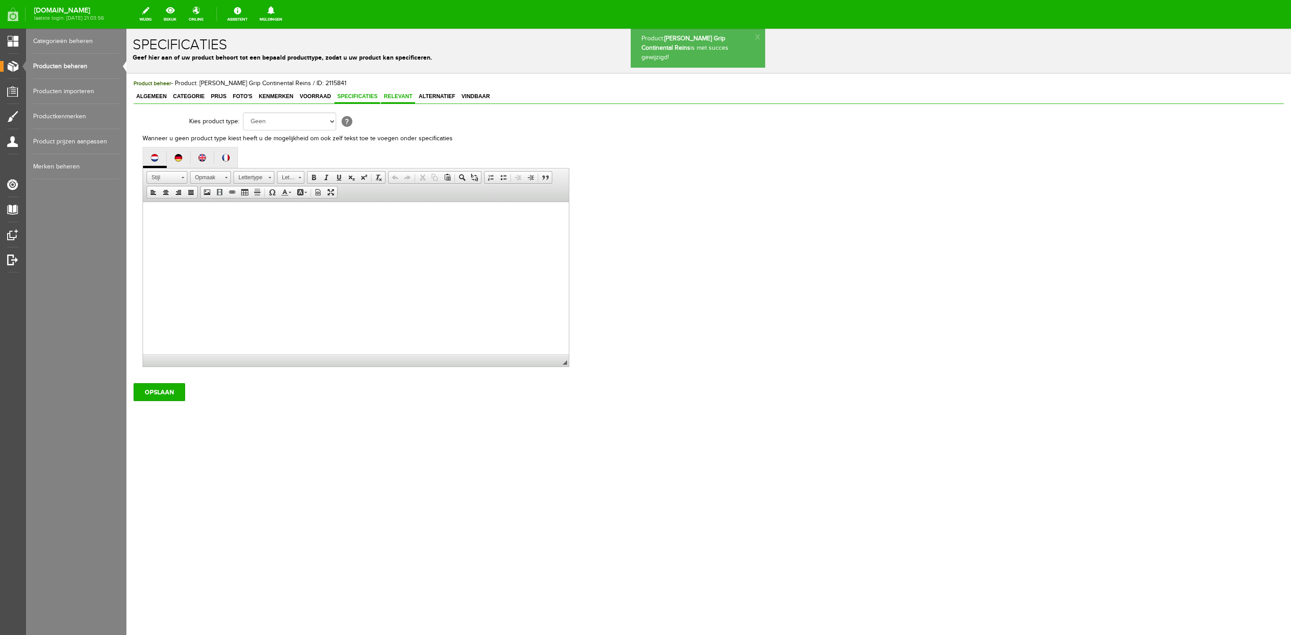
click at [382, 97] on span "Relevant" at bounding box center [398, 96] width 34 height 6
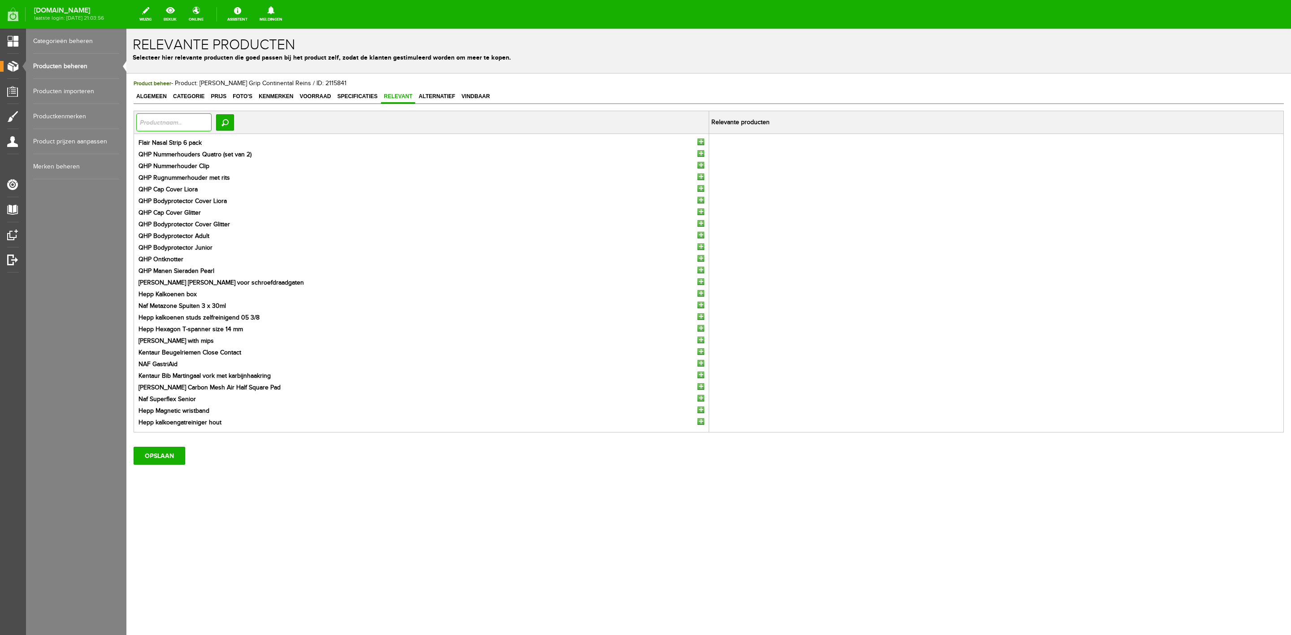
click at [210, 123] on input "text" at bounding box center [173, 122] width 75 height 18
click at [425, 95] on span "Alternatief" at bounding box center [437, 96] width 42 height 6
click at [203, 121] on input "text" at bounding box center [173, 122] width 75 height 18
type input "teugel"
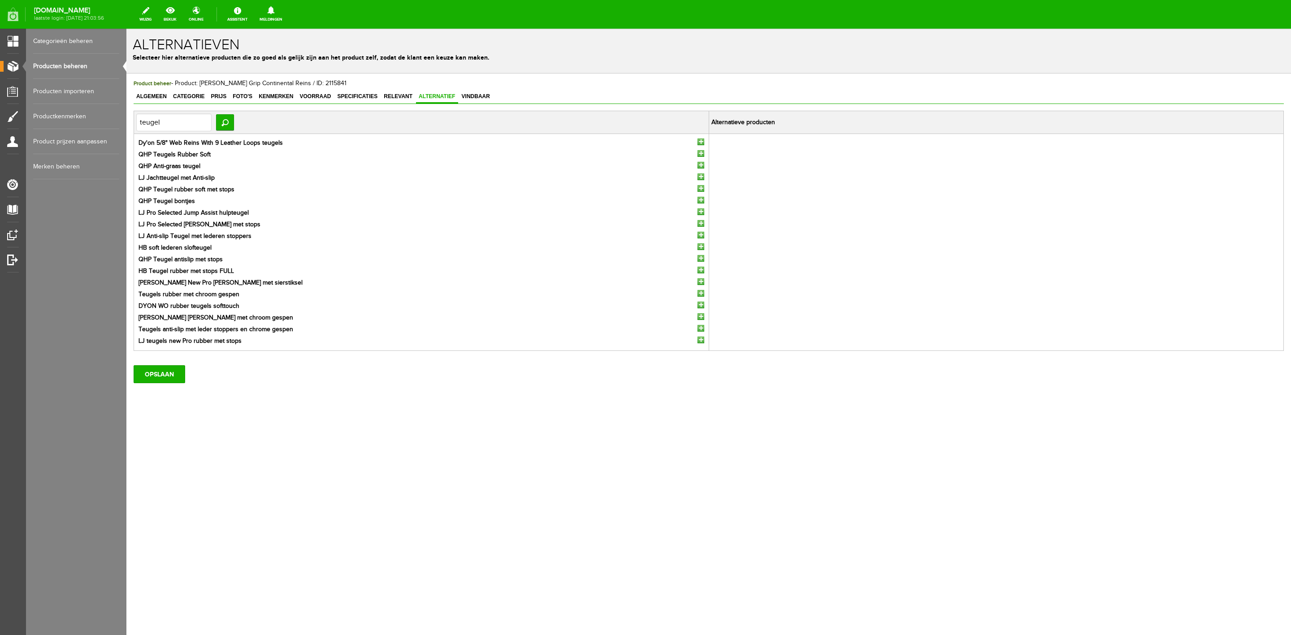
click at [695, 142] on li "Dy'on 5/8" Web Reins With 9 Leather Loops teugels" at bounding box center [422, 143] width 566 height 9
click at [701, 143] on input "button" at bounding box center [700, 142] width 7 height 7
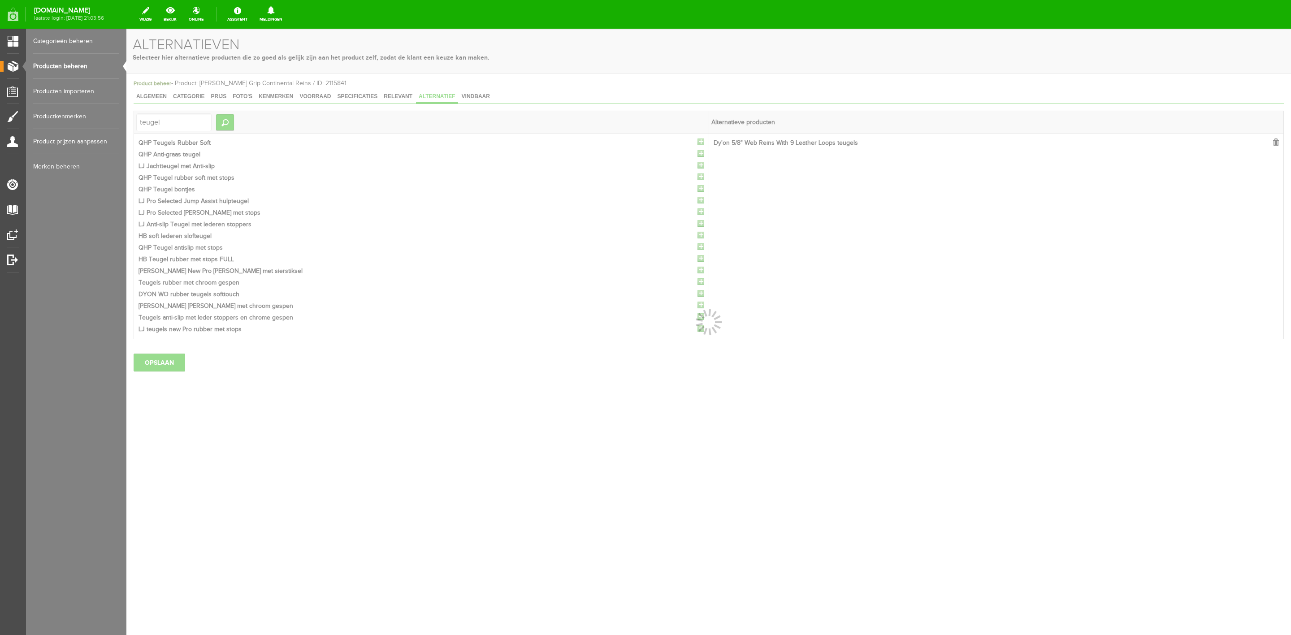
click at [701, 143] on div at bounding box center [708, 332] width 1165 height 606
click at [701, 144] on div at bounding box center [708, 332] width 1165 height 606
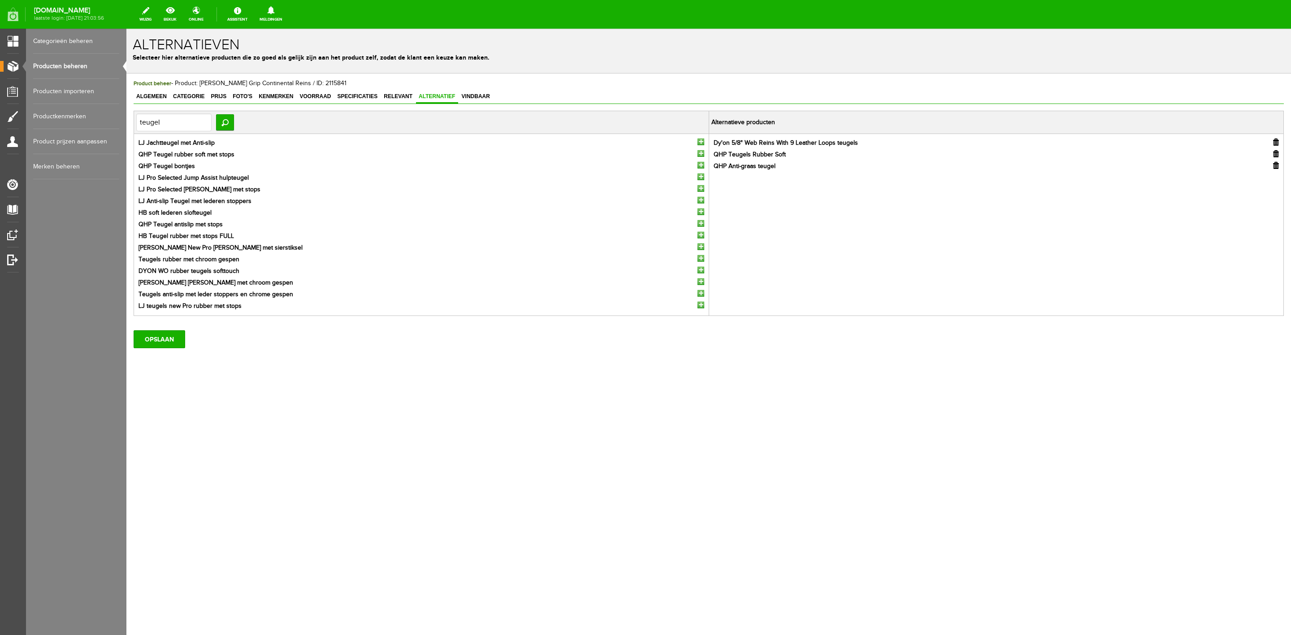
click at [701, 144] on input "button" at bounding box center [700, 142] width 7 height 7
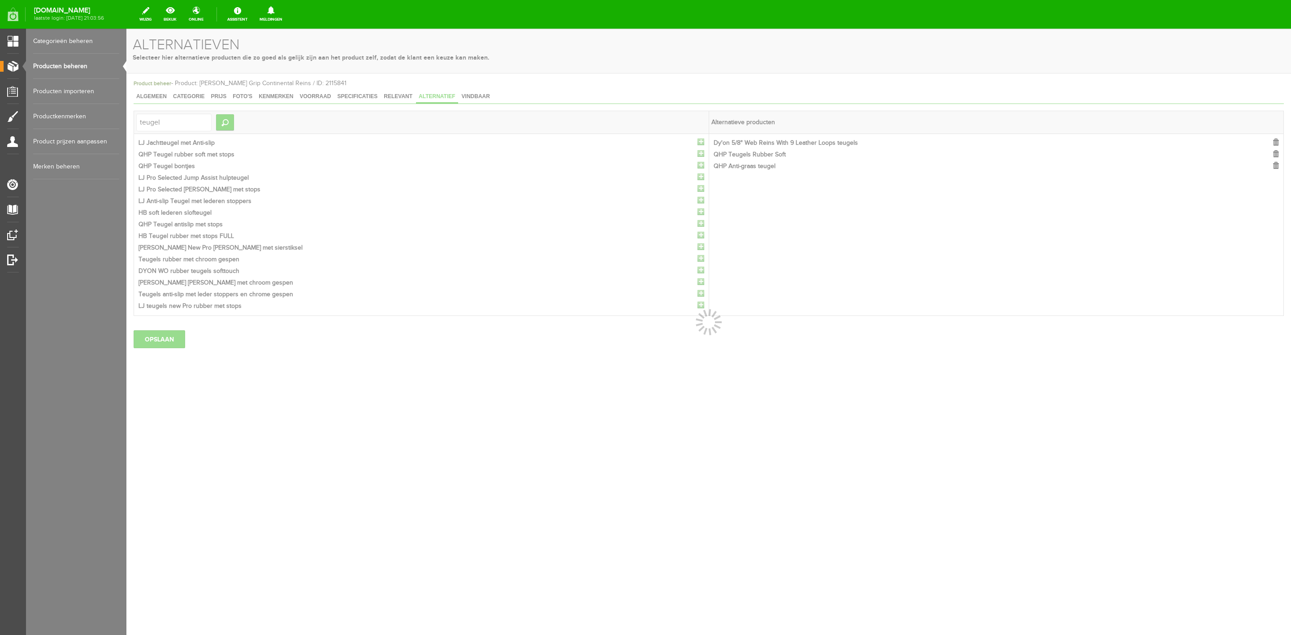
click at [701, 144] on div at bounding box center [708, 332] width 1165 height 606
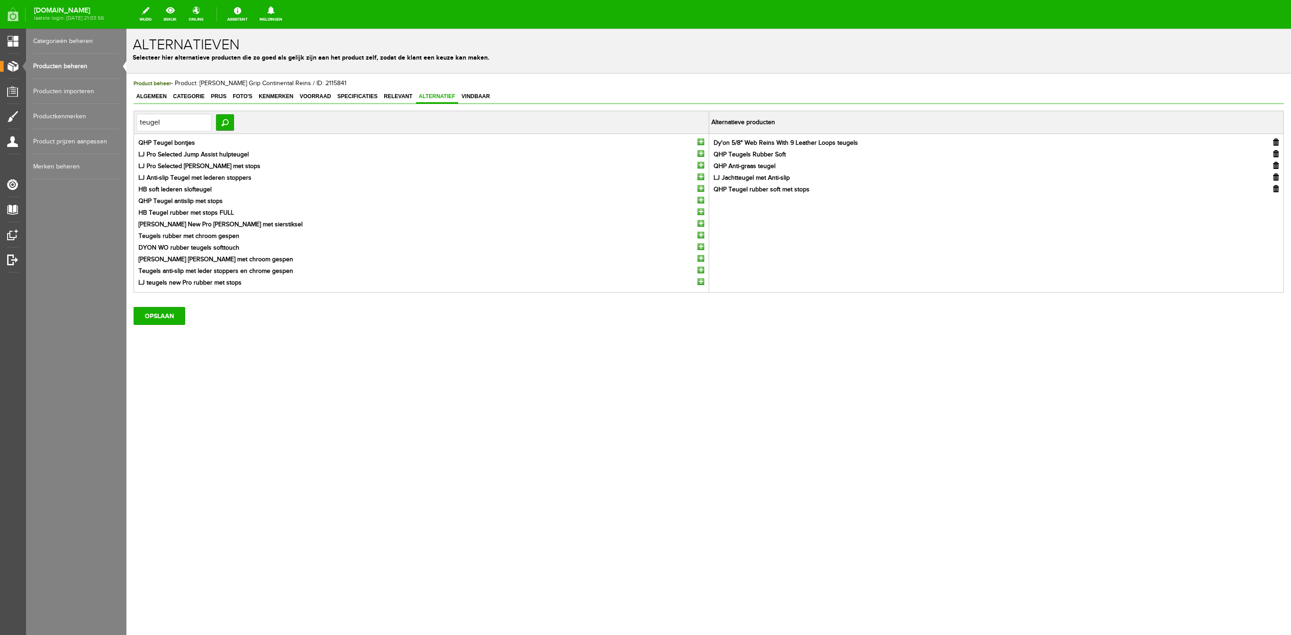
click at [701, 144] on input "button" at bounding box center [700, 142] width 7 height 7
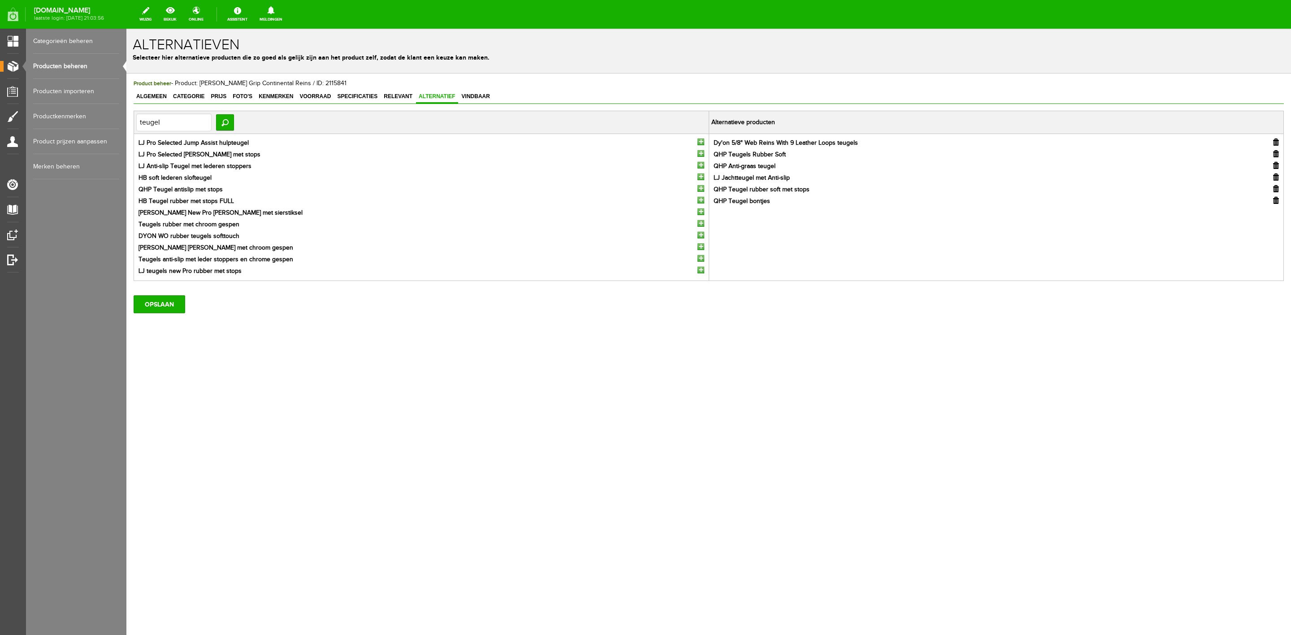
click at [701, 144] on input "button" at bounding box center [700, 142] width 7 height 7
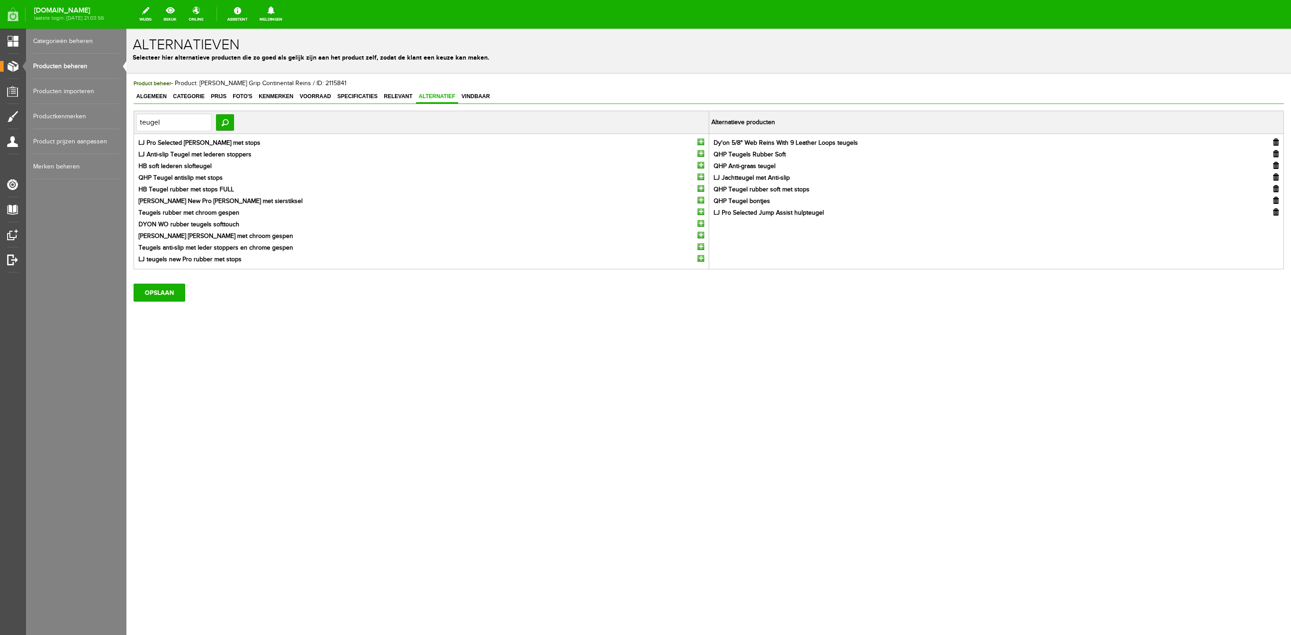
click at [701, 144] on input "button" at bounding box center [700, 142] width 7 height 7
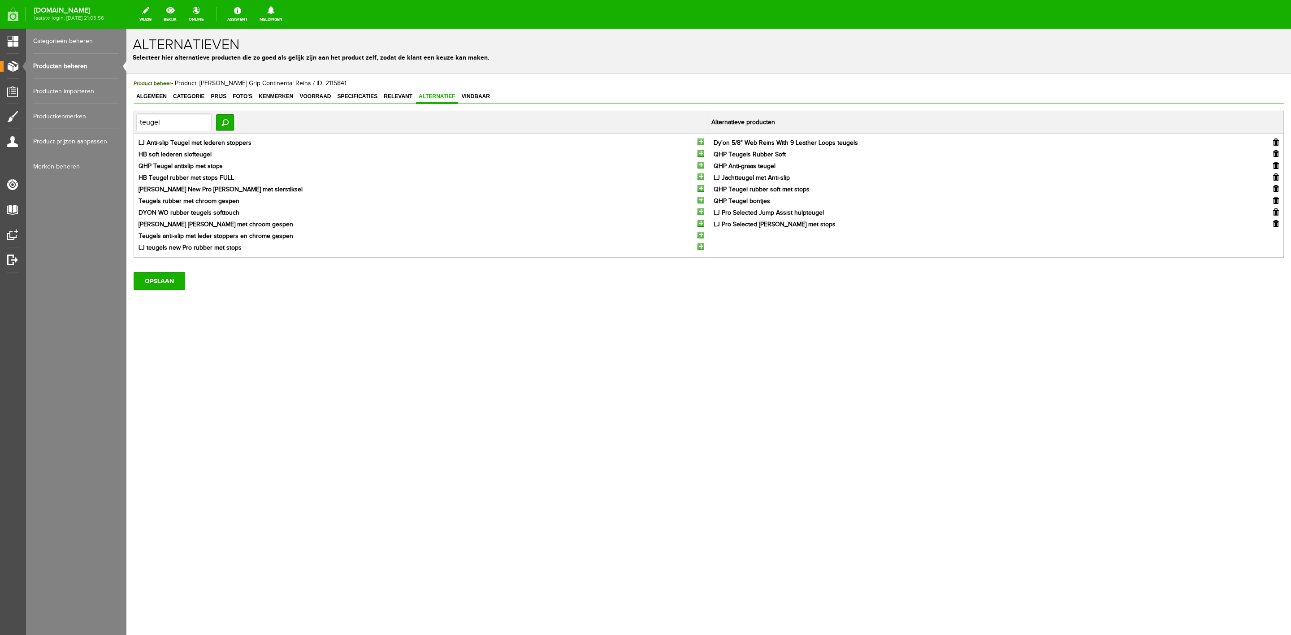
click at [701, 144] on input "button" at bounding box center [700, 142] width 7 height 7
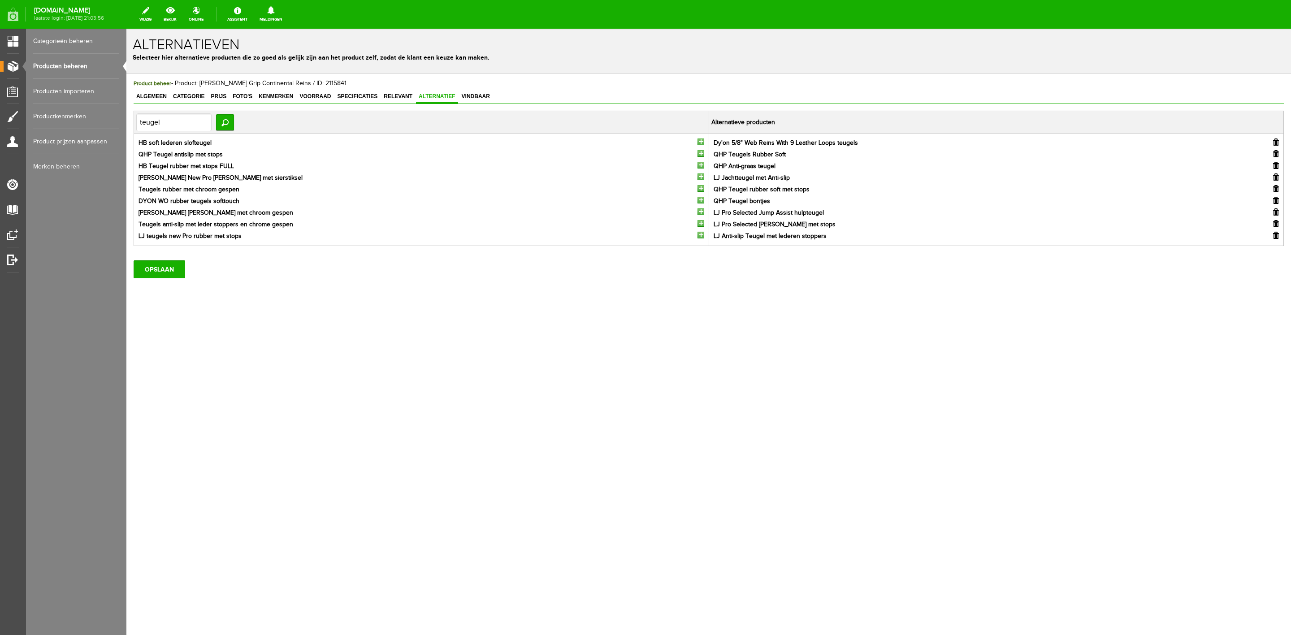
click at [701, 236] on input "button" at bounding box center [700, 235] width 7 height 7
click at [179, 283] on input "OPSLAAN" at bounding box center [160, 281] width 52 height 18
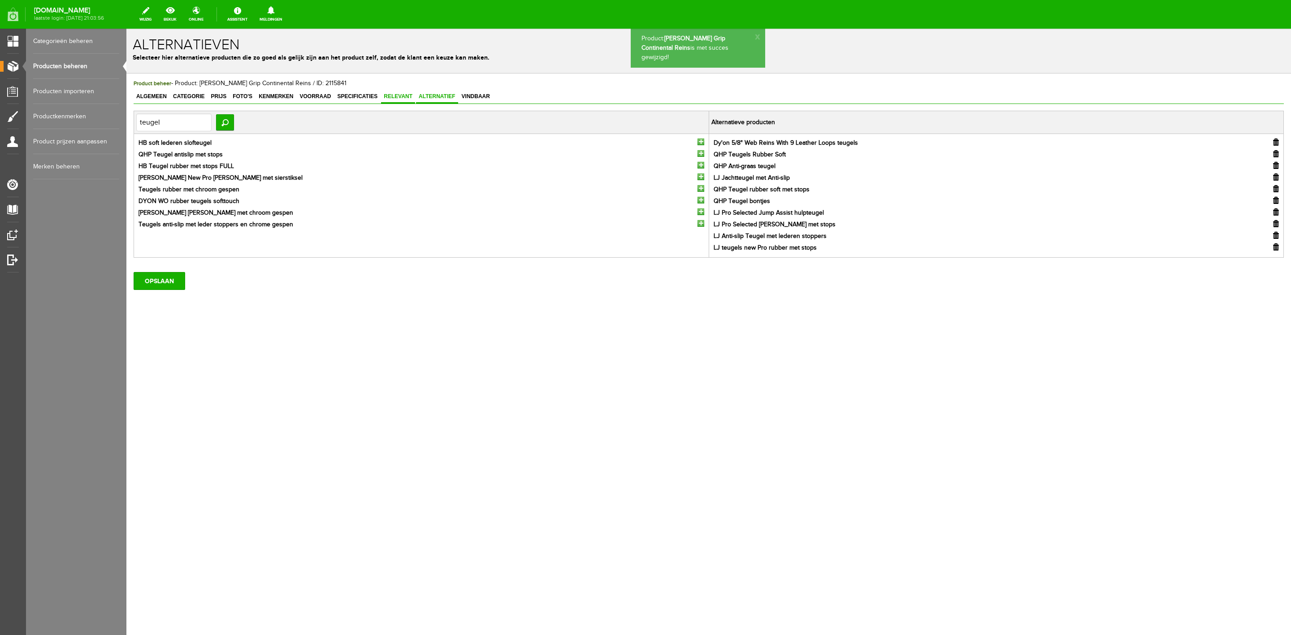
click at [393, 101] on link "Relevant" at bounding box center [398, 97] width 34 height 13
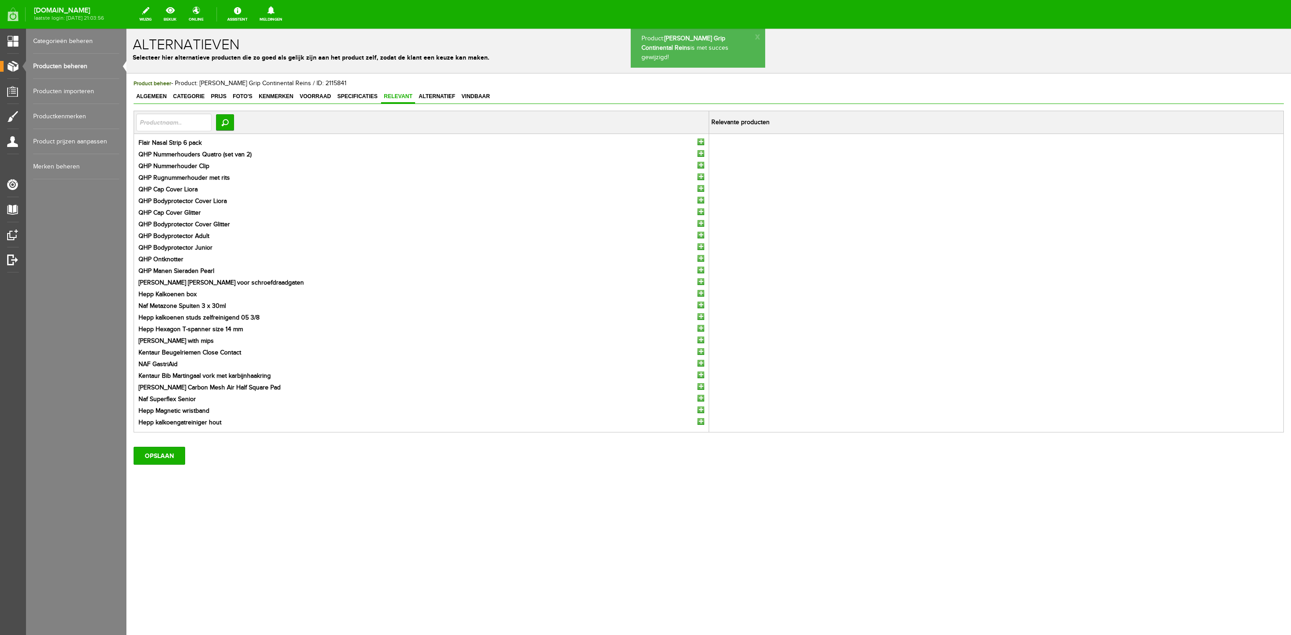
click at [167, 111] on td "Zoeken" at bounding box center [421, 122] width 575 height 23
click at [166, 121] on input "text" at bounding box center [173, 122] width 75 height 18
type input "h"
type input "klei"
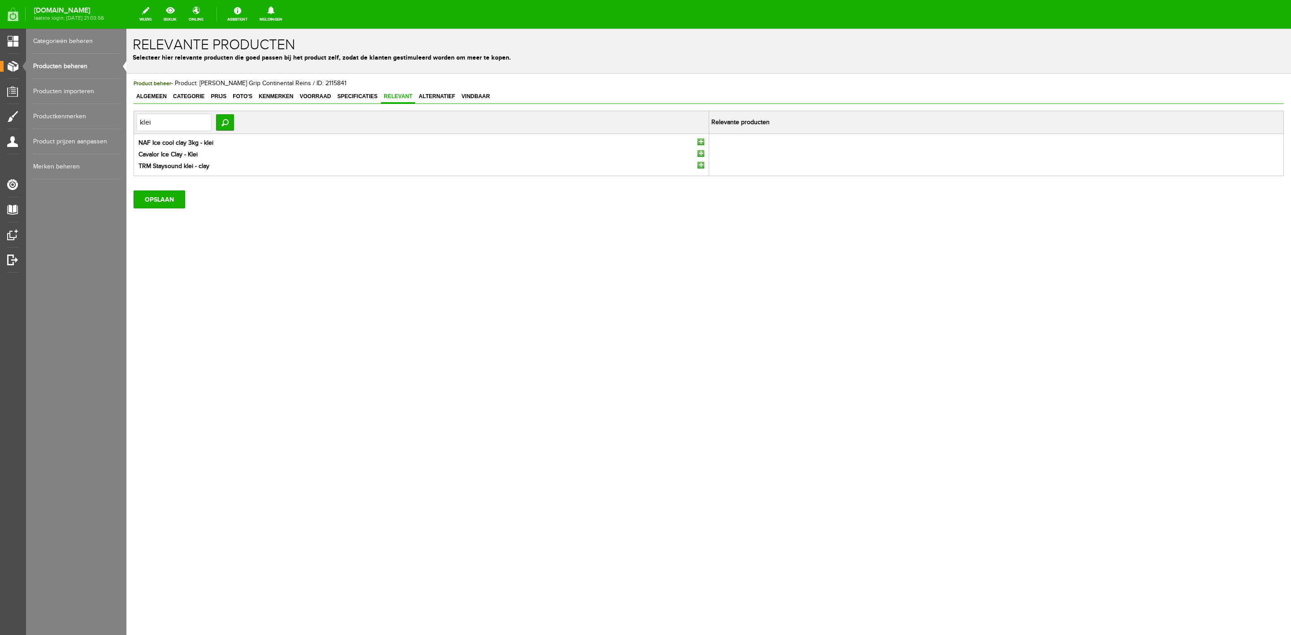
click at [700, 165] on input "button" at bounding box center [700, 165] width 7 height 7
click at [187, 127] on input "klei" at bounding box center [173, 122] width 75 height 18
type input "optim"
click at [698, 179] on input "button" at bounding box center [700, 176] width 7 height 7
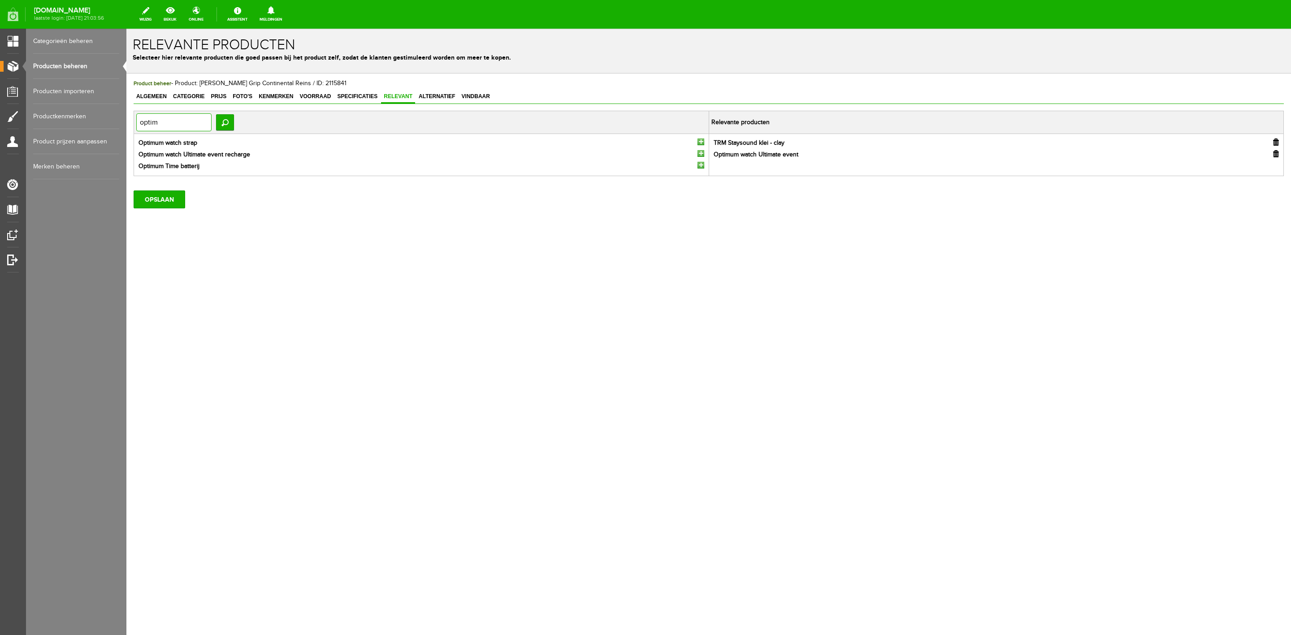
click at [184, 128] on input "optim" at bounding box center [173, 122] width 75 height 18
type input "origi"
click at [702, 143] on input "button" at bounding box center [700, 142] width 7 height 7
click at [165, 133] on td "origi Zoeken" at bounding box center [421, 122] width 575 height 23
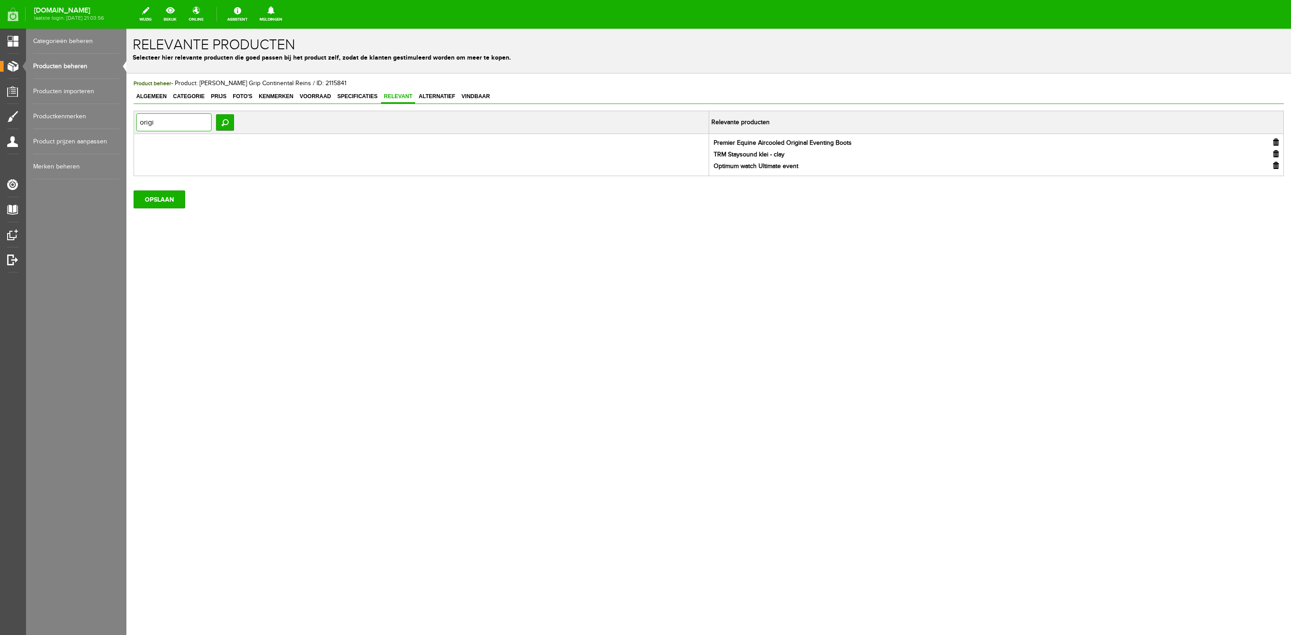
click at [167, 126] on input "origi" at bounding box center [173, 122] width 75 height 18
type input "hoofdstel"
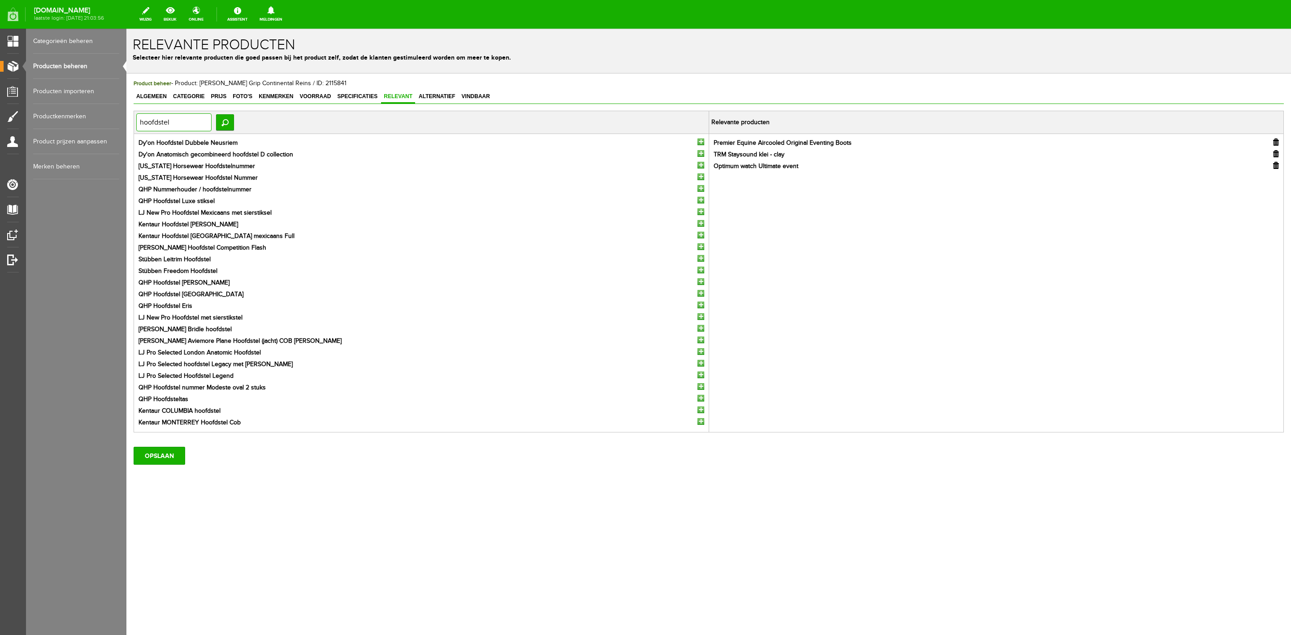
click at [178, 120] on input "hoofdstel" at bounding box center [173, 122] width 75 height 18
type input "26"
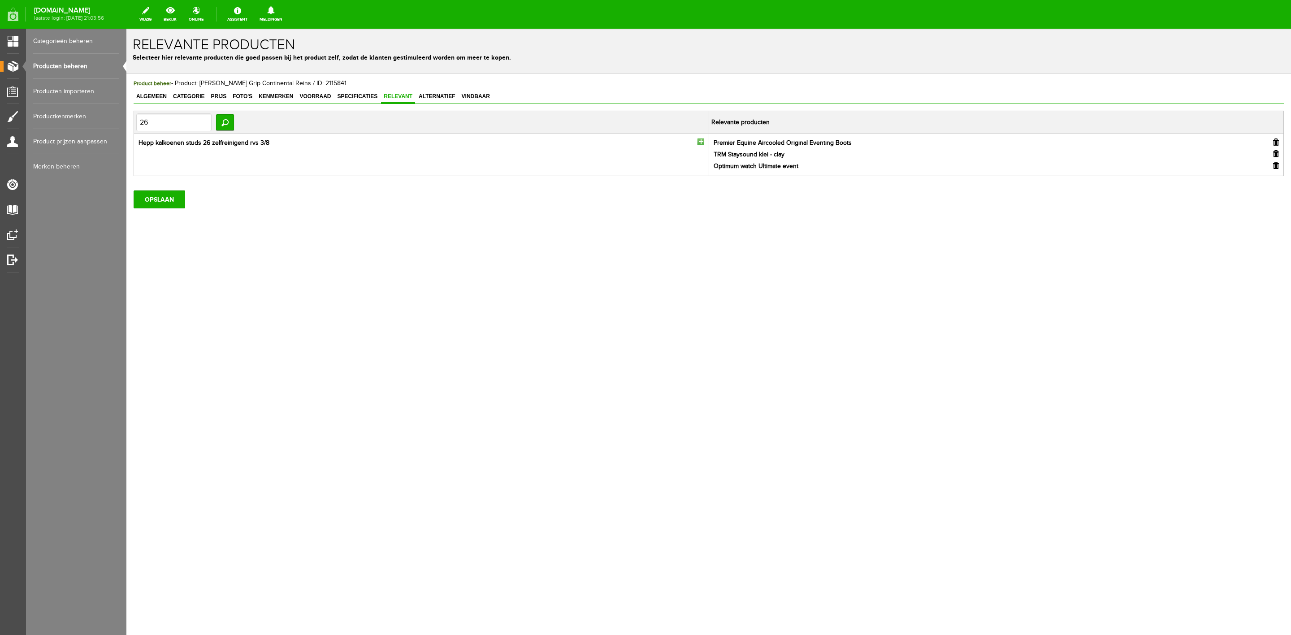
click at [701, 143] on input "button" at bounding box center [700, 142] width 7 height 7
click at [209, 132] on td "26 Zoeken" at bounding box center [421, 122] width 575 height 23
click at [208, 126] on input "26" at bounding box center [173, 122] width 75 height 18
type input "pro ii"
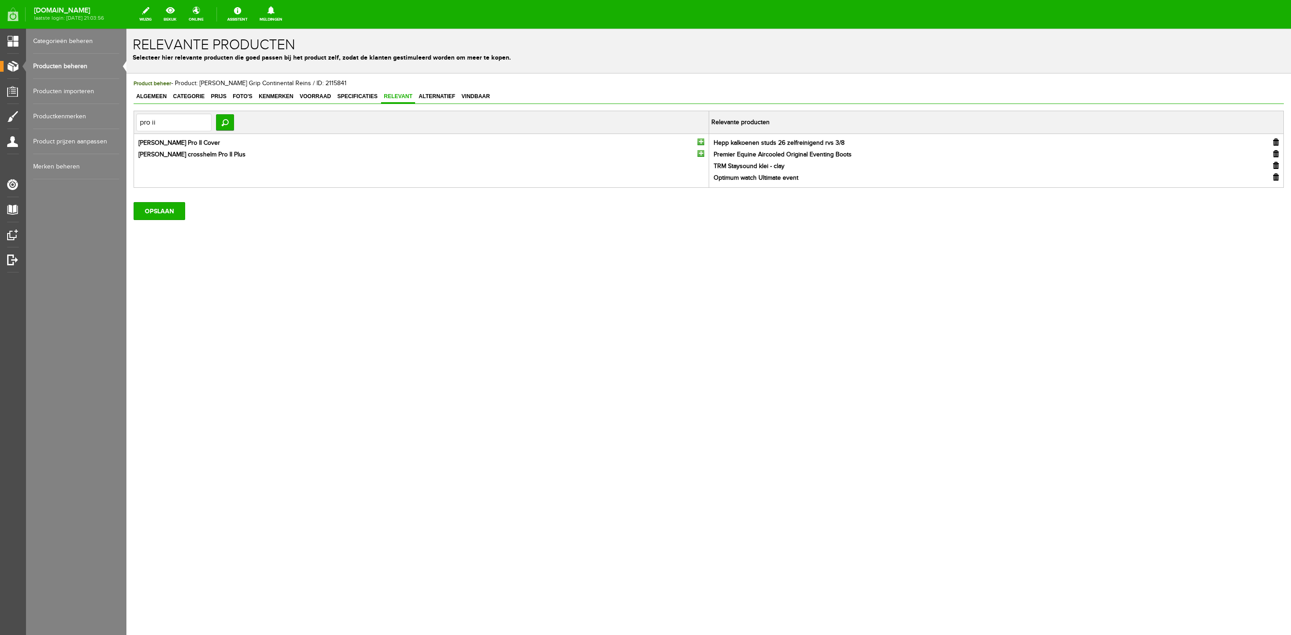
click at [701, 155] on input "button" at bounding box center [700, 153] width 7 height 7
click at [146, 222] on input "OPSLAAN" at bounding box center [160, 223] width 52 height 18
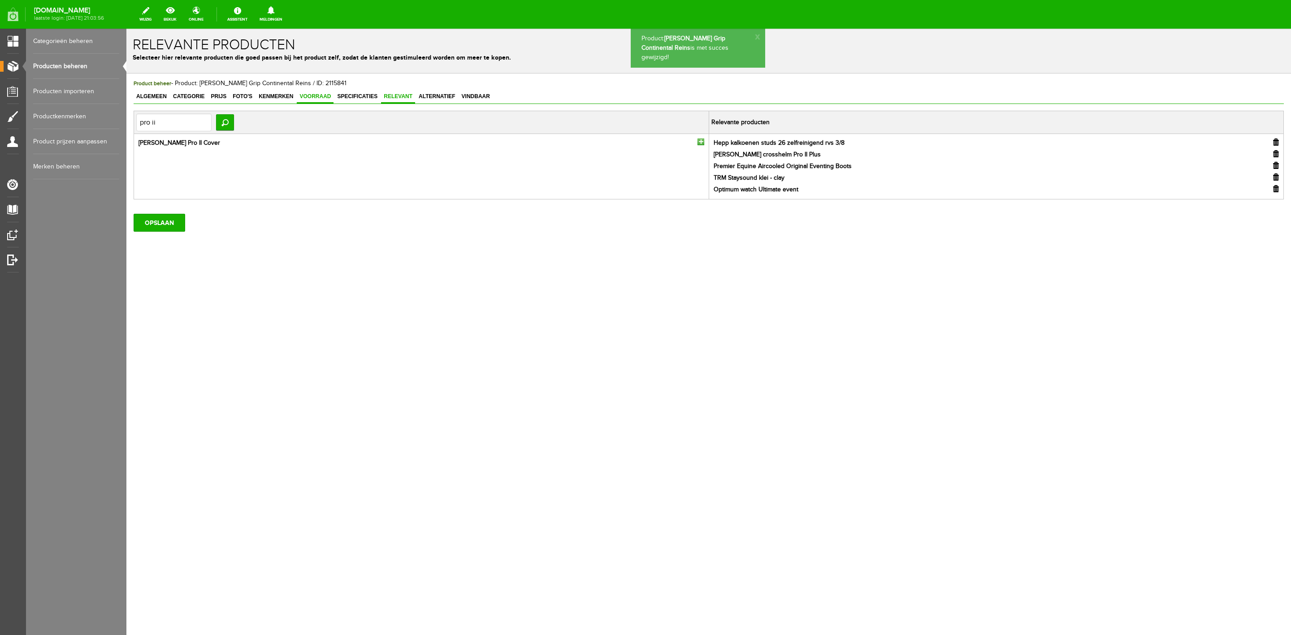
click at [307, 94] on span "Voorraad" at bounding box center [315, 96] width 37 height 6
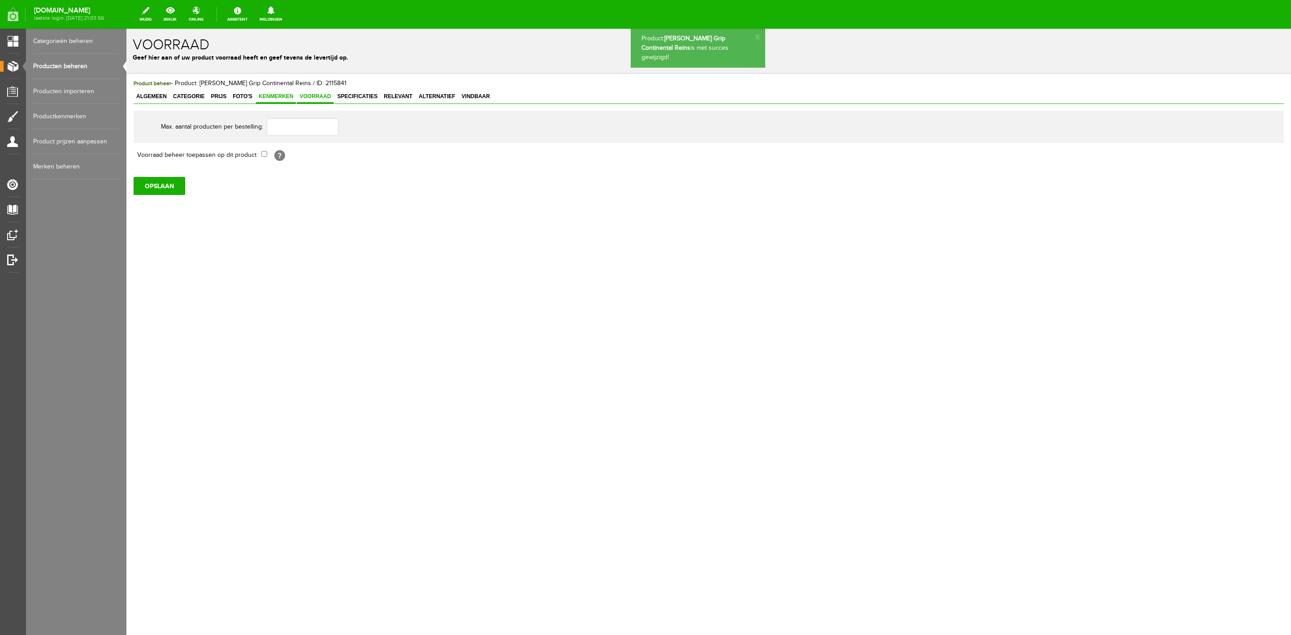
click at [282, 93] on span "Kenmerken" at bounding box center [276, 96] width 40 height 6
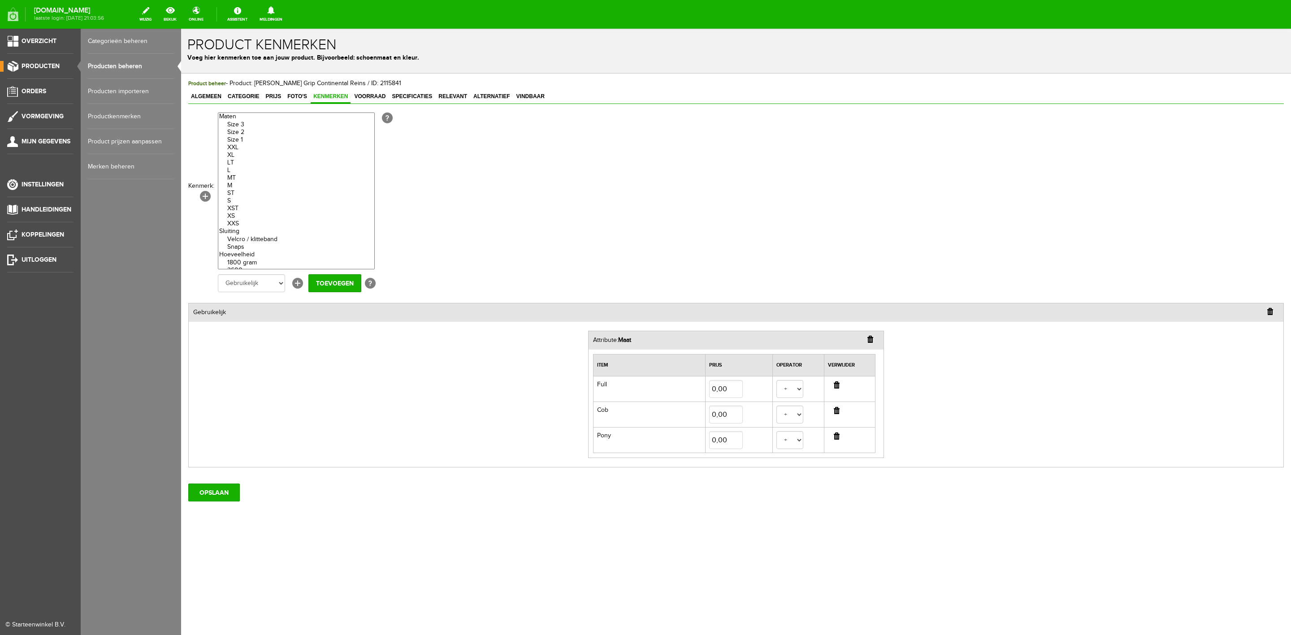
click at [120, 116] on link "Productkenmerken" at bounding box center [131, 116] width 86 height 25
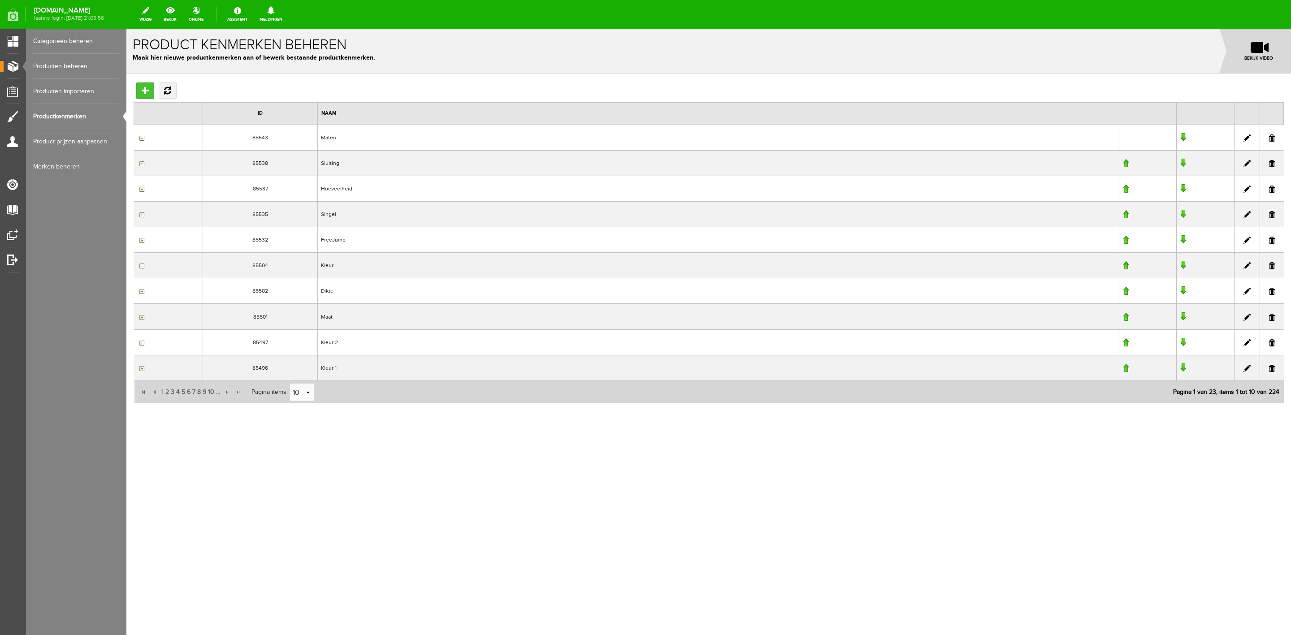
click at [148, 88] on input "Toevoegen" at bounding box center [145, 90] width 18 height 16
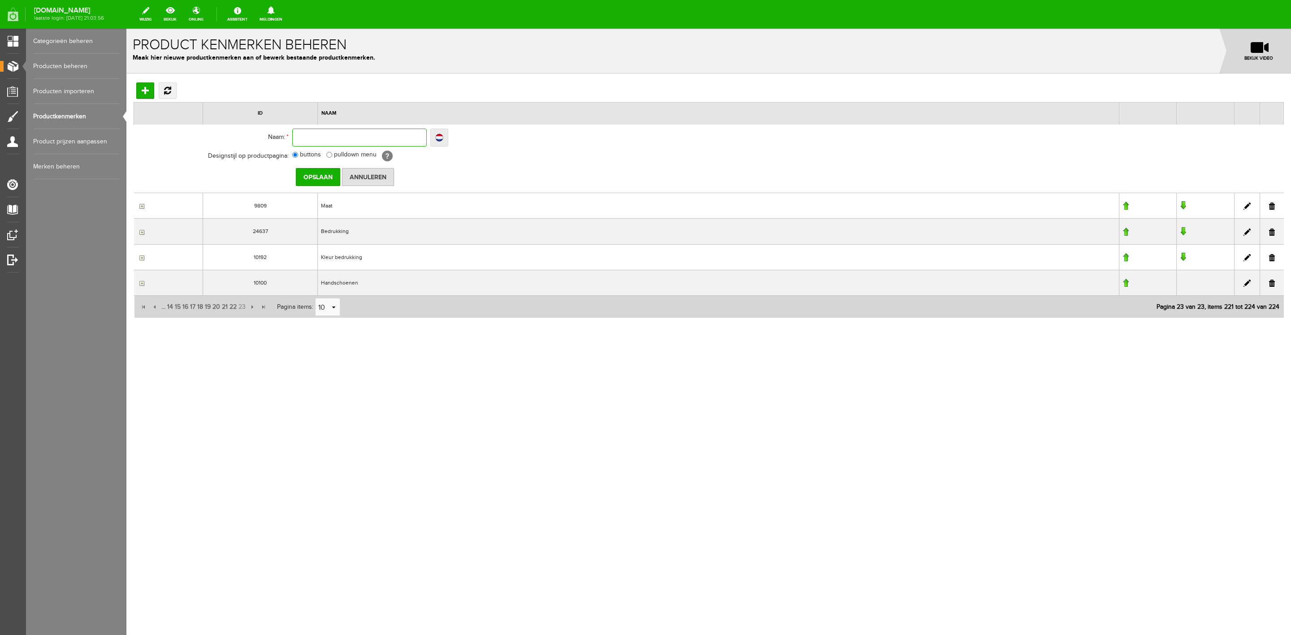
click at [366, 136] on input "text" at bounding box center [359, 138] width 134 height 18
type input "L"
type input "Lem"
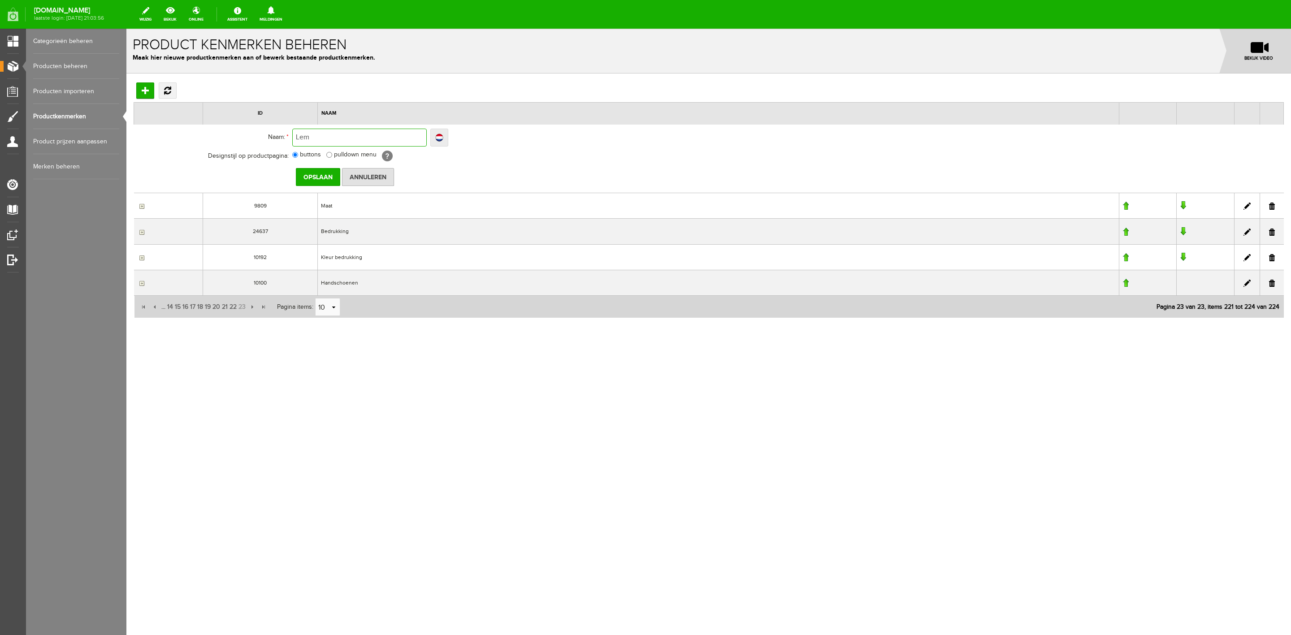
type input "Lemi"
type input "Lemieu"
type input "[PERSON_NAME]"
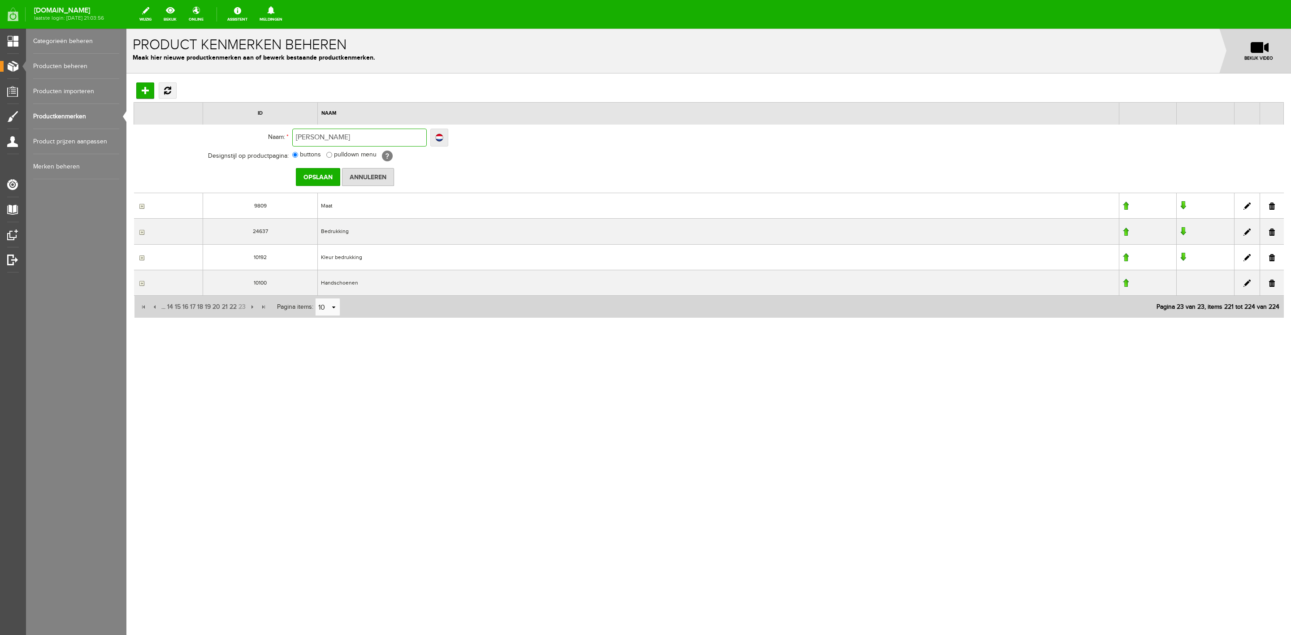
type input "[PERSON_NAME]"
click at [327, 154] on input "pulldown menu" at bounding box center [329, 155] width 6 height 6
radio input "true"
click at [326, 180] on input "Opslaan" at bounding box center [318, 177] width 44 height 18
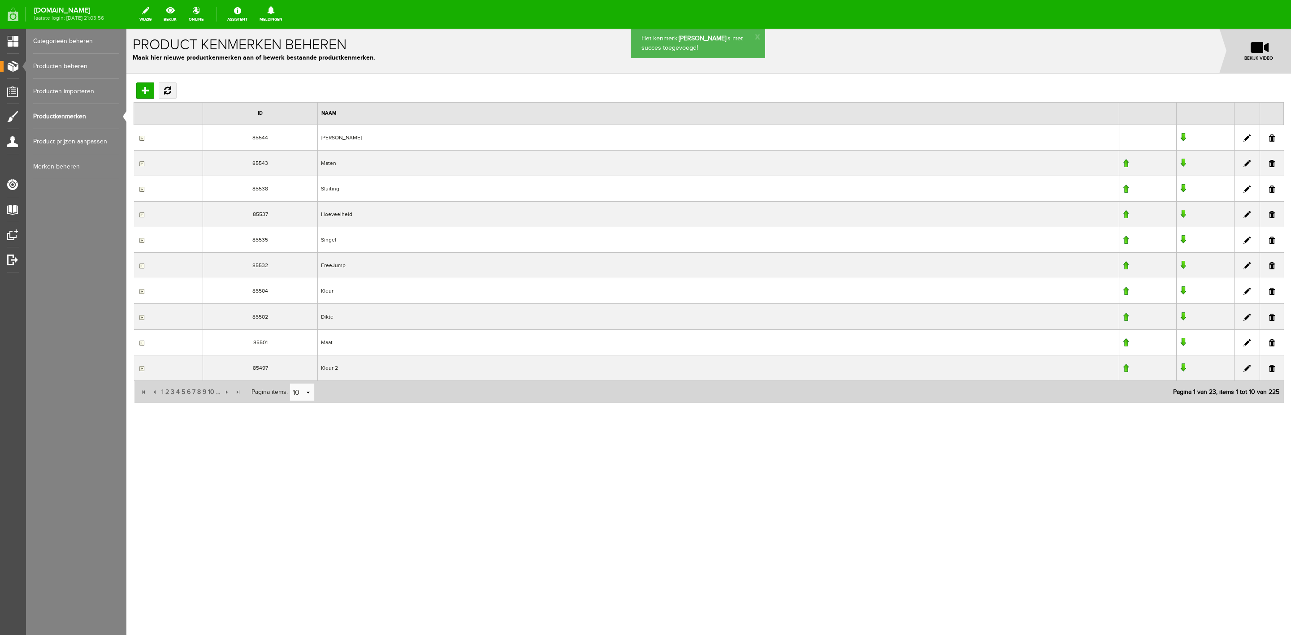
click at [141, 140] on input "button" at bounding box center [140, 137] width 7 height 7
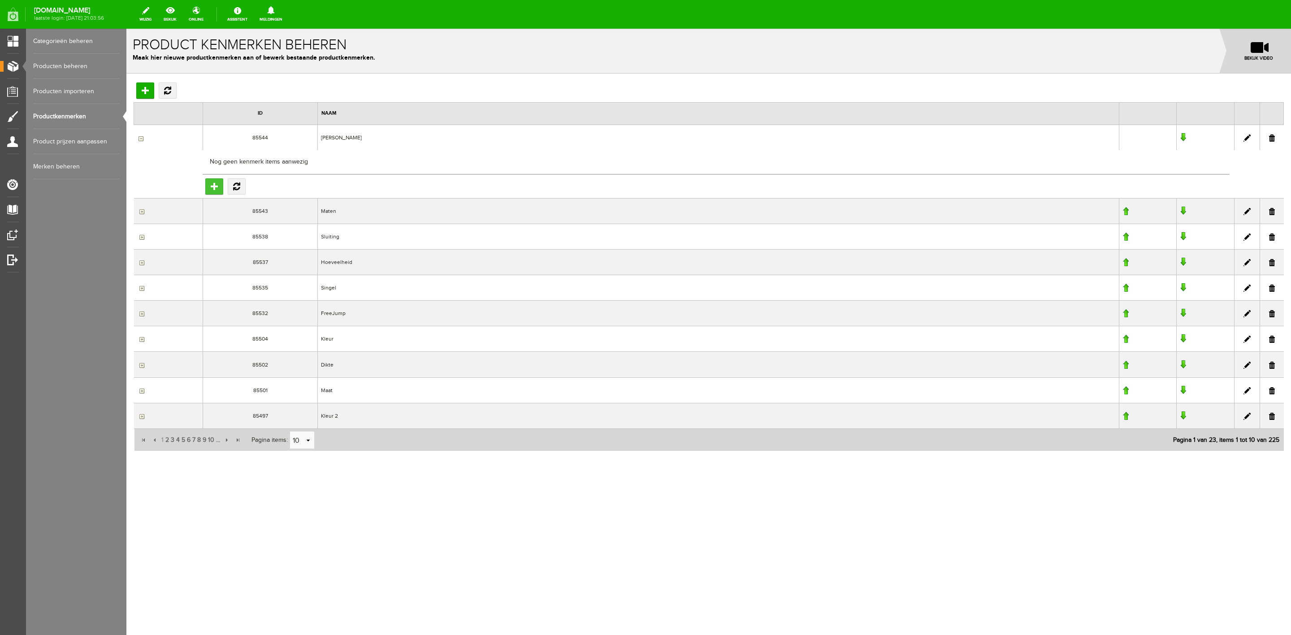
click at [215, 189] on input "Toevoegen" at bounding box center [214, 186] width 18 height 16
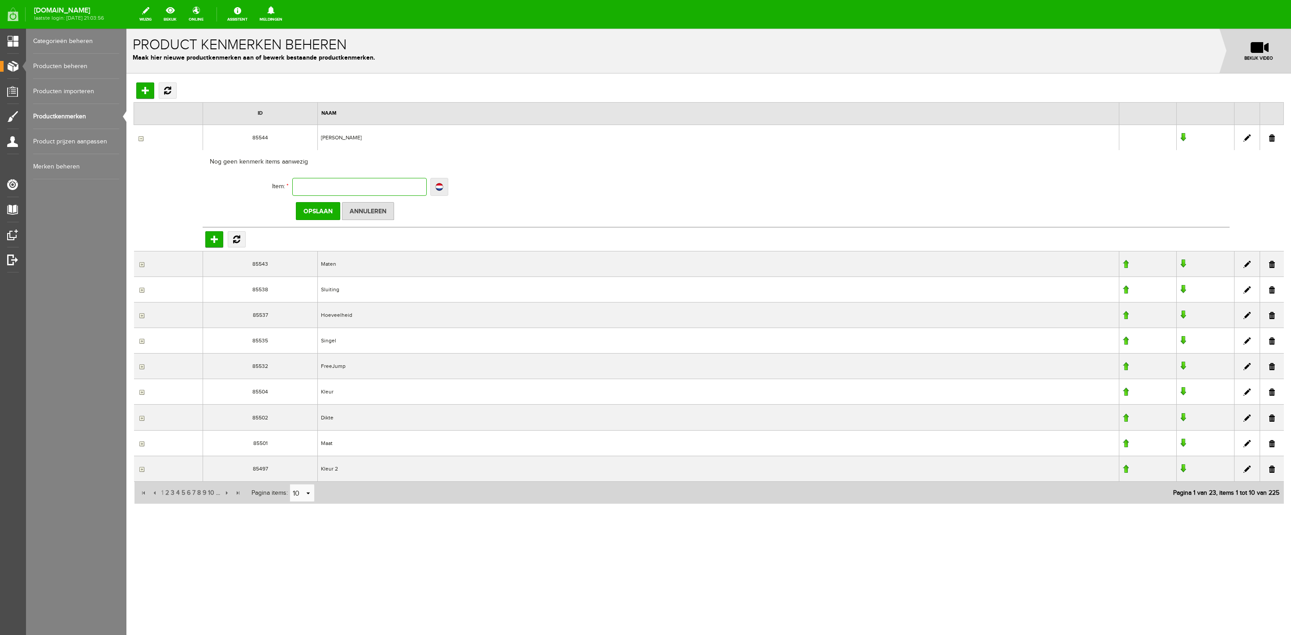
click at [325, 190] on input "text" at bounding box center [359, 187] width 134 height 18
type input "B"
type input "Ba"
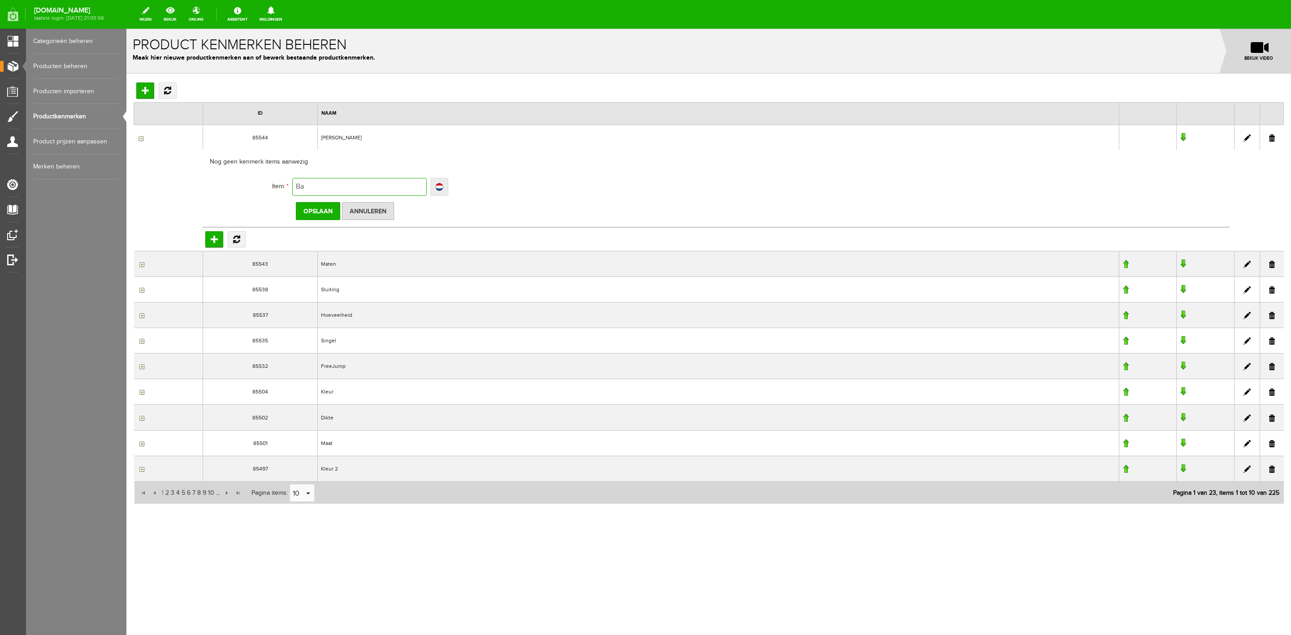
type input "Bac"
type input "Bacl"
type input "Bacl/"
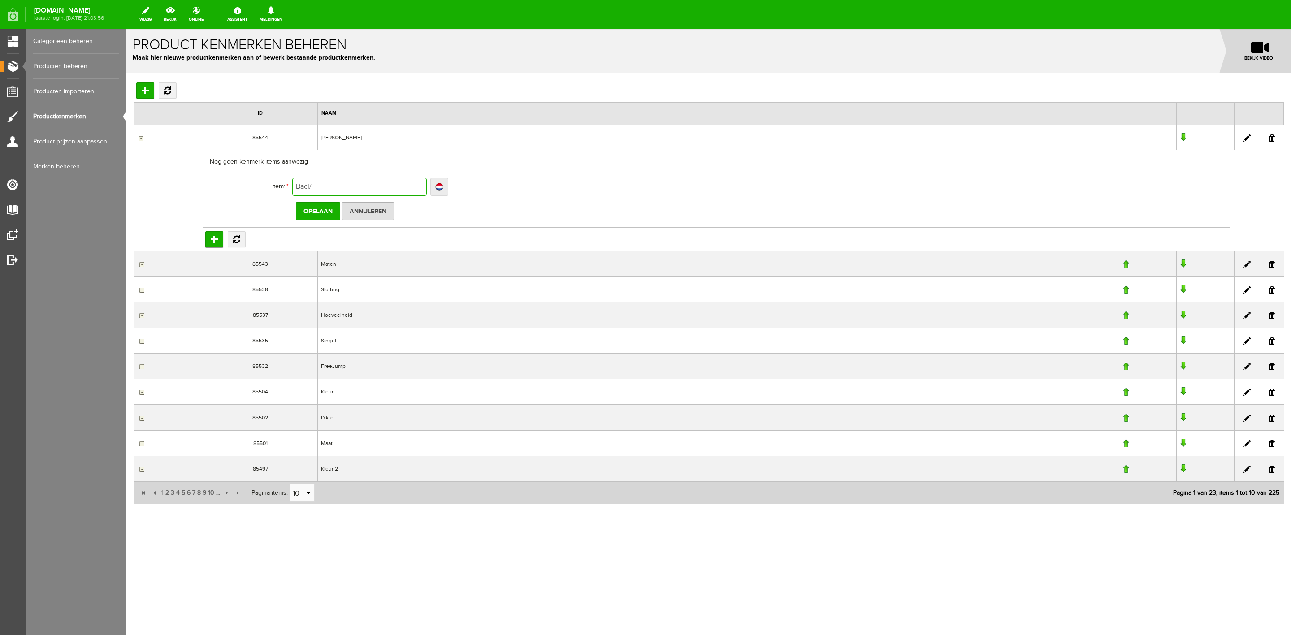
type input "Bacl/"
type input "Bacl/S"
type input "Bacl/Si"
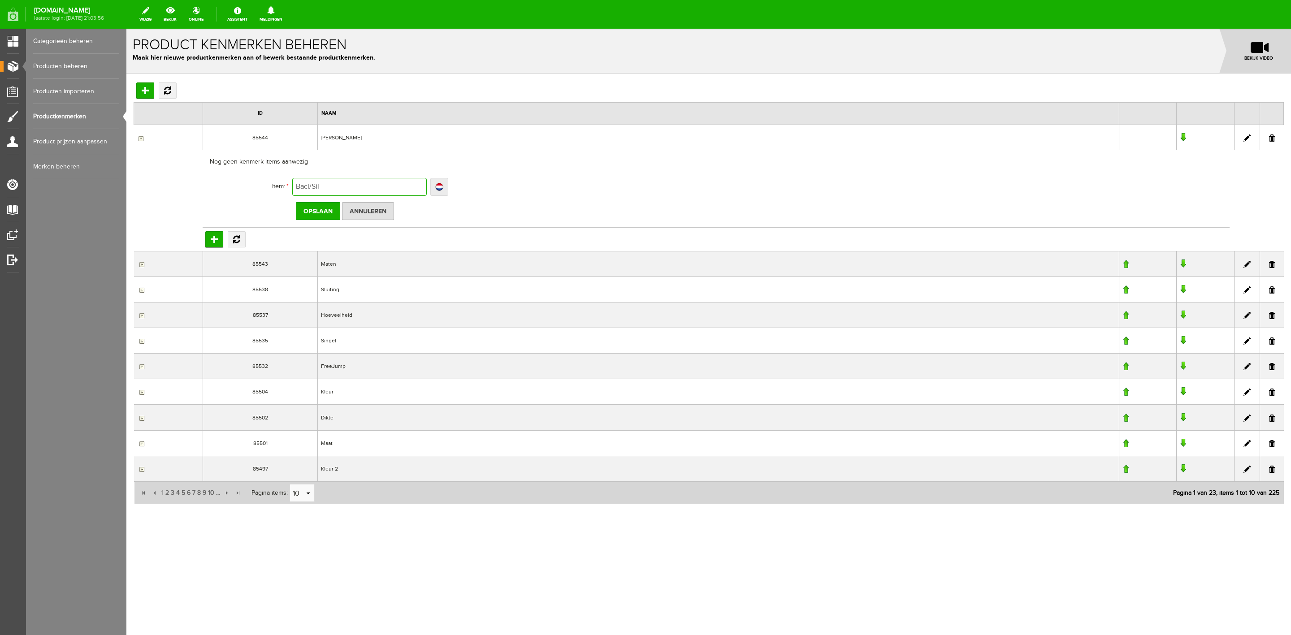
type input "Bacl/Silv"
type input "Bacl/Silve"
type input "Bacl/Silver"
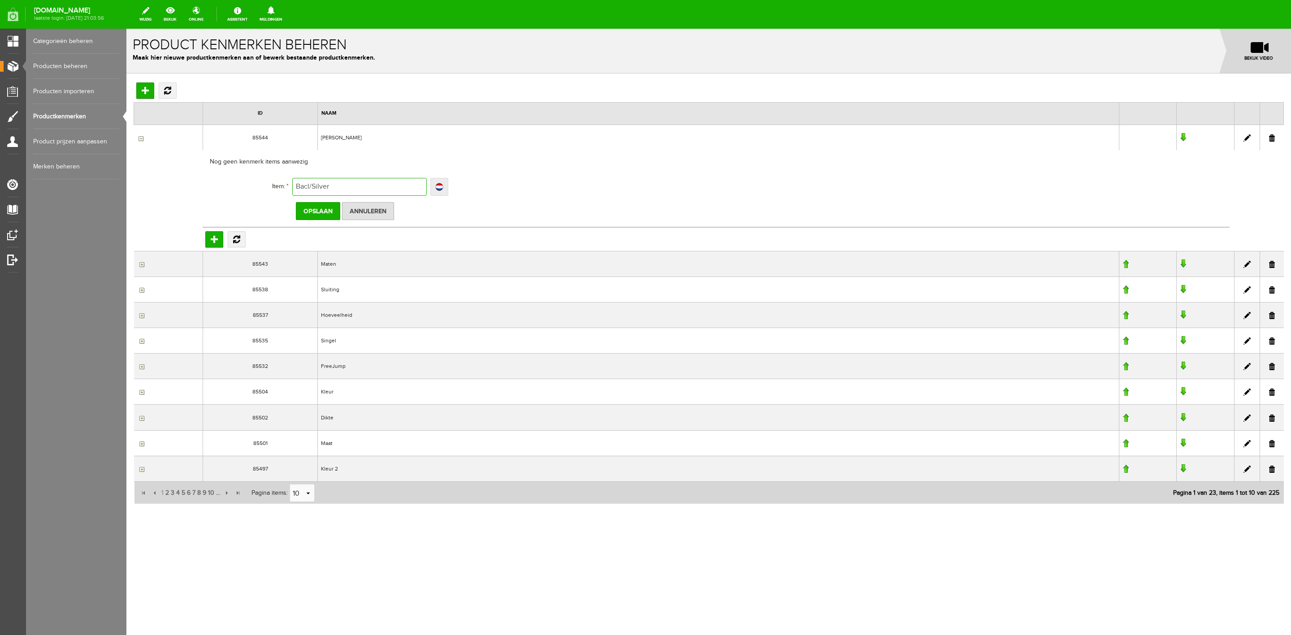
type input "Bacl/Silver"
click at [311, 183] on input "Bacl/Silver" at bounding box center [359, 187] width 134 height 18
type input "Bac/Silver"
type input "Back/Silver"
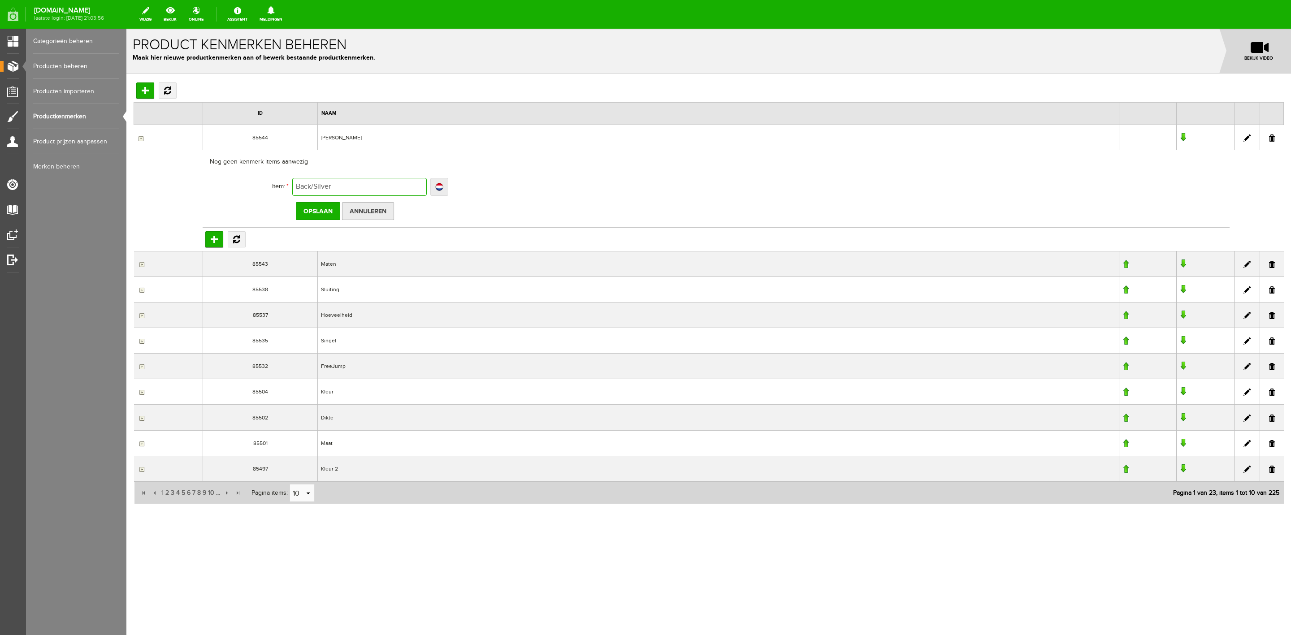
type input "Back/Silver"
click at [301, 188] on input "Back/Silver" at bounding box center [359, 187] width 134 height 18
type input "Black/Silver"
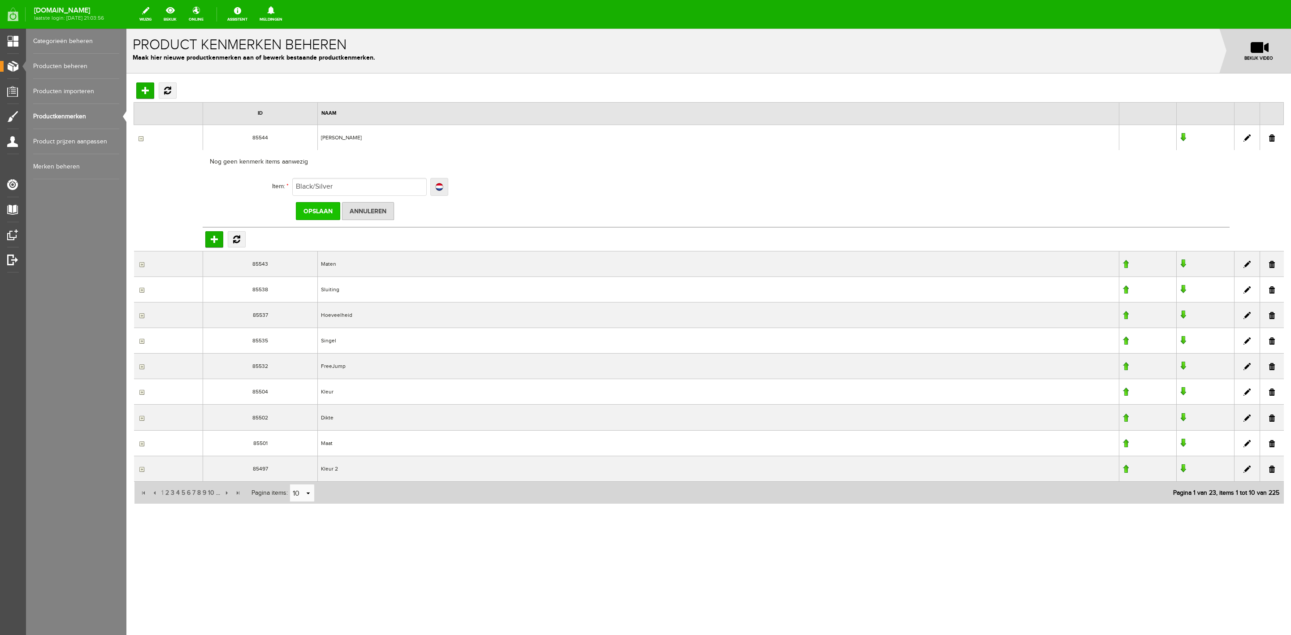
click at [321, 212] on input "Opslaan" at bounding box center [318, 211] width 44 height 18
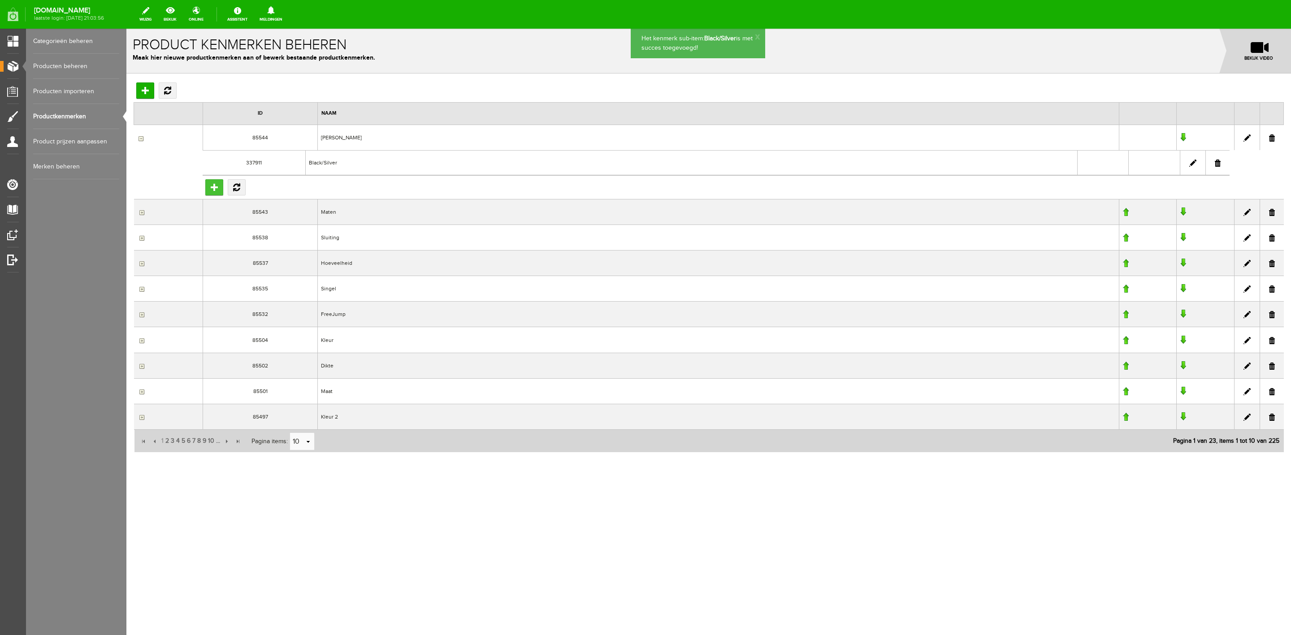
click at [208, 190] on input "Toevoegen" at bounding box center [214, 187] width 18 height 16
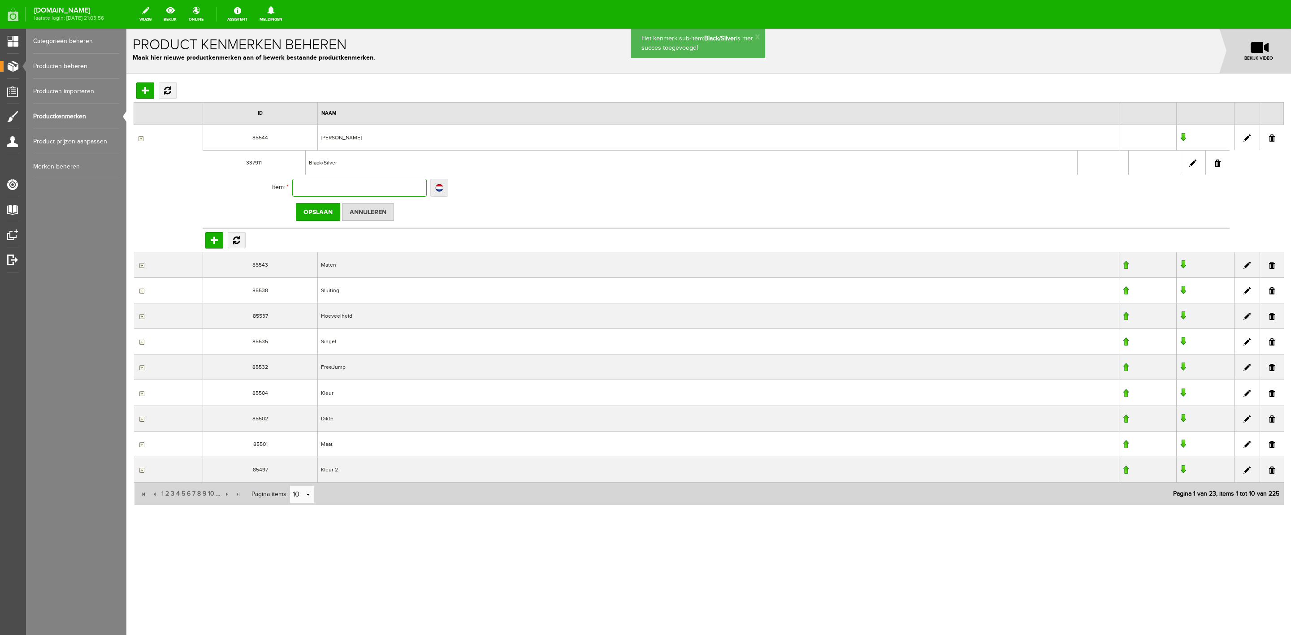
click at [320, 186] on input "text" at bounding box center [359, 188] width 134 height 18
type input "H"
type input "Ha"
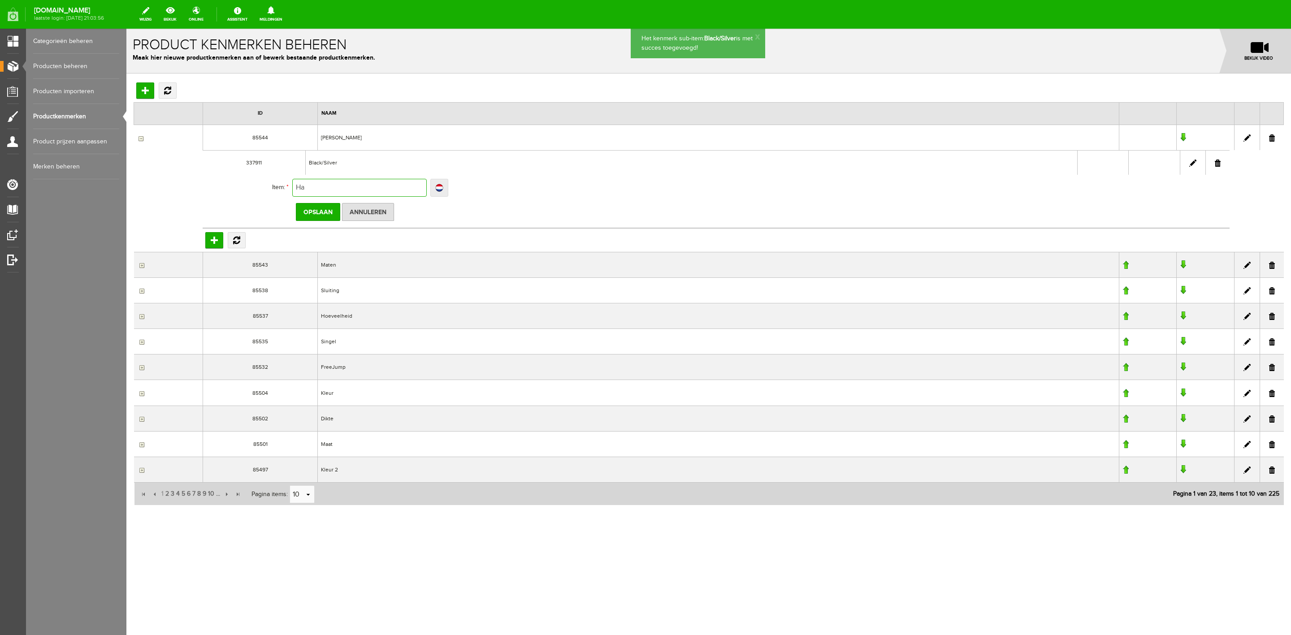
type input "Hav"
type input "Hava"
type input "Havan"
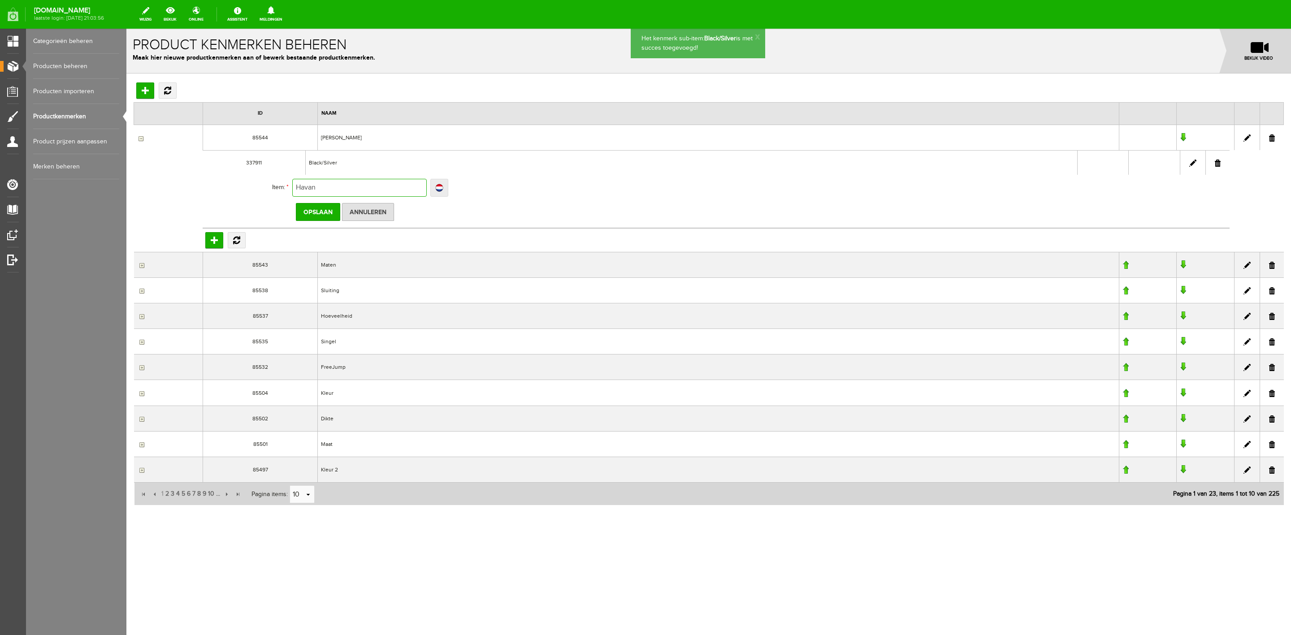
type input "Havan"
type input "Havann"
type input "Havanna"
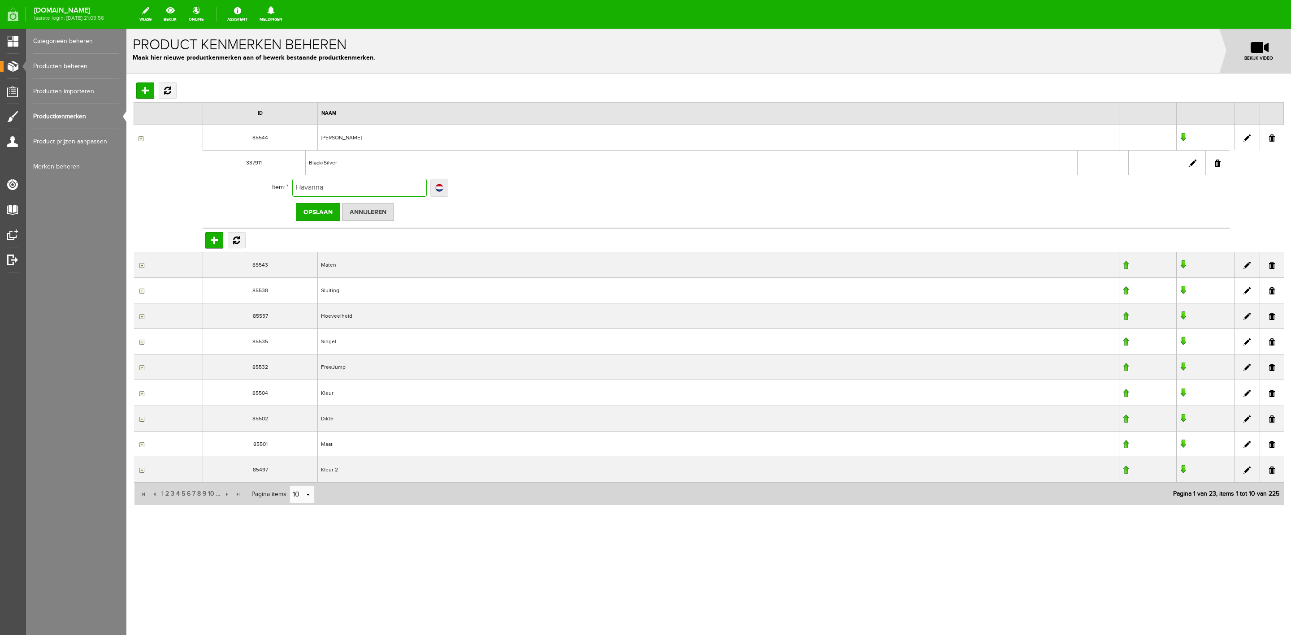
type input "Havanna/"
type input "Havanna/N"
type input "Havanna/"
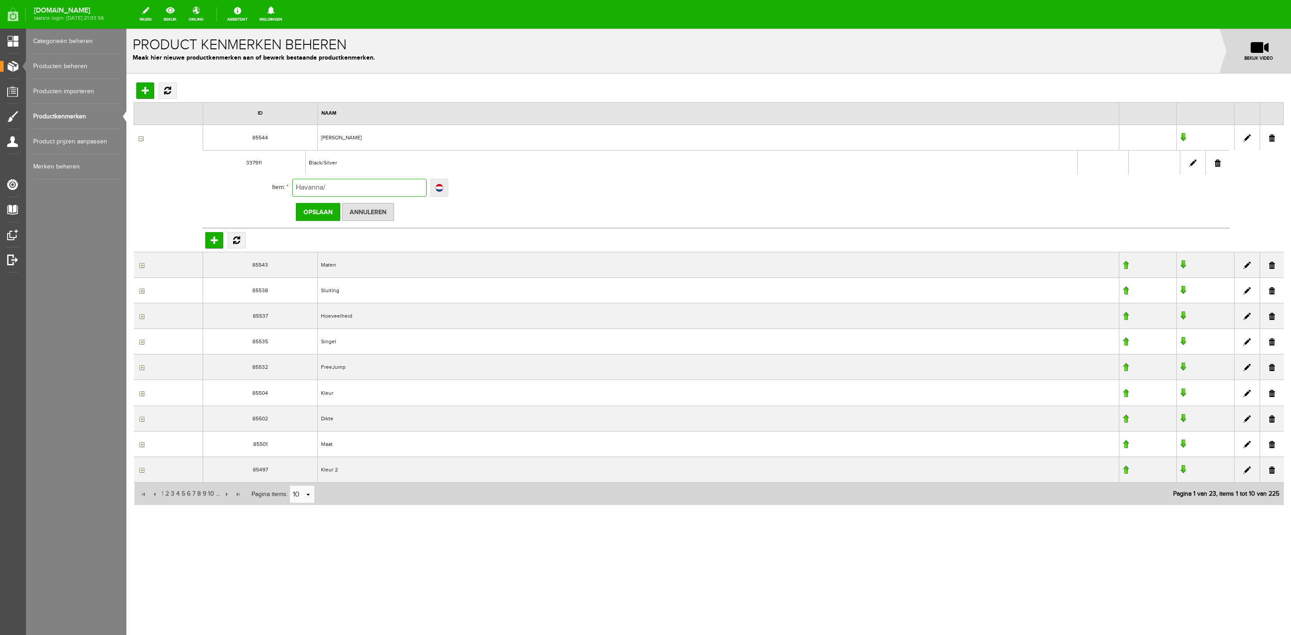
type input "Havanna/"
type input "Havanna/B"
type input "Havanna/Br"
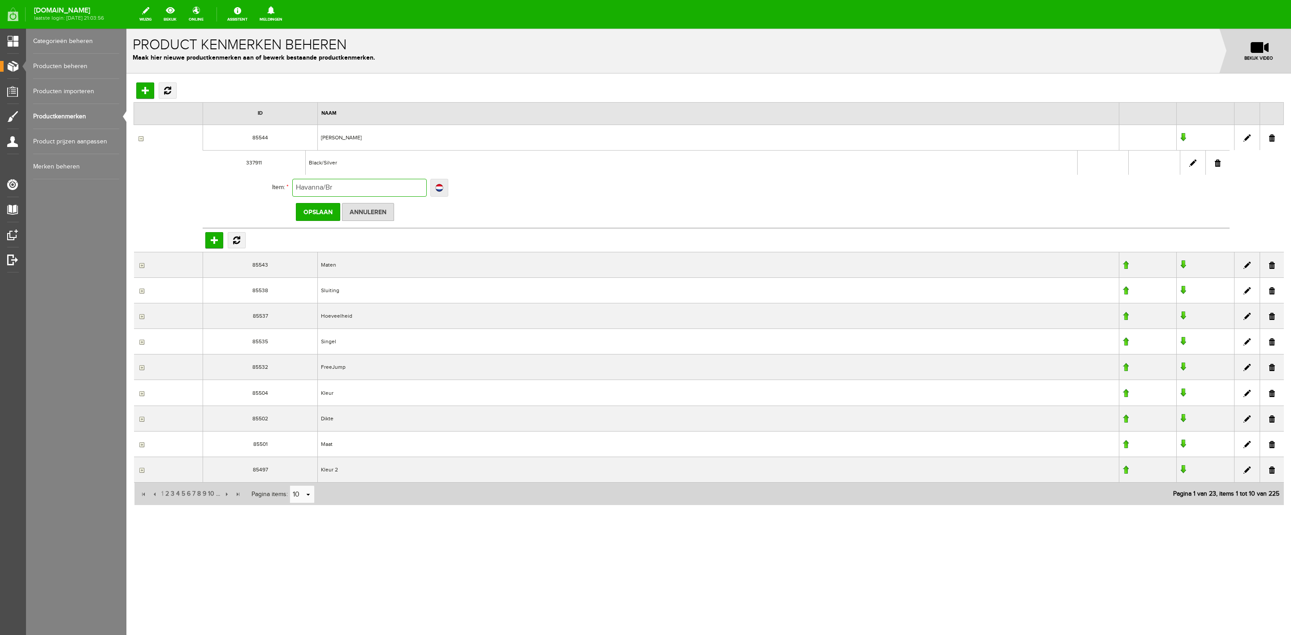
type input "Havanna/Bra"
type input "Havanna/Bras"
type input "Havanna/Brass"
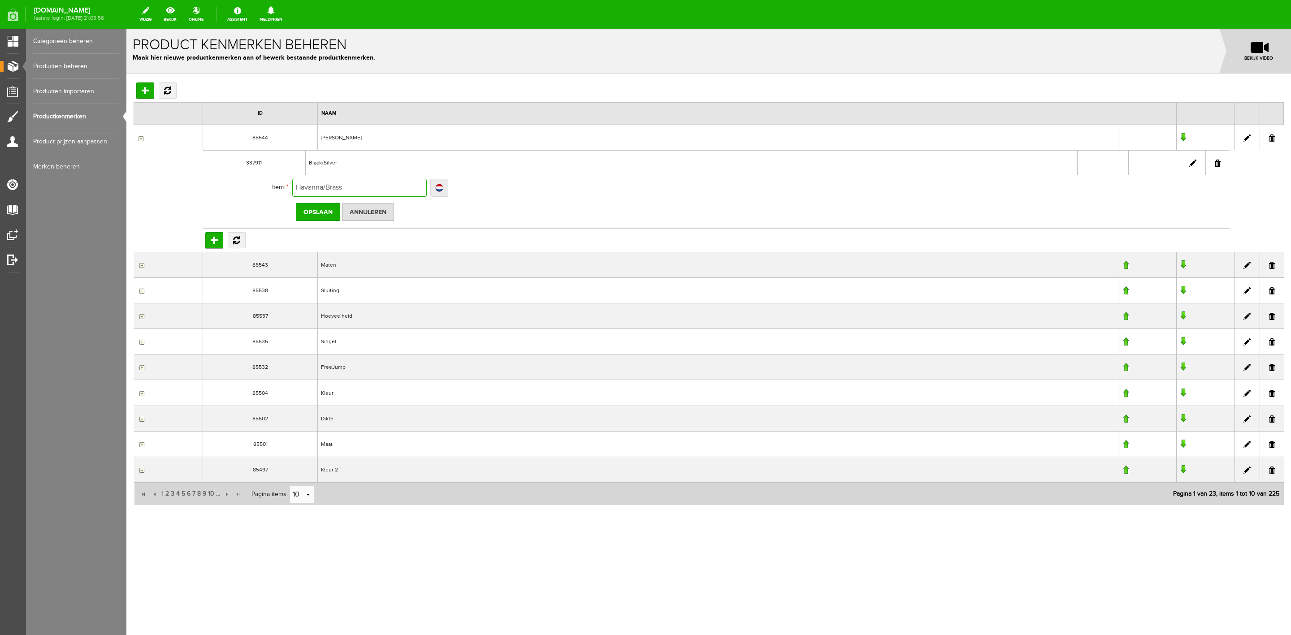
type input "Havanna/Brass"
click at [331, 209] on input "Opslaan" at bounding box center [318, 212] width 44 height 18
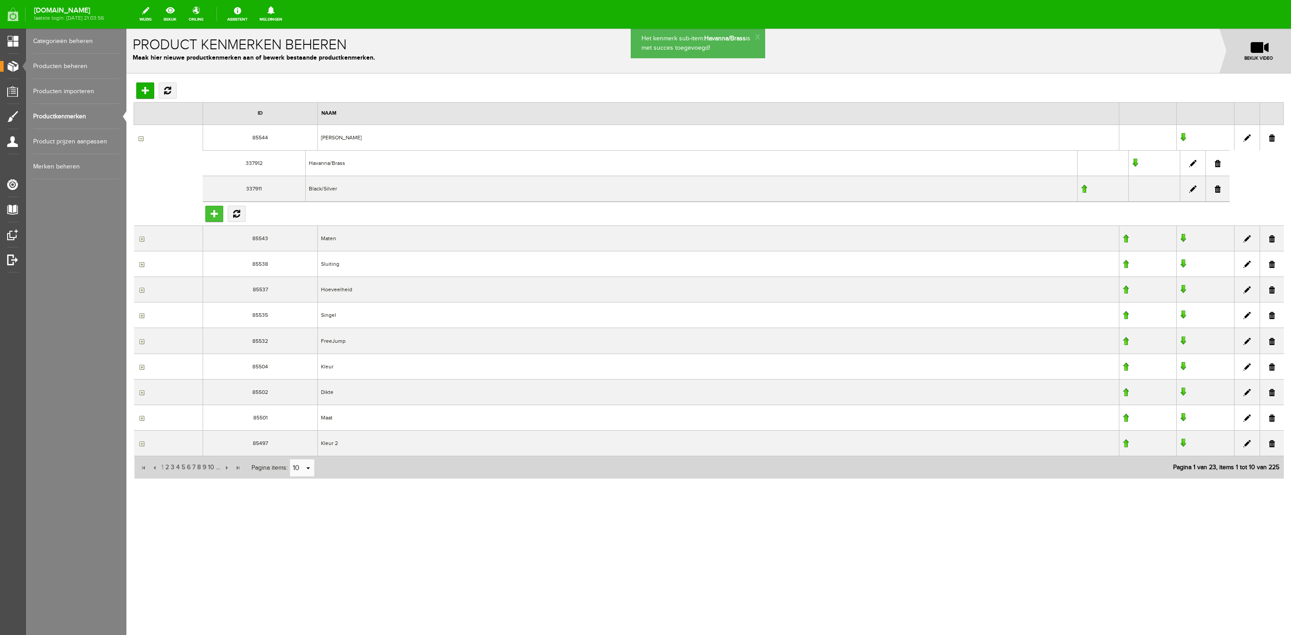
click at [214, 218] on input "Toevoegen" at bounding box center [214, 214] width 18 height 16
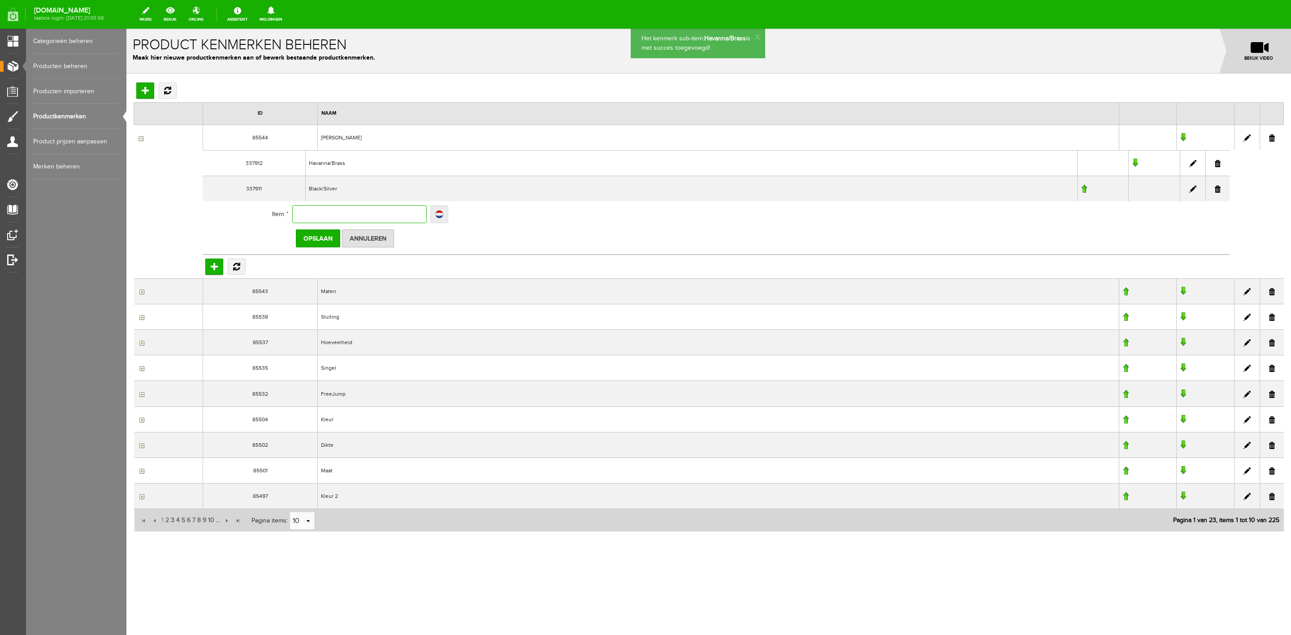
click at [338, 213] on input "text" at bounding box center [359, 214] width 134 height 18
type input "B"
type input "Br"
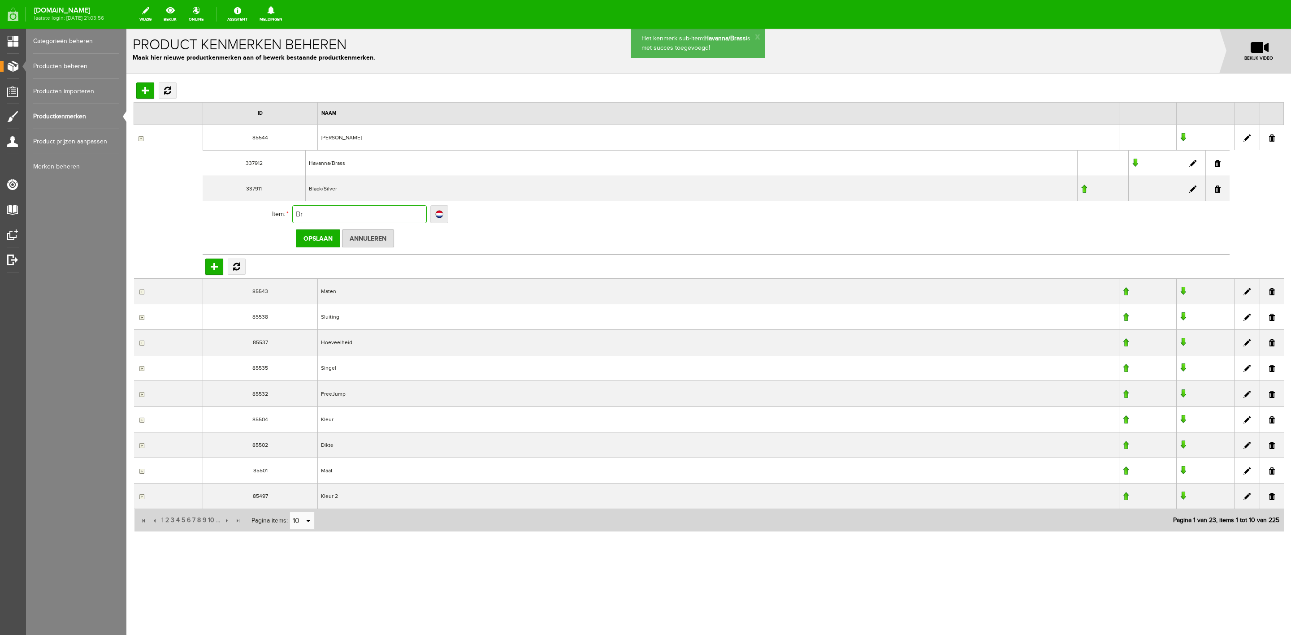
type input "Bro"
type input "Brow"
type input "Brown"
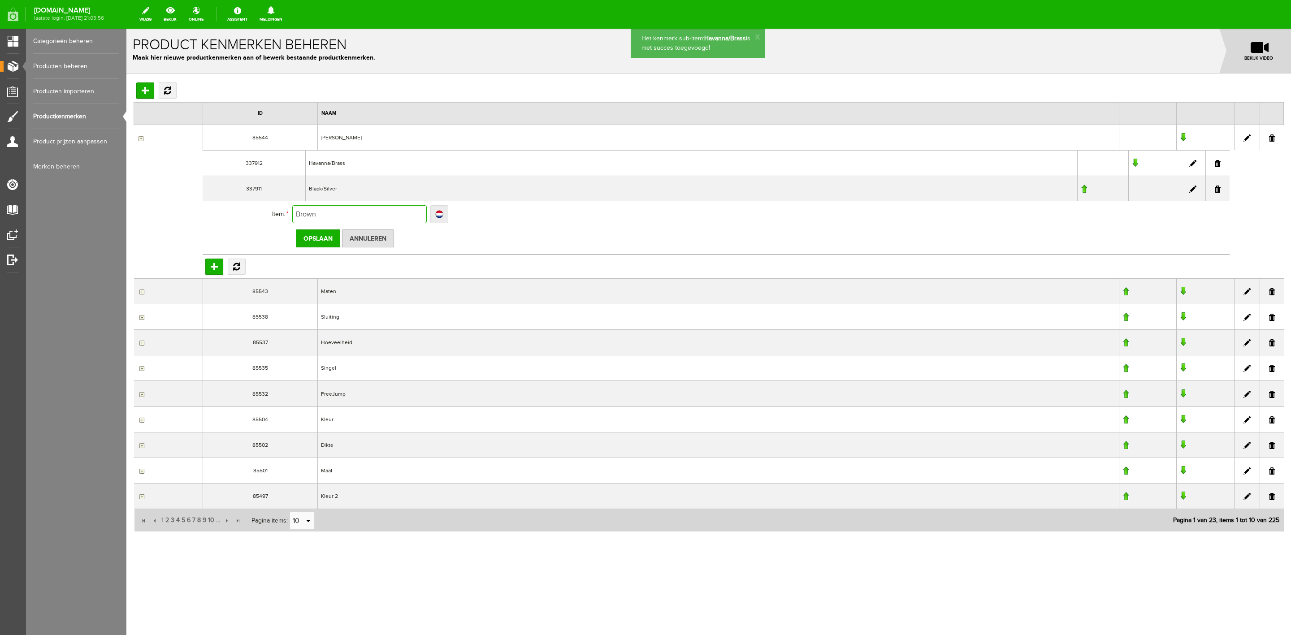
type input "Brown"
type input "Brown/"
type input "Brown/B"
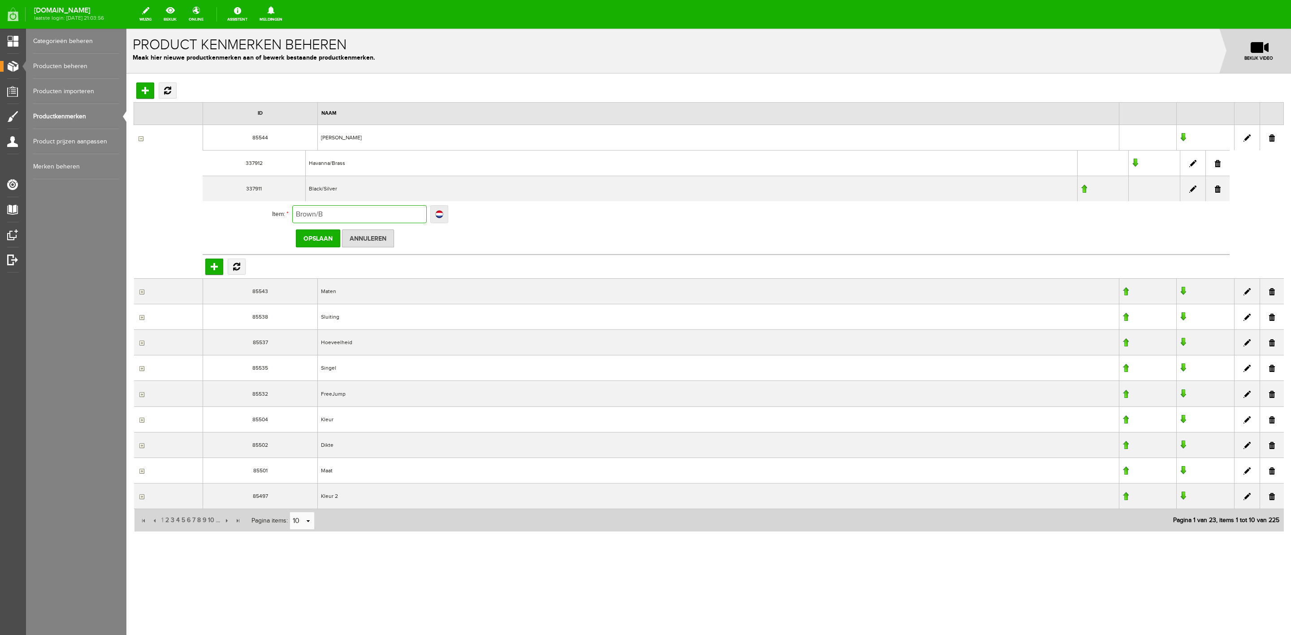
type input "Brown/Br"
type input "Brown/Bra"
type input "Brown/Bras"
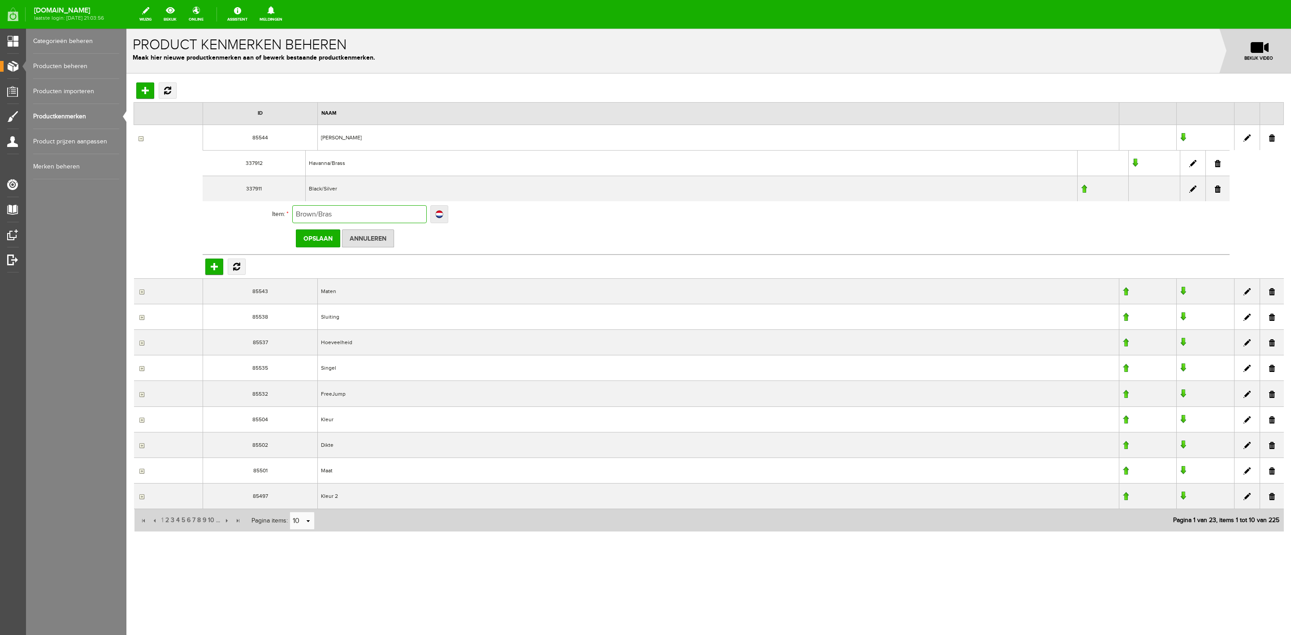
type input "Brown/Bras"
type input "Brown/Brass"
click at [329, 243] on input "Opslaan" at bounding box center [318, 239] width 44 height 18
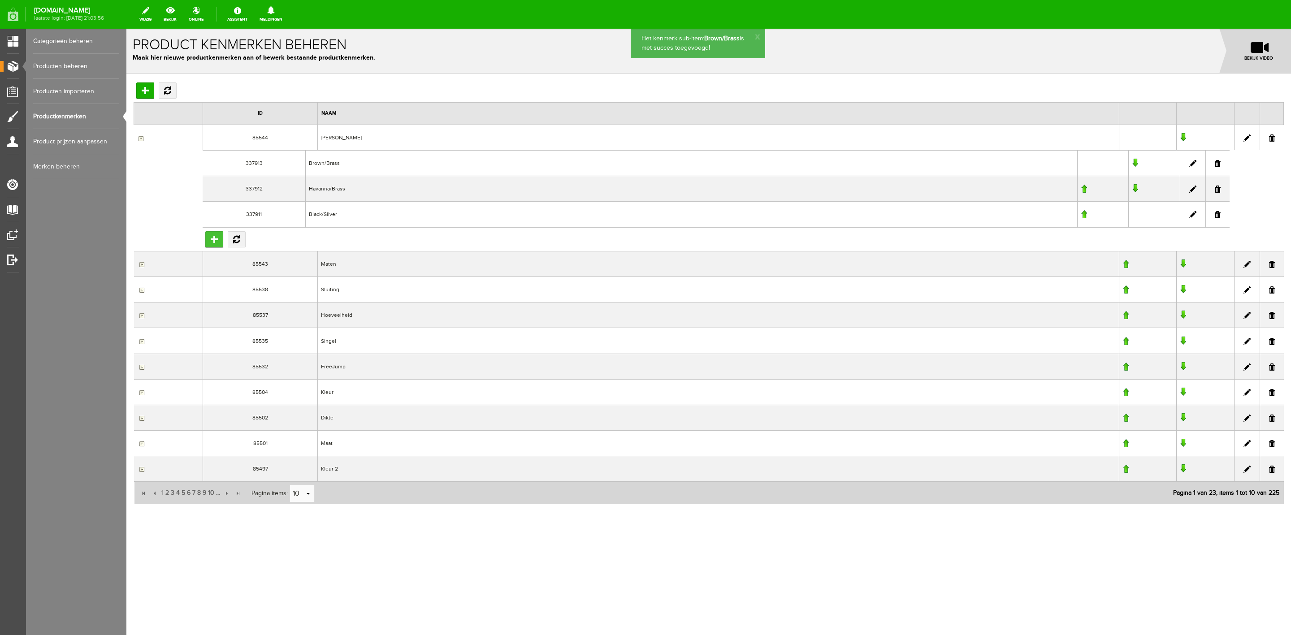
click at [214, 240] on input "Toevoegen" at bounding box center [214, 239] width 18 height 16
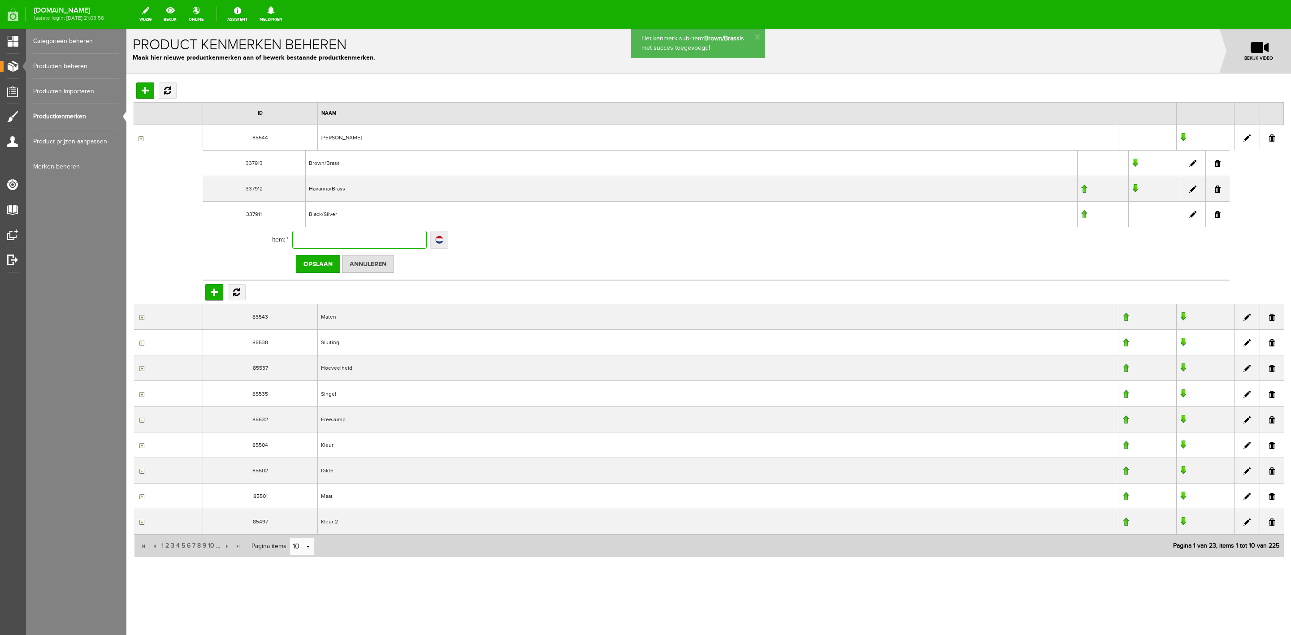
click at [320, 234] on input "text" at bounding box center [359, 240] width 134 height 18
type input "B"
type input "Br"
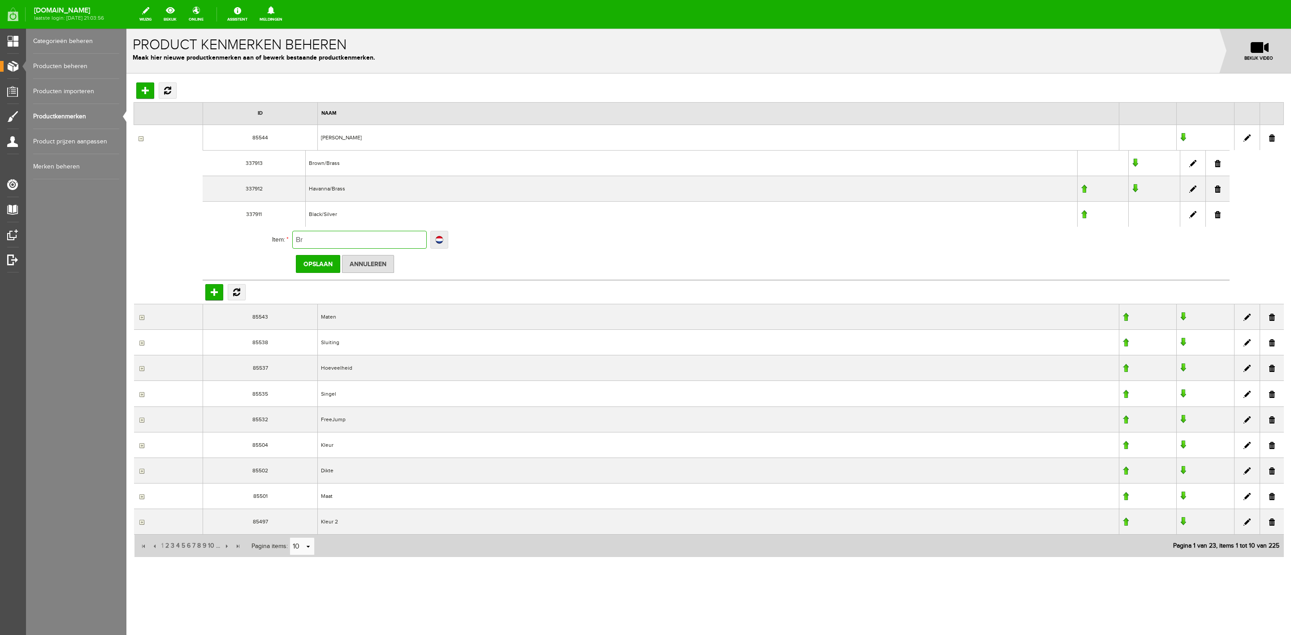
type input "Bro"
type input "Brow"
type input "Brown"
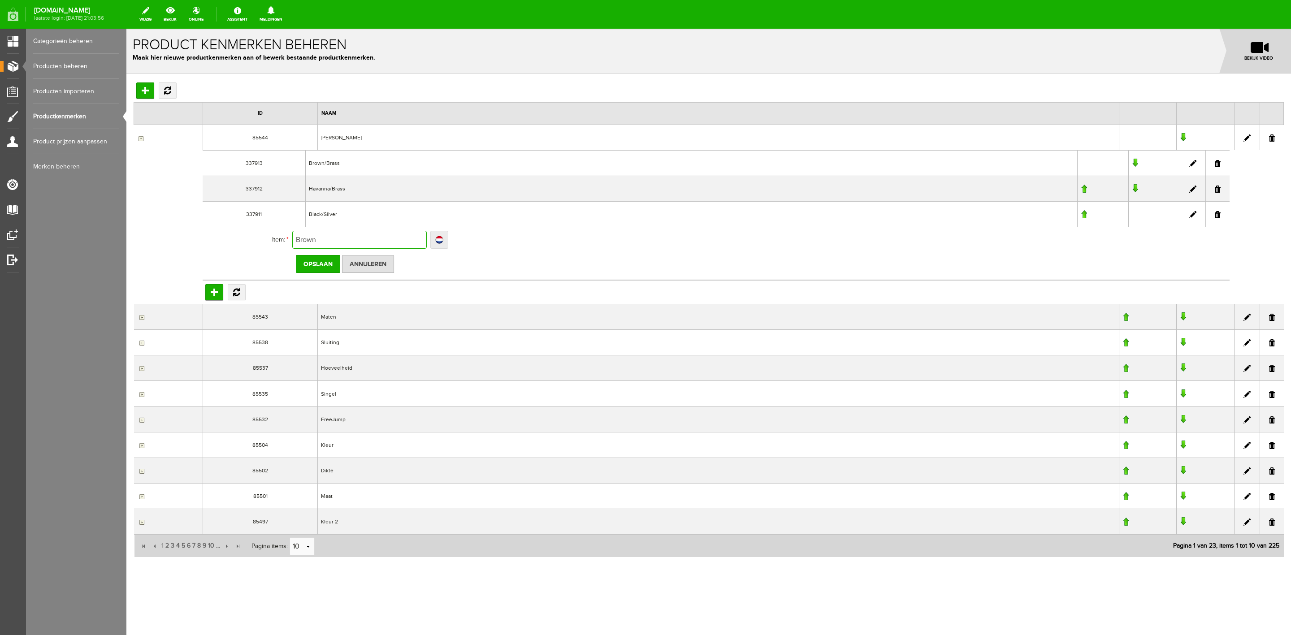
type input "Brown"
type input "Brown/"
type input "Brown/S"
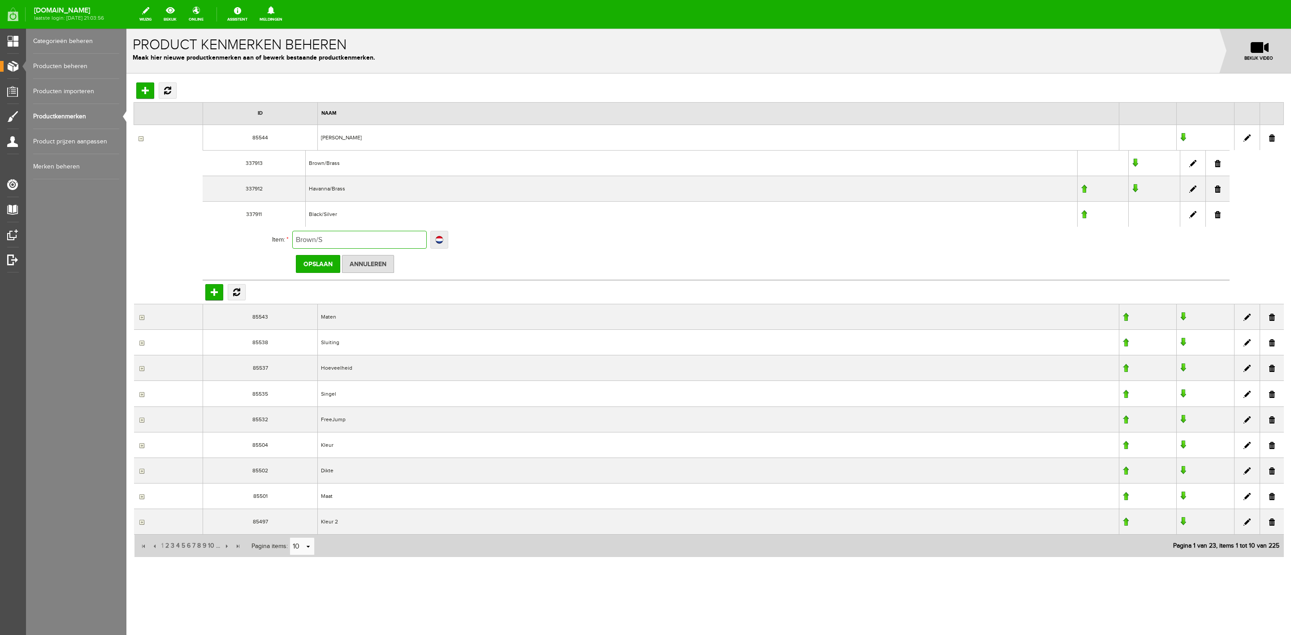
type input "Brown/Si"
type input "Brown/Silv"
type input "Brown/Silve"
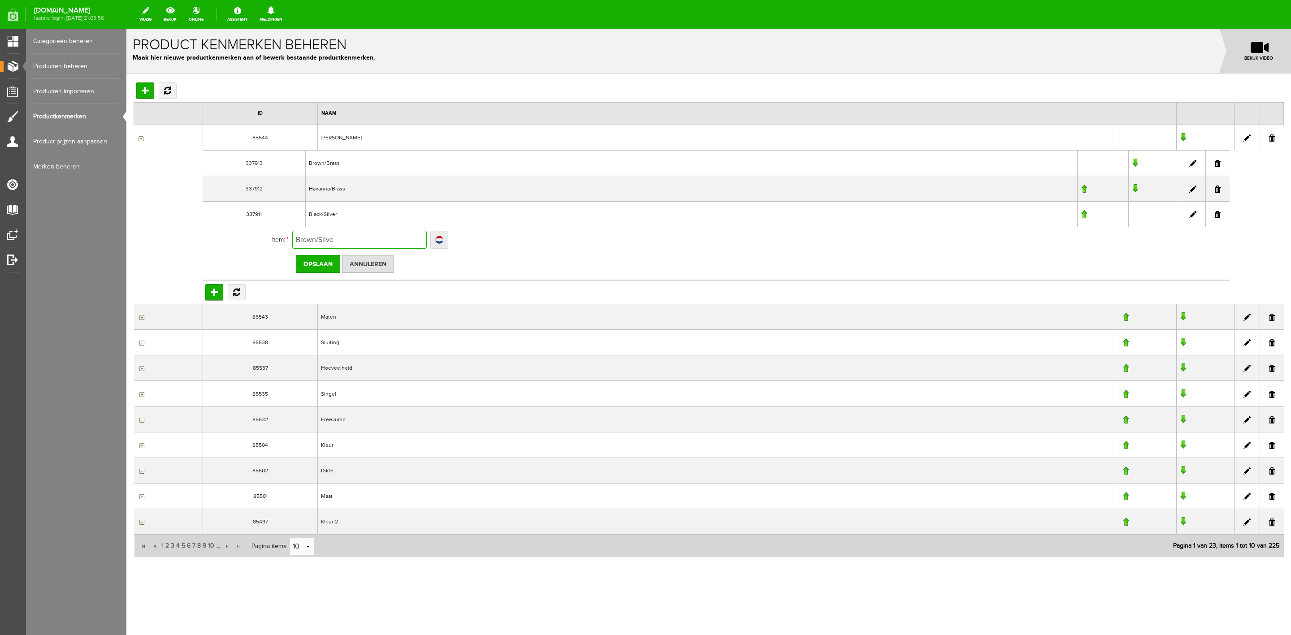
type input "Brown/Silve"
type input "Brown/Silver"
click at [326, 269] on input "Opslaan" at bounding box center [318, 264] width 44 height 18
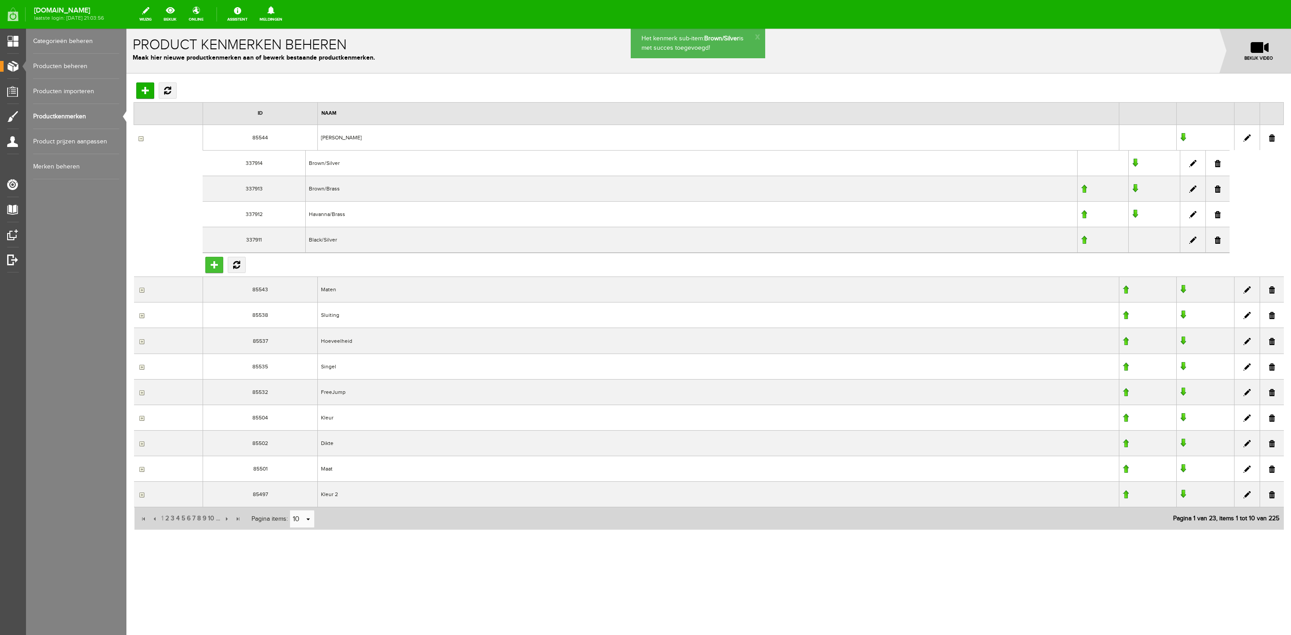
click at [215, 262] on input "Toevoegen" at bounding box center [214, 265] width 18 height 16
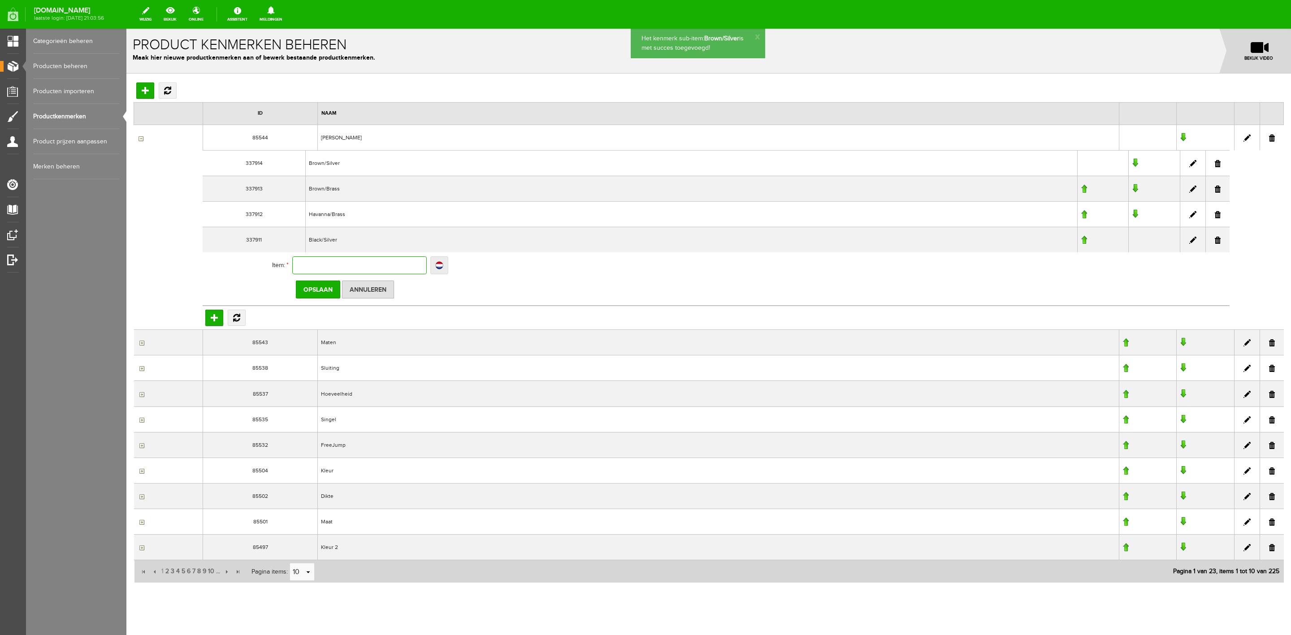
click at [315, 269] on input "text" at bounding box center [359, 265] width 134 height 18
type input "H"
type input "Ha"
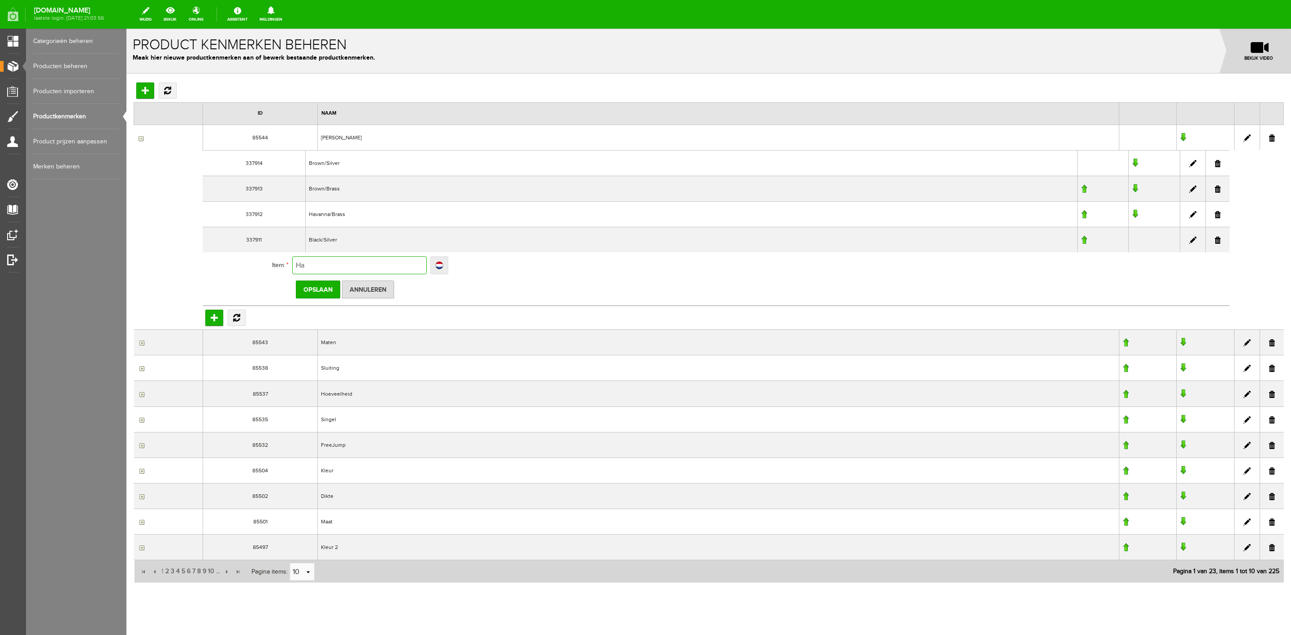
type input "Hav"
type input "Hava"
type input "Havan"
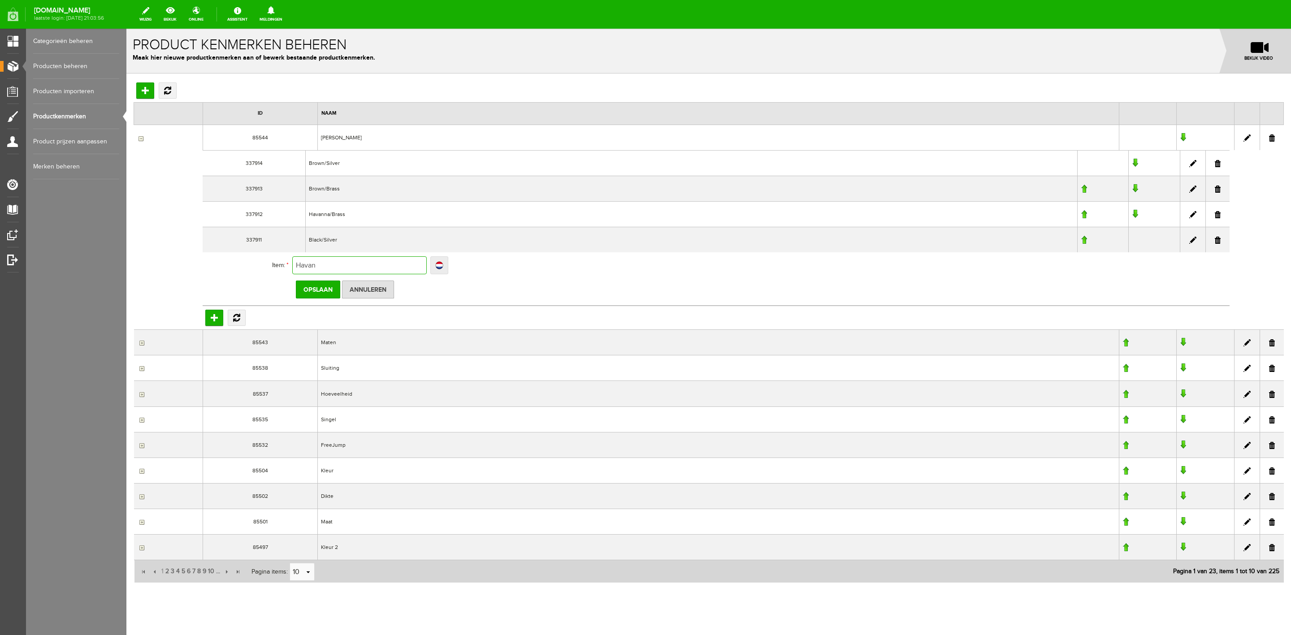
type input "Havan"
type input "Havanna"
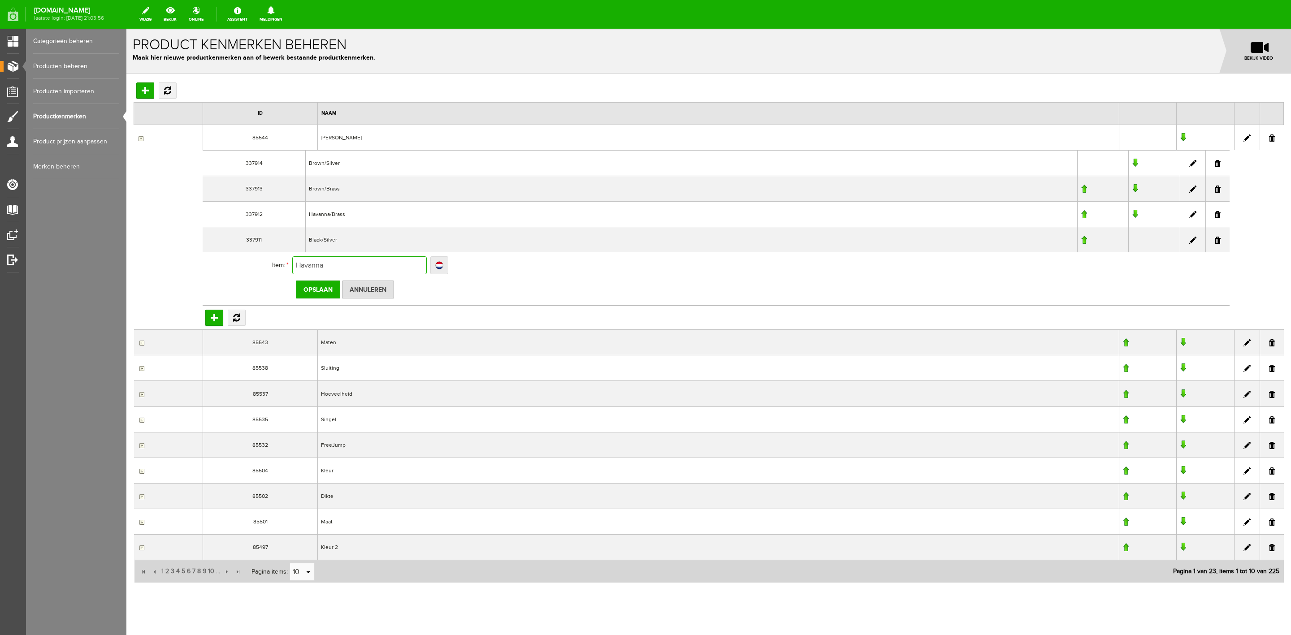
type input "Havanna"
type input "Havanna/"
type input "Havanna/S"
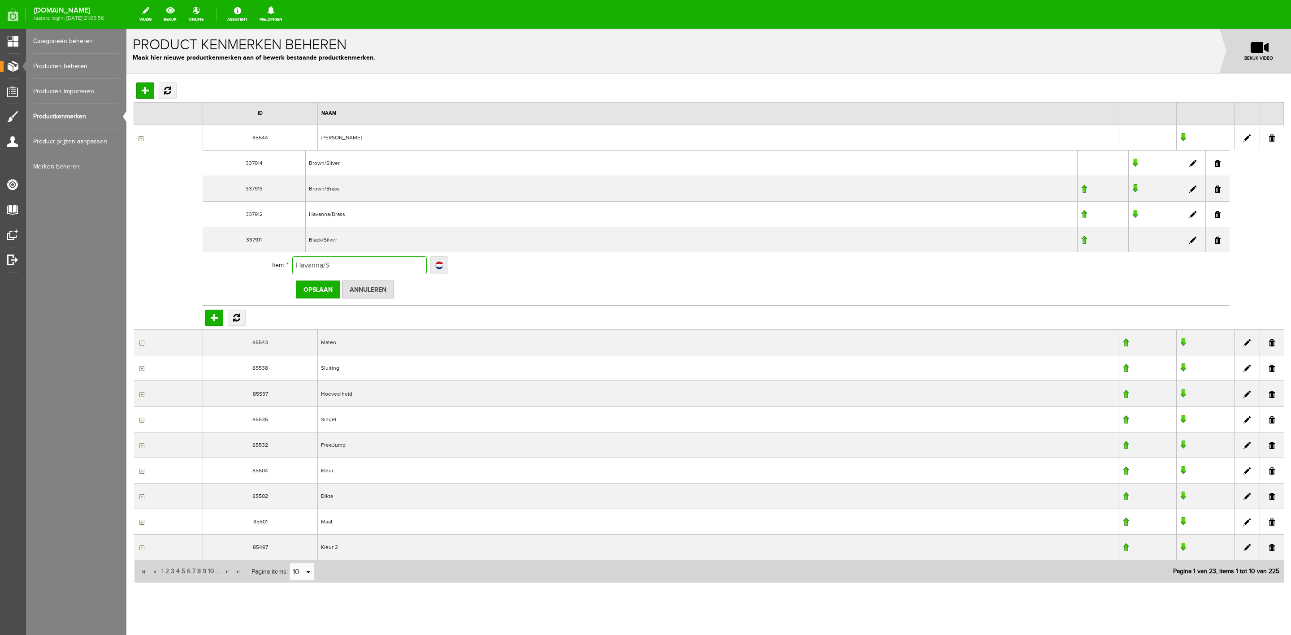
type input "Havanna/S"
type input "Havanna/Si"
type input "Havanna/Sil"
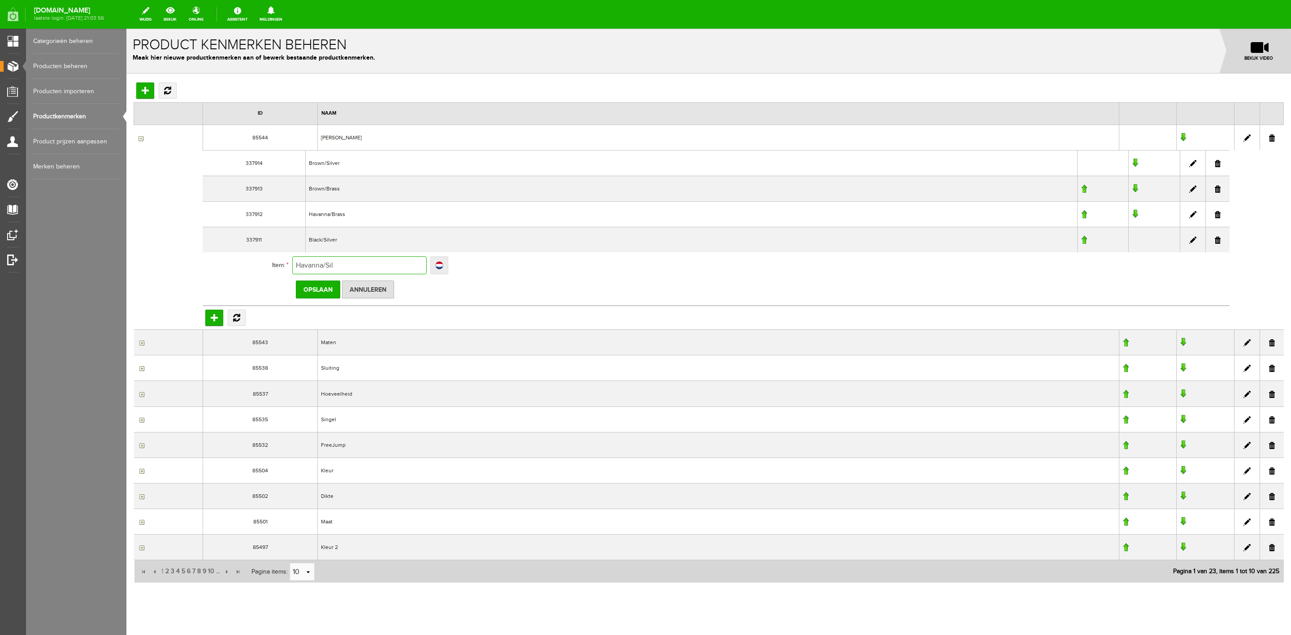
type input "Havanna/Silv"
type input "Havanna/Silve"
type input "Havanna/Silver"
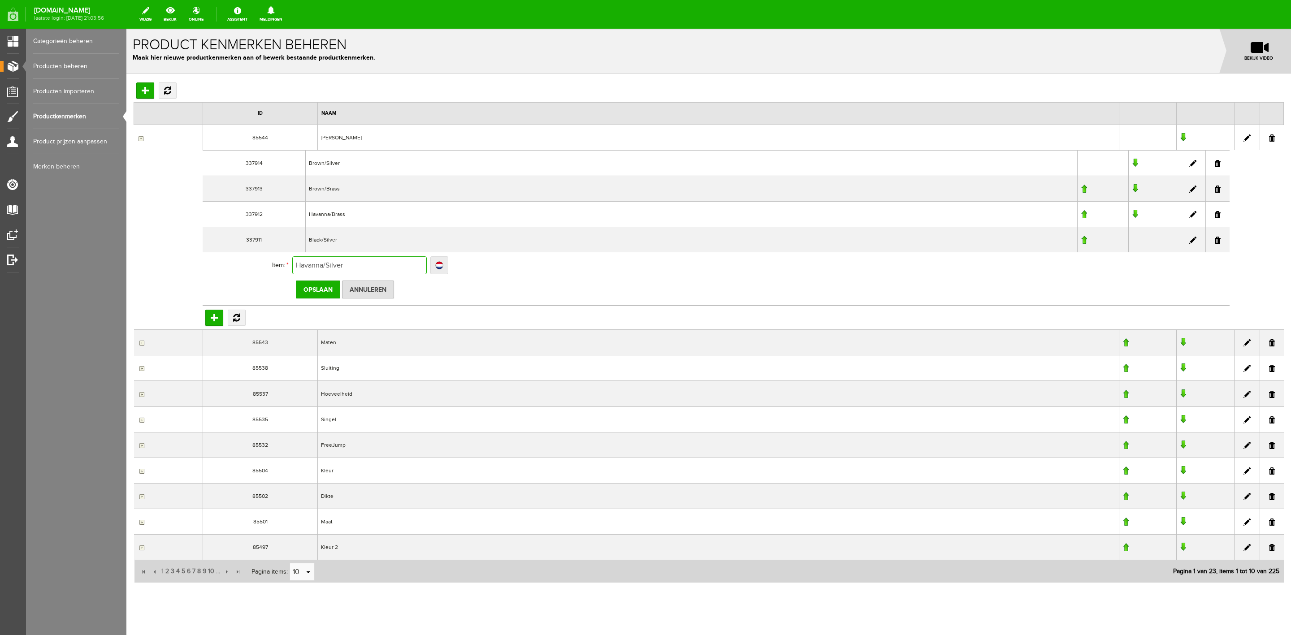
type input "Havanna/Silver"
click at [327, 290] on input "Opslaan" at bounding box center [318, 290] width 44 height 18
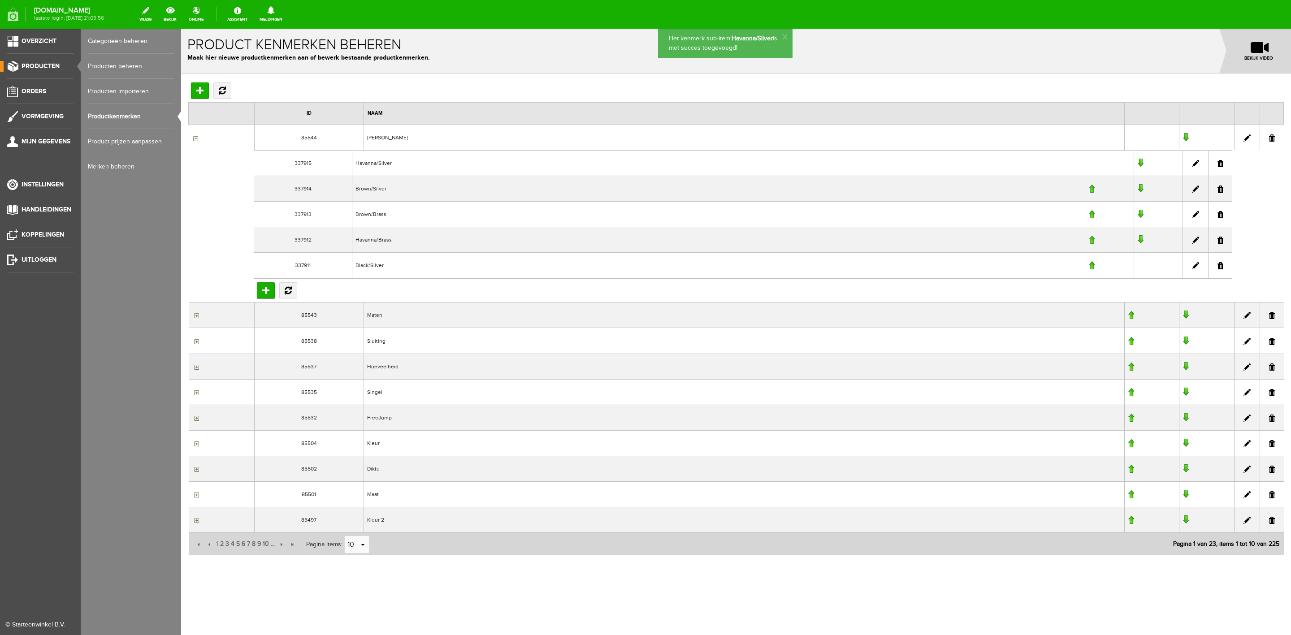
click at [29, 58] on ul "Overzicht Producten Orders Vormgeving Mijn gegevens Instellingen Handleidingen …" at bounding box center [40, 346] width 81 height 635
click at [33, 66] on span "Producten" at bounding box center [41, 66] width 38 height 8
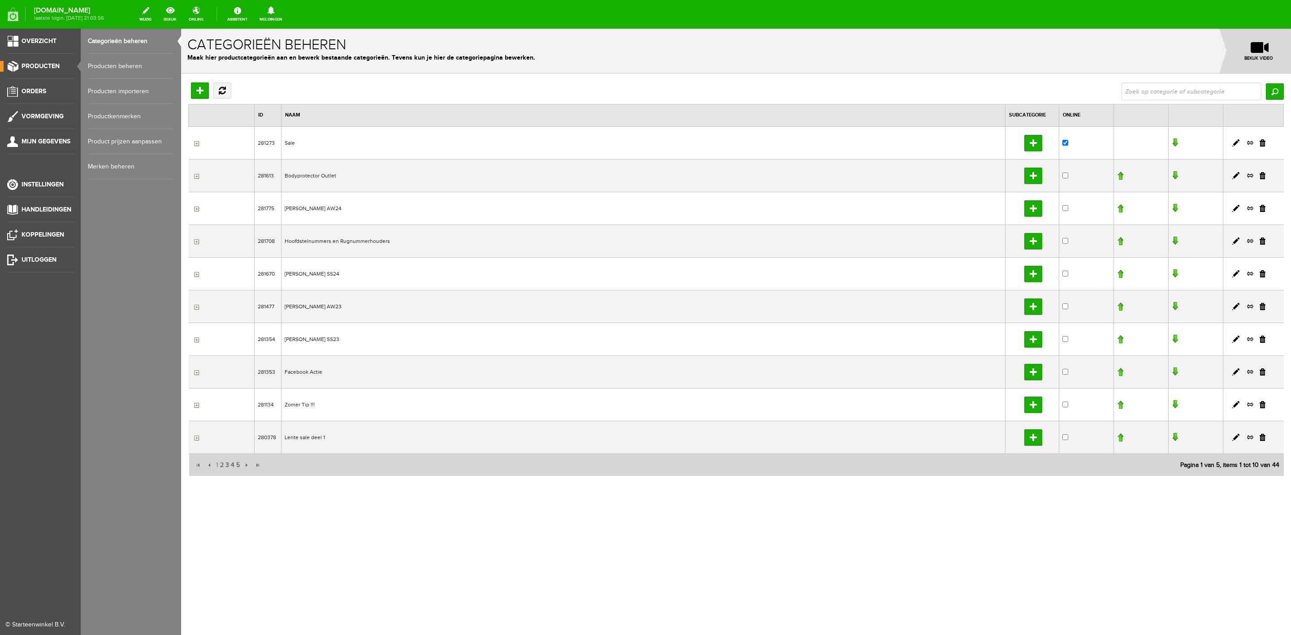
click at [109, 69] on link "Producten beheren" at bounding box center [131, 66] width 86 height 25
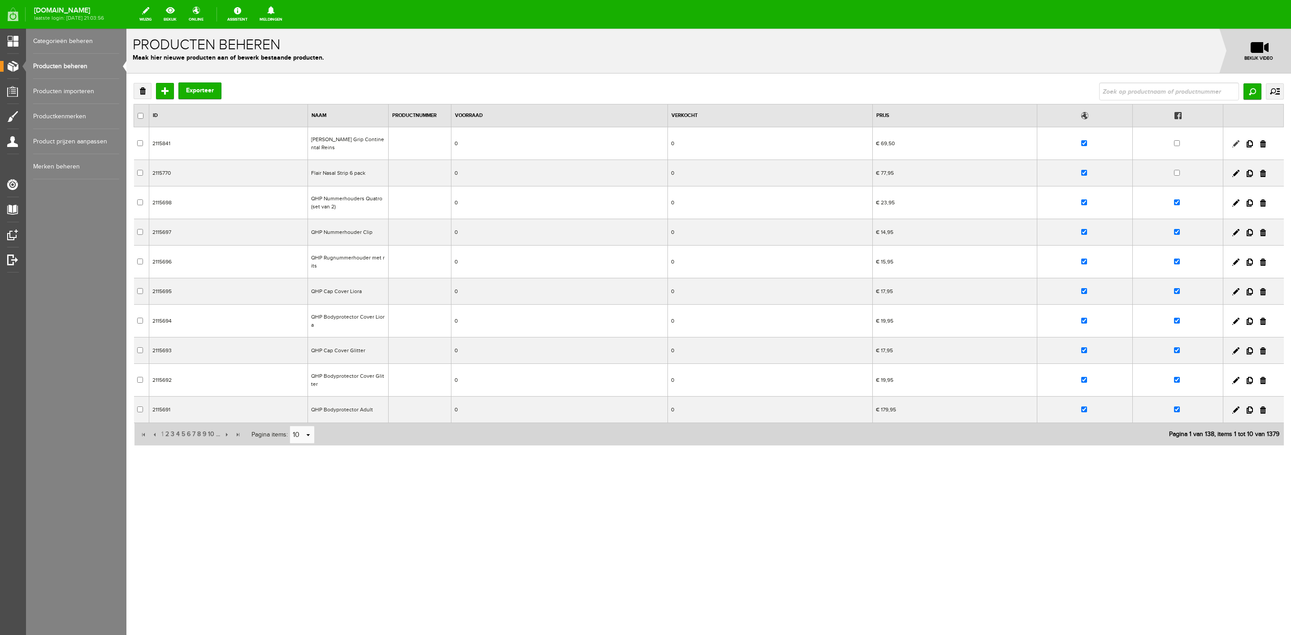
click at [1238, 145] on link at bounding box center [1235, 143] width 7 height 7
click at [1236, 142] on link at bounding box center [1235, 143] width 7 height 7
checkbox input "true"
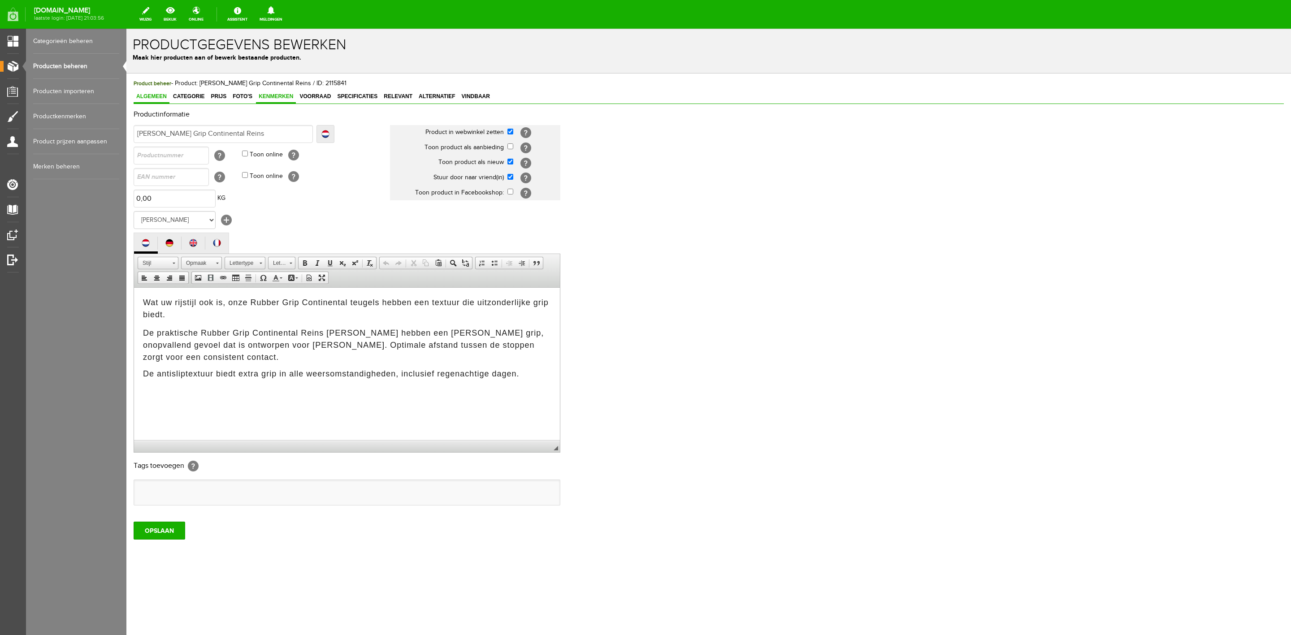
click at [285, 92] on link "Kenmerken" at bounding box center [276, 97] width 40 height 13
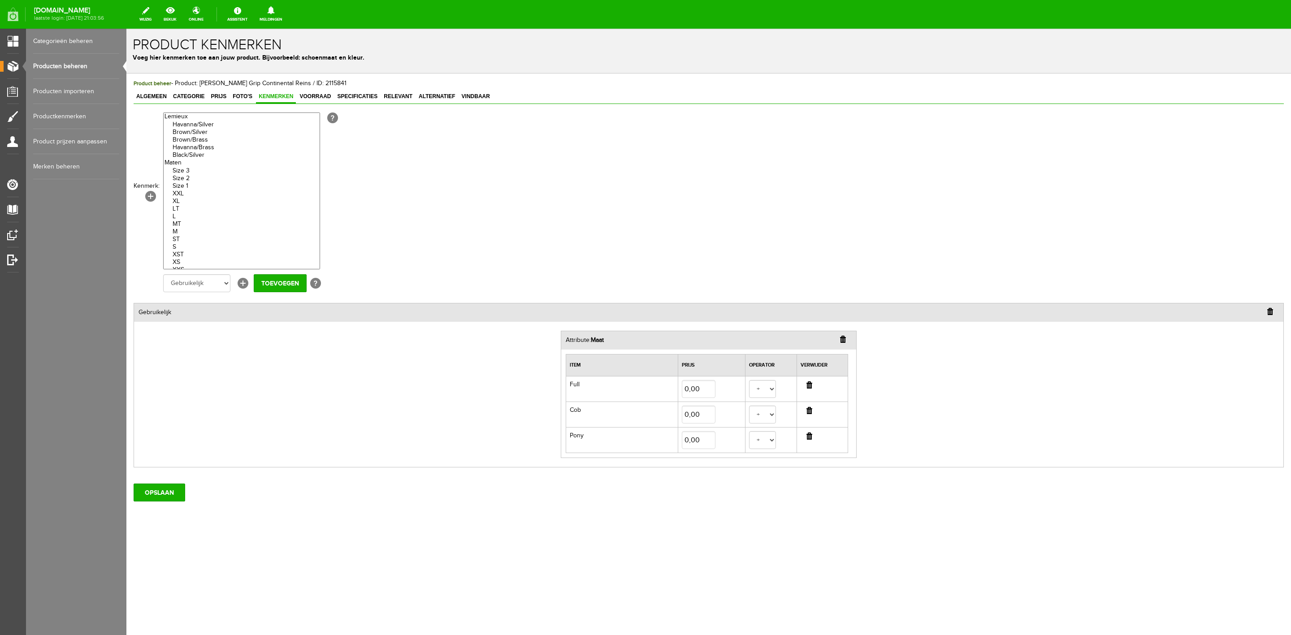
click at [225, 117] on optgroup "Havanna/Silver Brown/Silver Brown/Brass Havanna/Brass Black/Silver" at bounding box center [242, 136] width 156 height 46
click at [222, 124] on option "Havanna/Silver" at bounding box center [242, 125] width 156 height 8
select select "85544|337915"
click at [203, 156] on option "Black/Silver" at bounding box center [242, 156] width 156 height 8
click at [292, 278] on input "Toevoegen" at bounding box center [280, 283] width 53 height 18
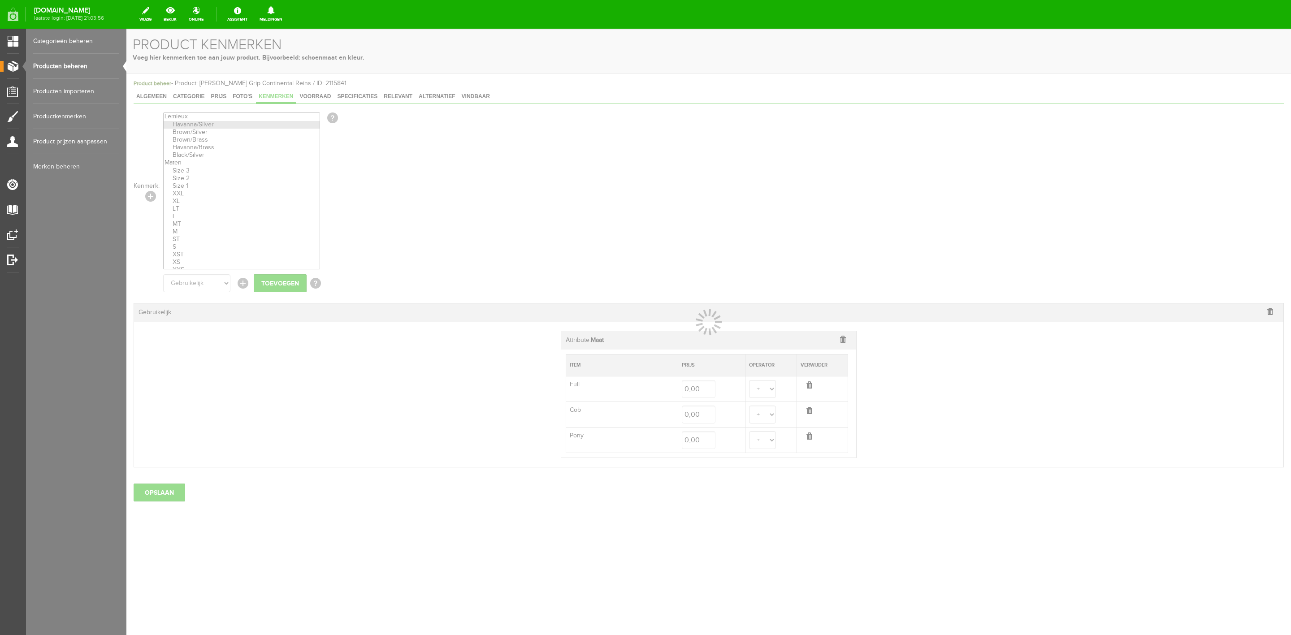
select select
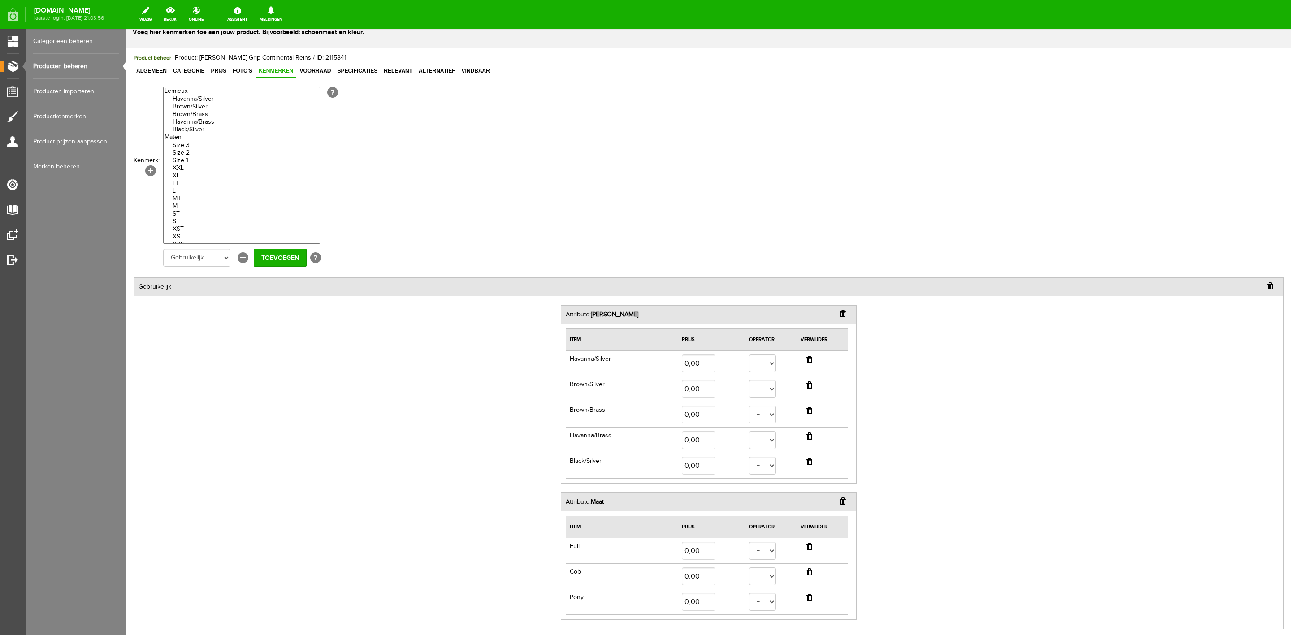
scroll to position [124, 0]
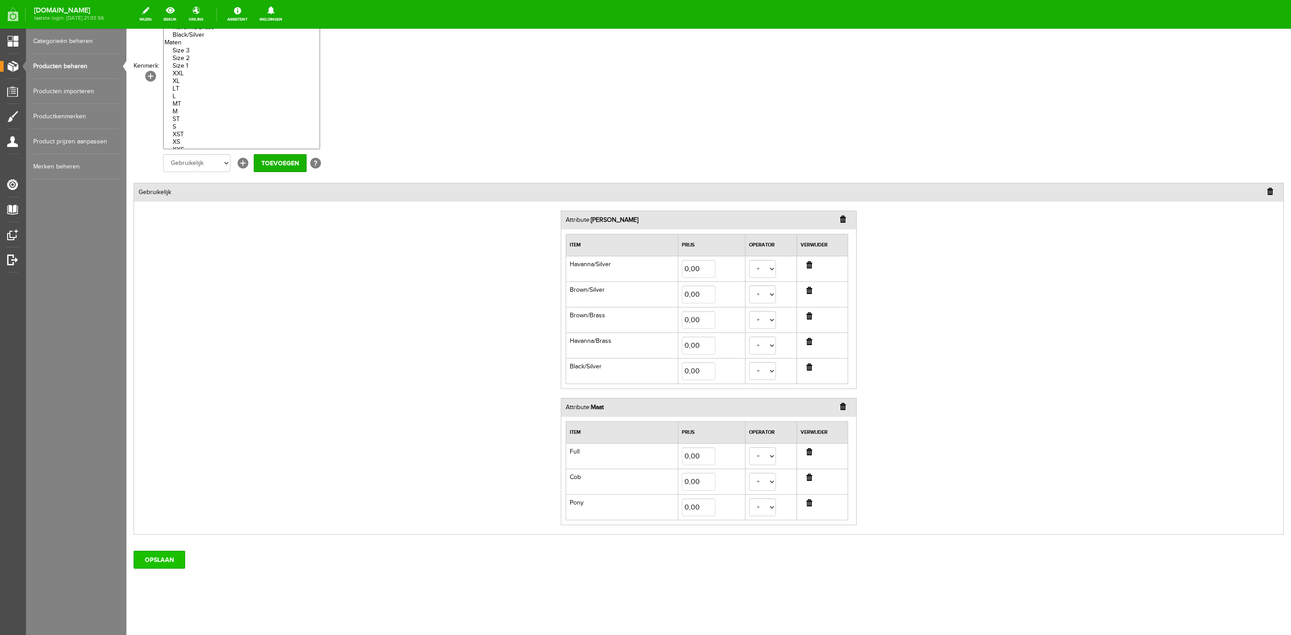
click at [173, 554] on input "OPSLAAN" at bounding box center [160, 560] width 52 height 18
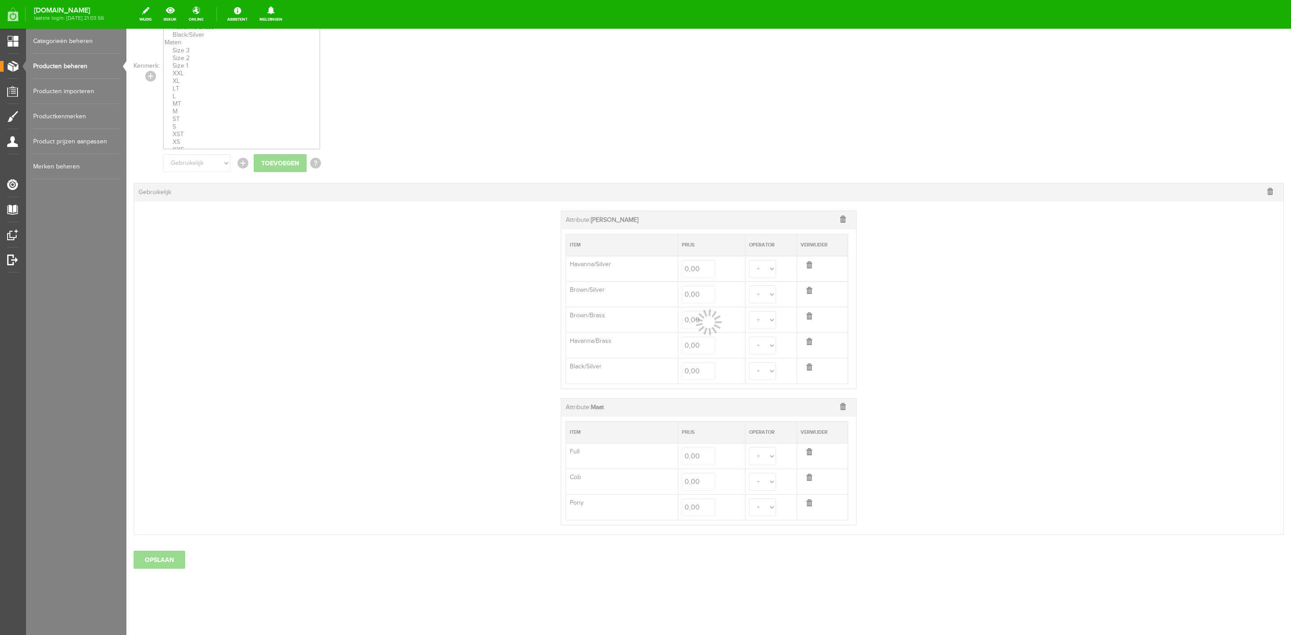
select select
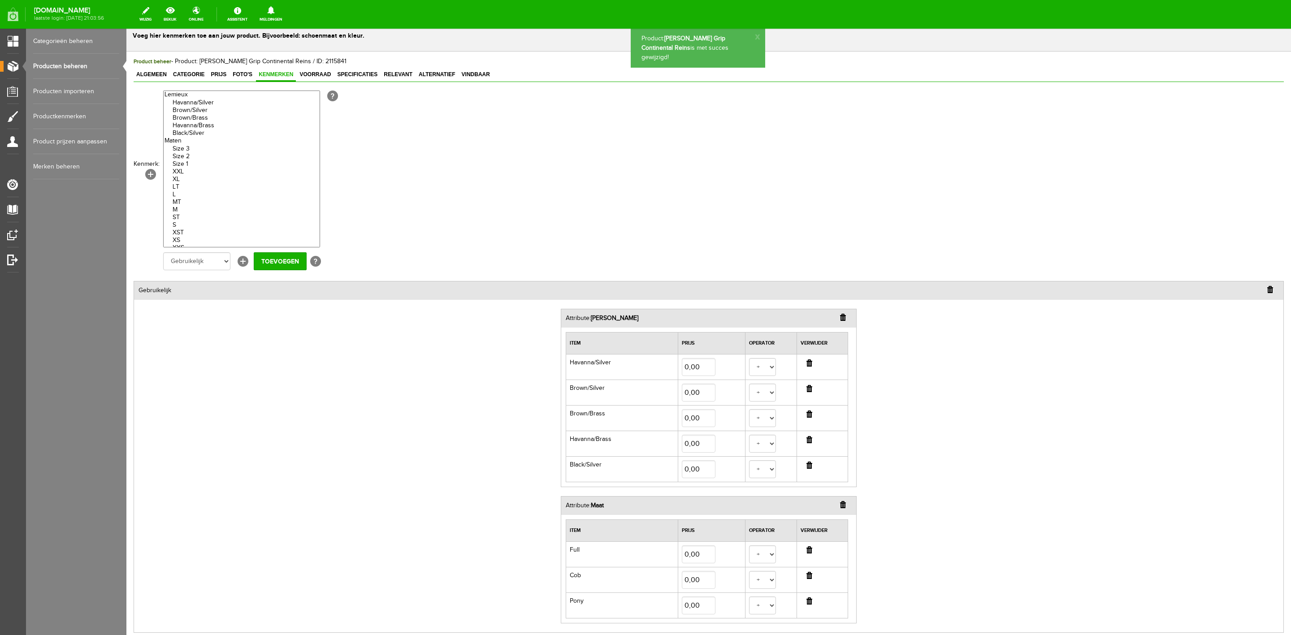
scroll to position [0, 0]
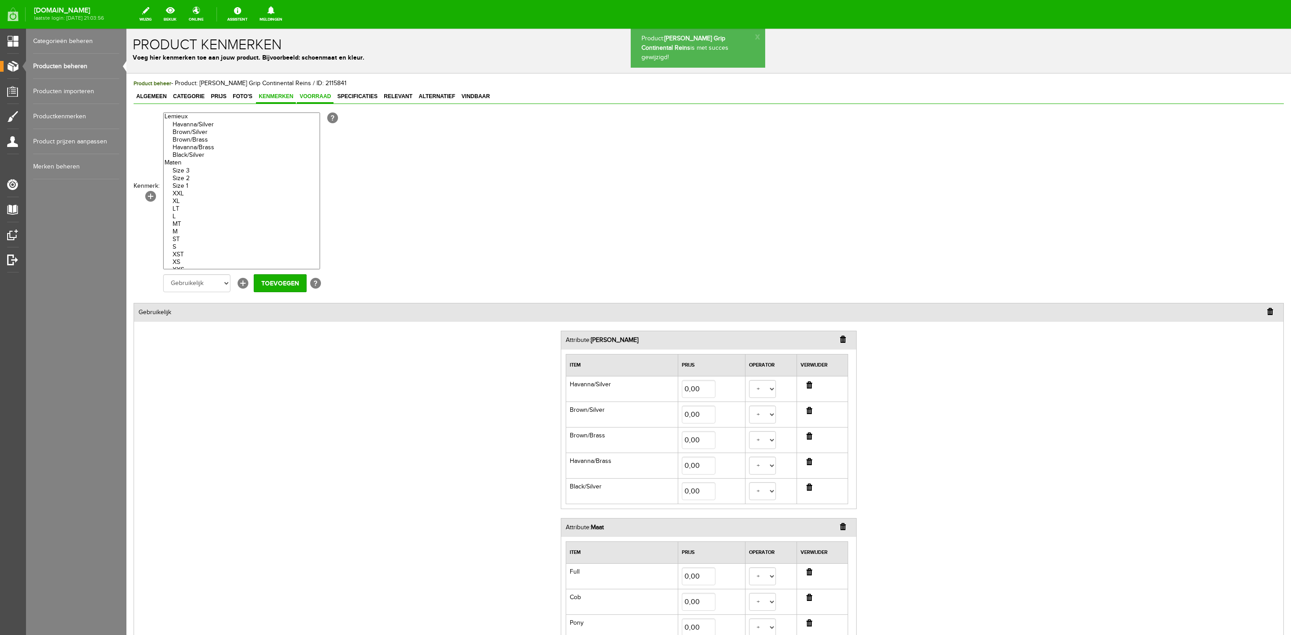
click at [317, 98] on span "Voorraad" at bounding box center [315, 96] width 37 height 6
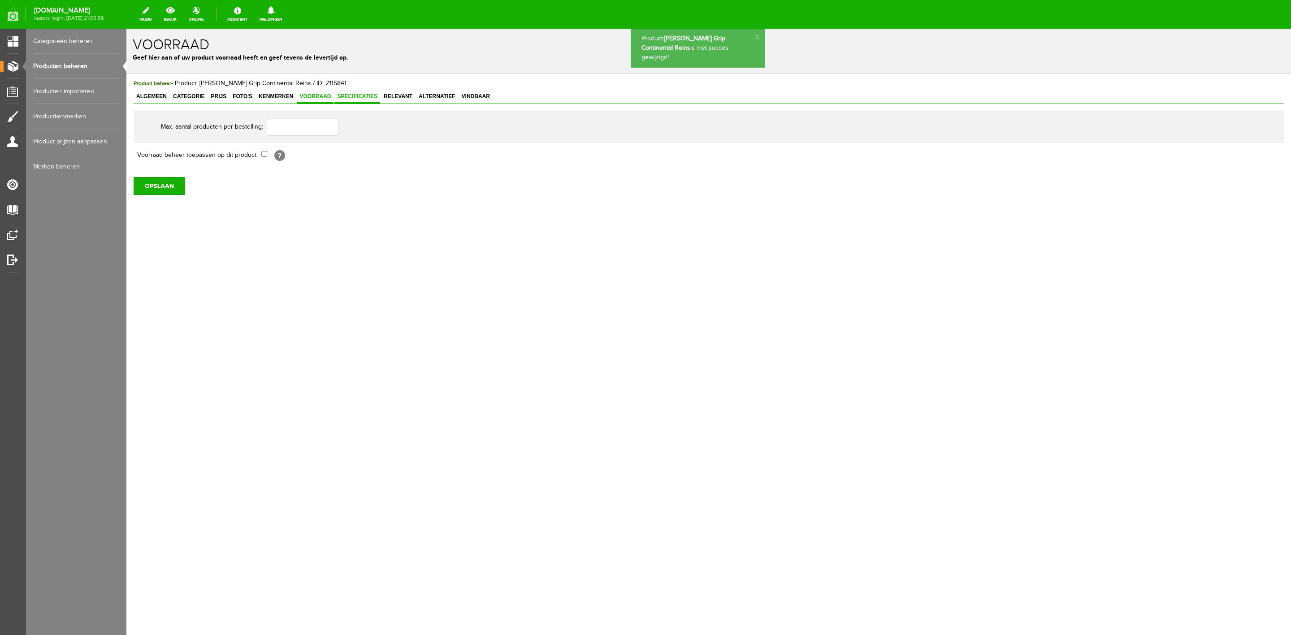
click at [338, 97] on span "Specificaties" at bounding box center [357, 96] width 46 height 6
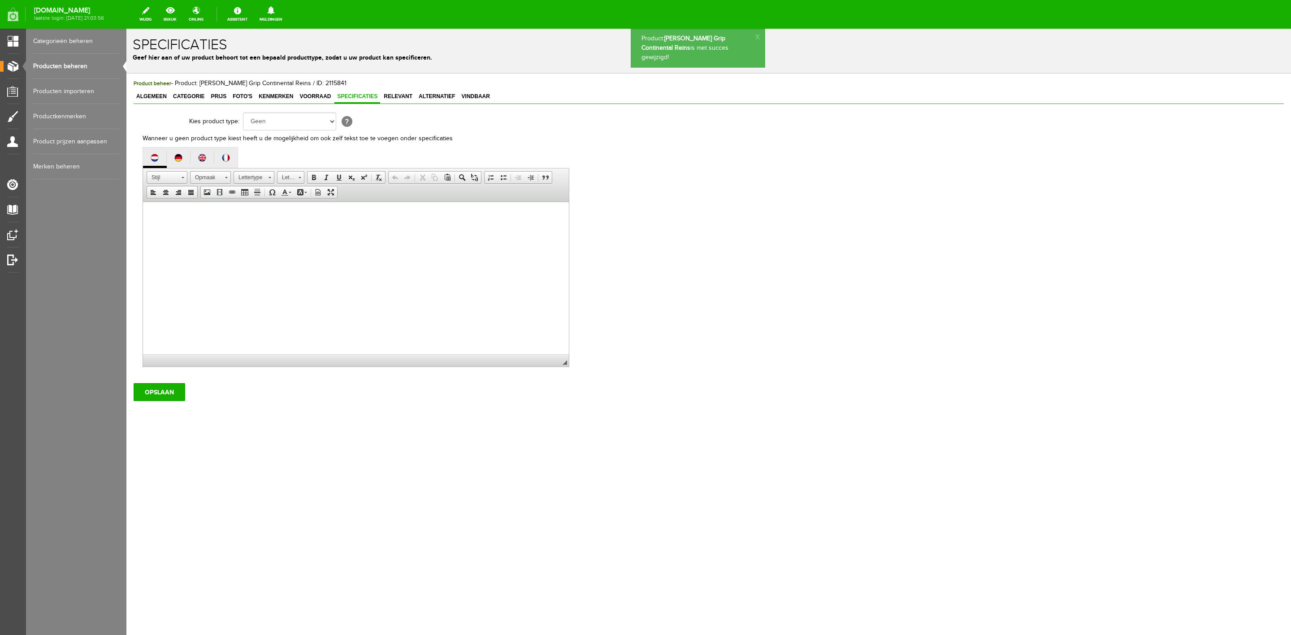
click at [417, 106] on div "Product beheer - Product: Lemieux Grip Continental Reins / ID: 2115841 Algemeen…" at bounding box center [709, 240] width 1150 height 322
click at [407, 97] on span "Relevant" at bounding box center [398, 96] width 34 height 6
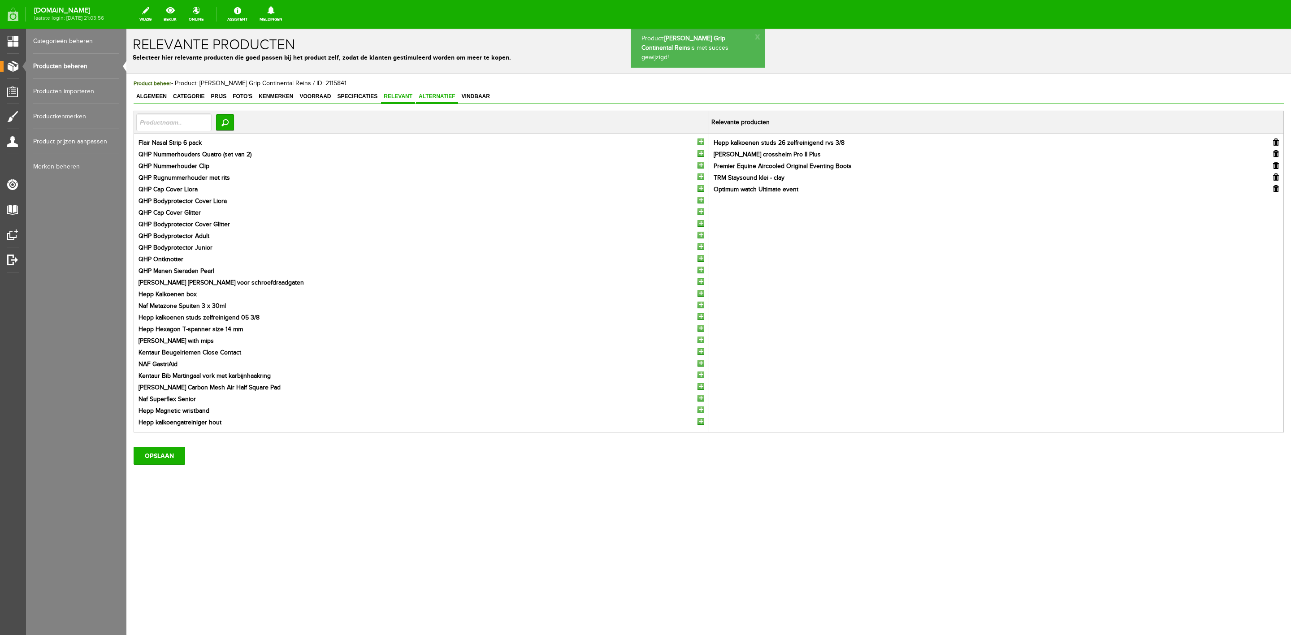
click at [442, 94] on span "Alternatief" at bounding box center [437, 96] width 42 height 6
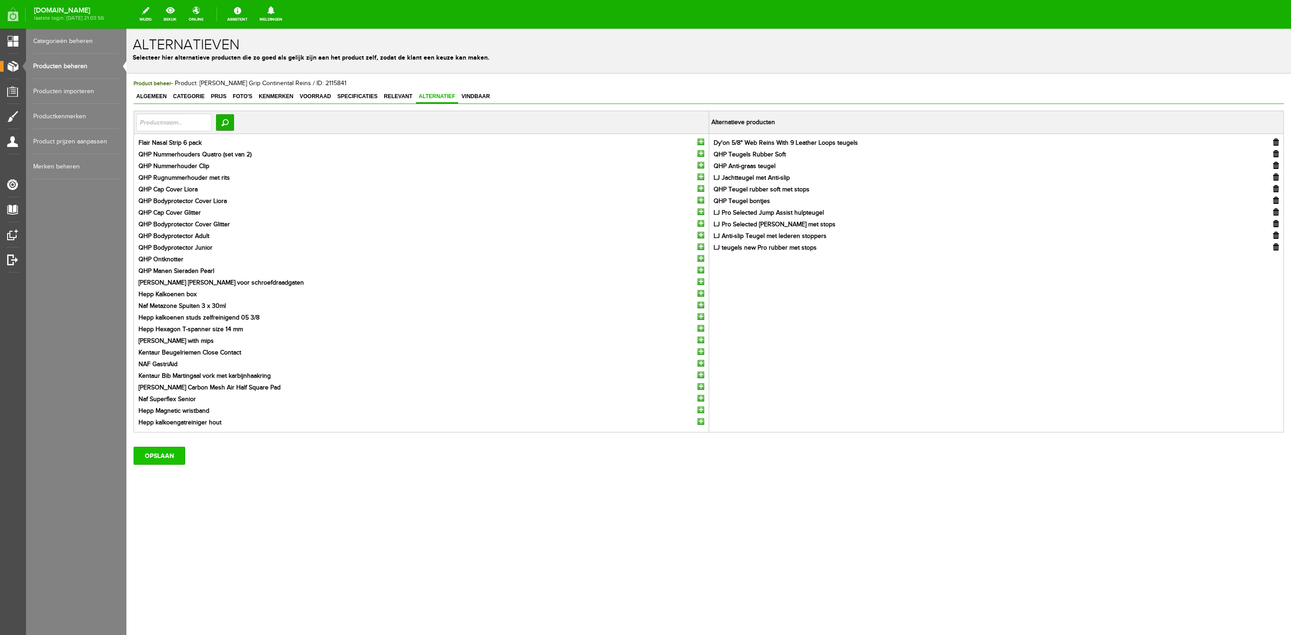
click at [163, 459] on input "OPSLAAN" at bounding box center [160, 456] width 52 height 18
click at [139, 104] on div "Algemeen Categorie Prijs Foto's Kenmerken Voorraad Specificaties Relevant Alter…" at bounding box center [709, 97] width 1150 height 13
click at [143, 100] on span "Algemeen" at bounding box center [152, 96] width 36 height 6
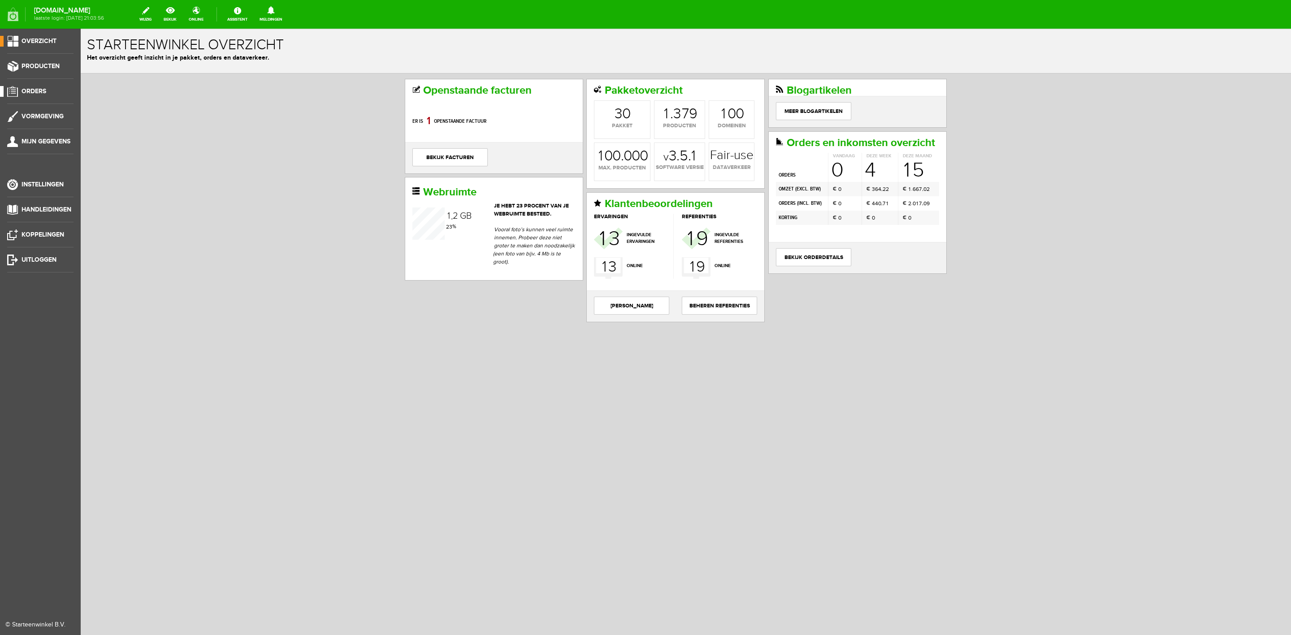
click at [11, 91] on link "Orders" at bounding box center [37, 91] width 74 height 11
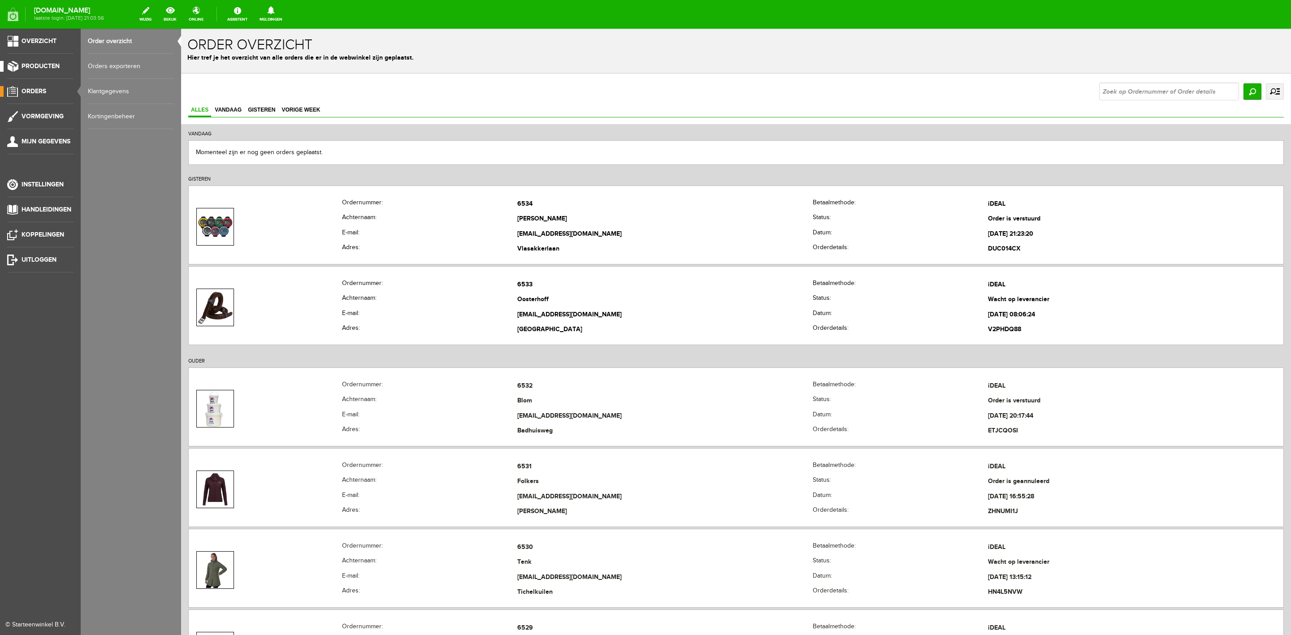
click at [49, 66] on span "Producten" at bounding box center [41, 66] width 38 height 8
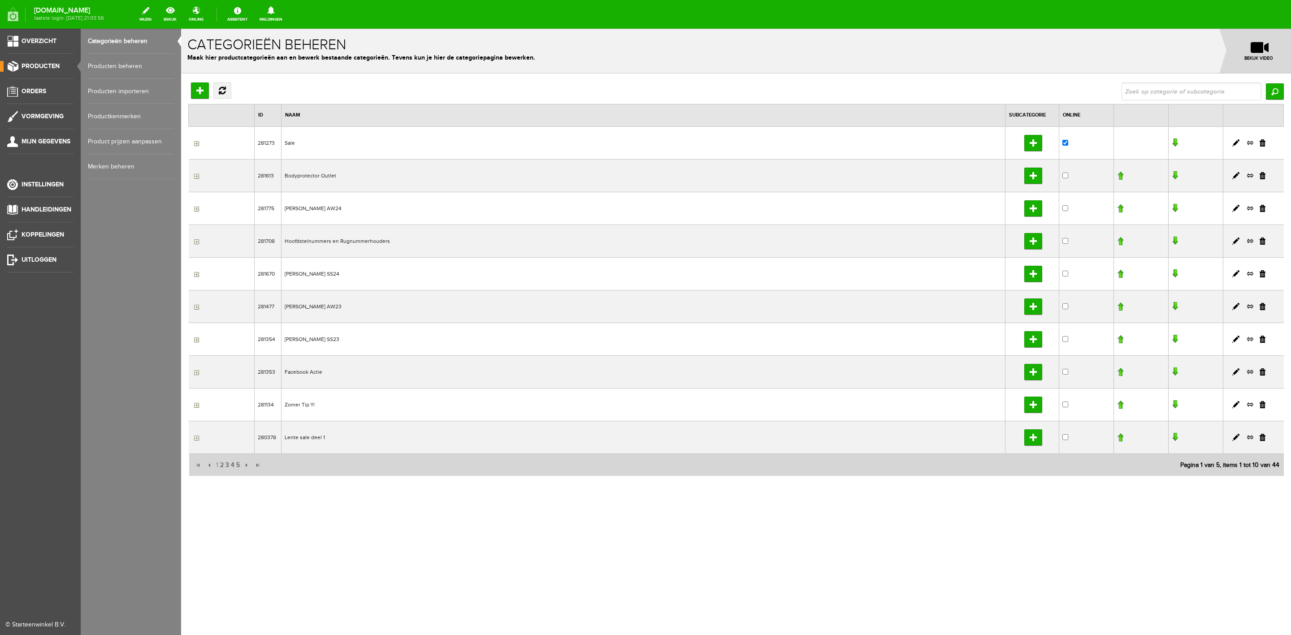
click at [116, 65] on link "Producten beheren" at bounding box center [131, 66] width 86 height 25
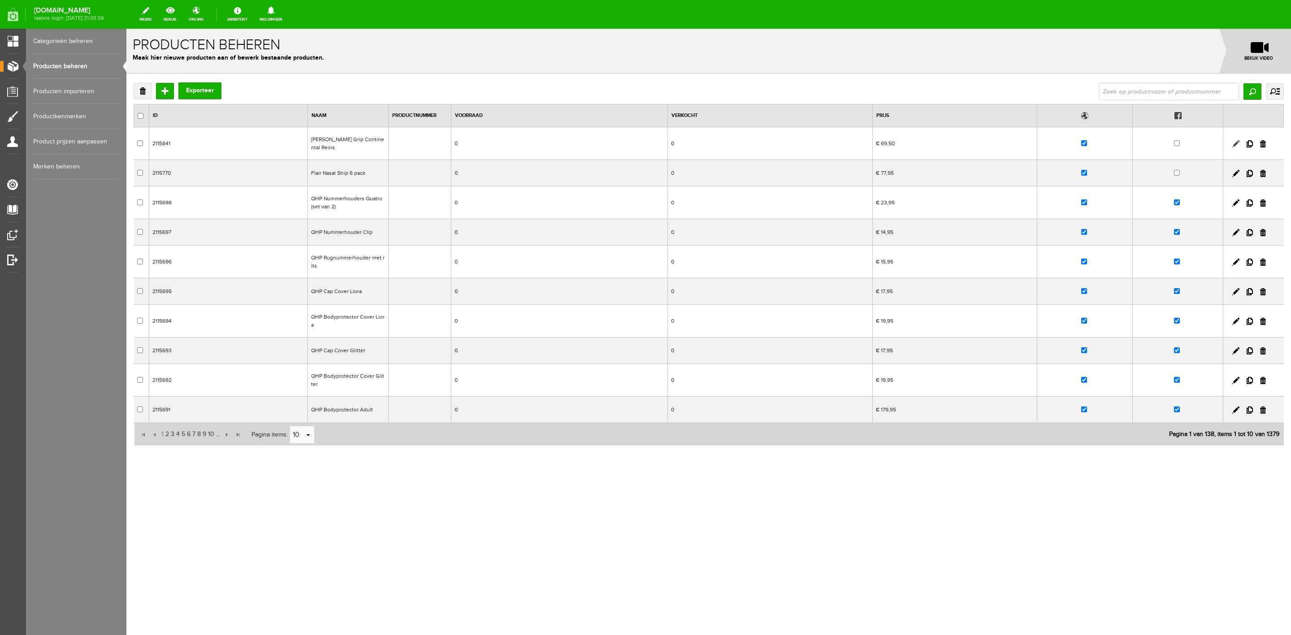
click at [1232, 144] on link at bounding box center [1235, 143] width 7 height 7
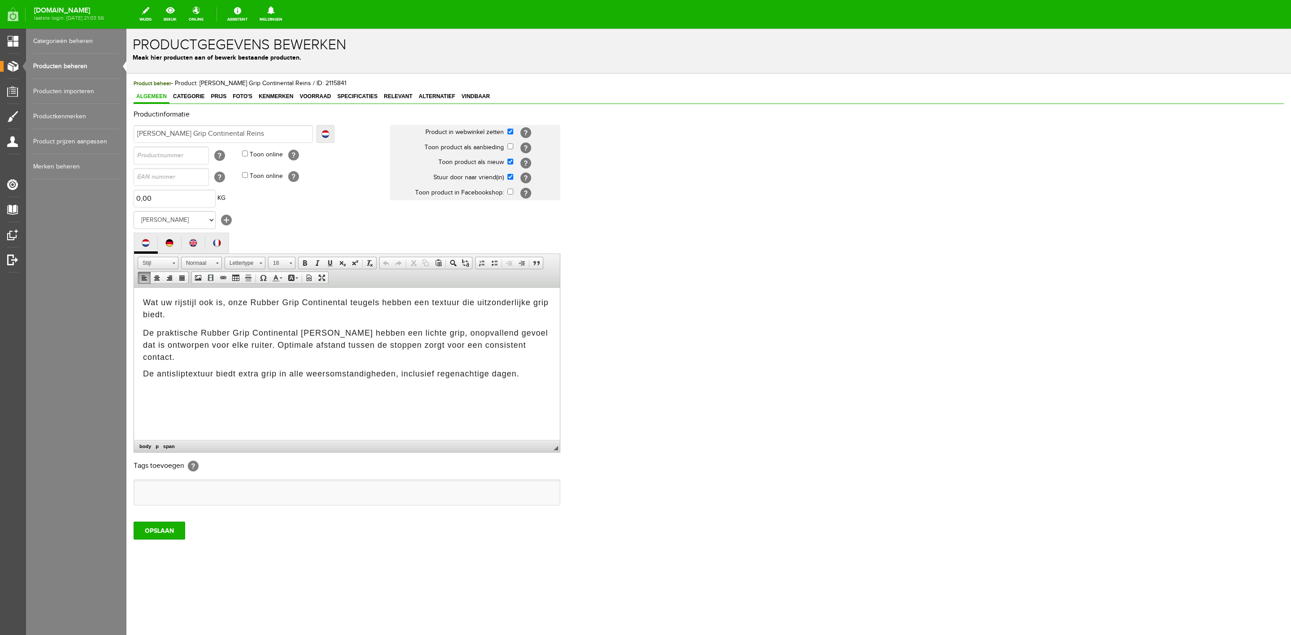
click at [235, 302] on span "Wat uw rijstijl ook is, onze Rubber Grip Continental teugels hebben een textuur…" at bounding box center [346, 308] width 406 height 21
click at [165, 526] on input "OPSLAAN" at bounding box center [160, 531] width 52 height 18
